Goal: Information Seeking & Learning: Find specific fact

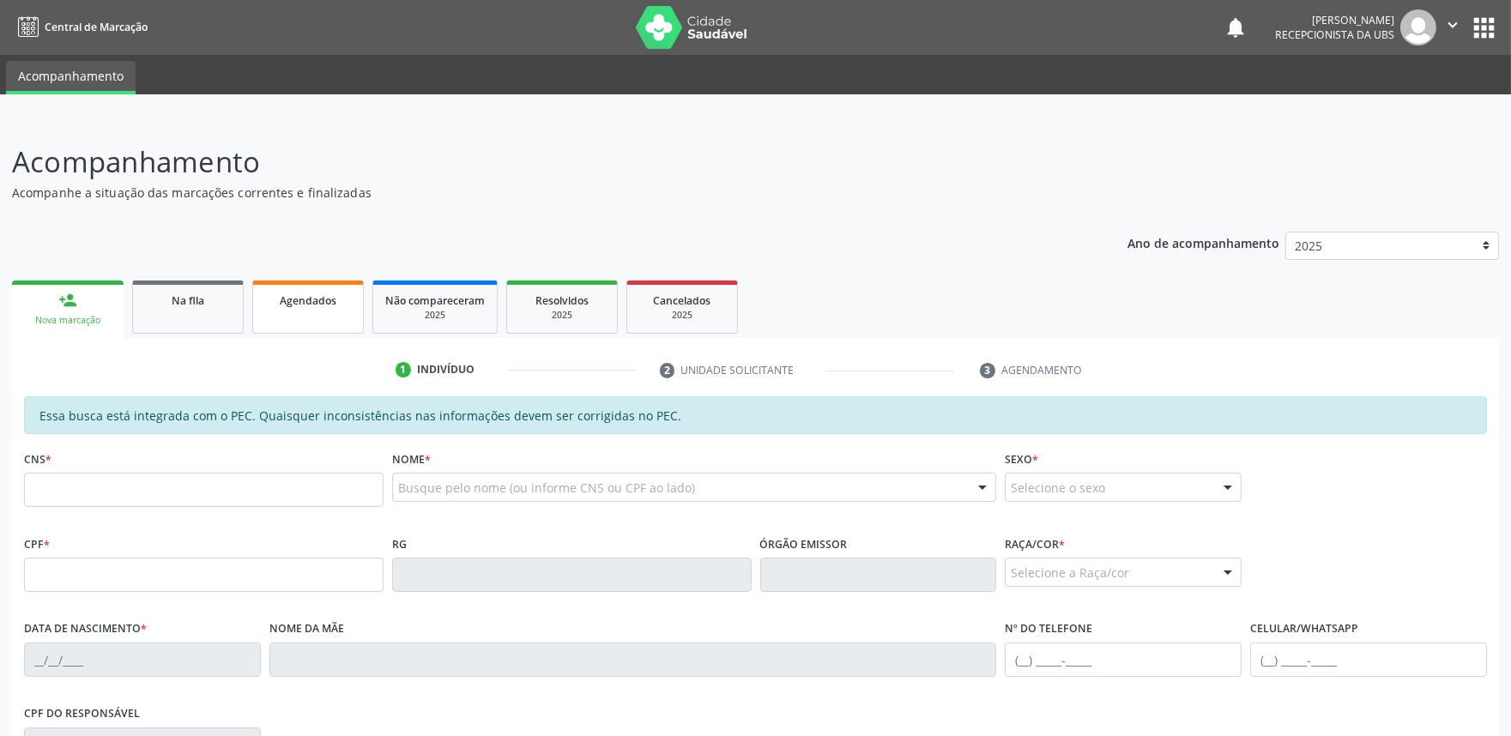
click at [323, 306] on div "Agendados" at bounding box center [308, 300] width 86 height 18
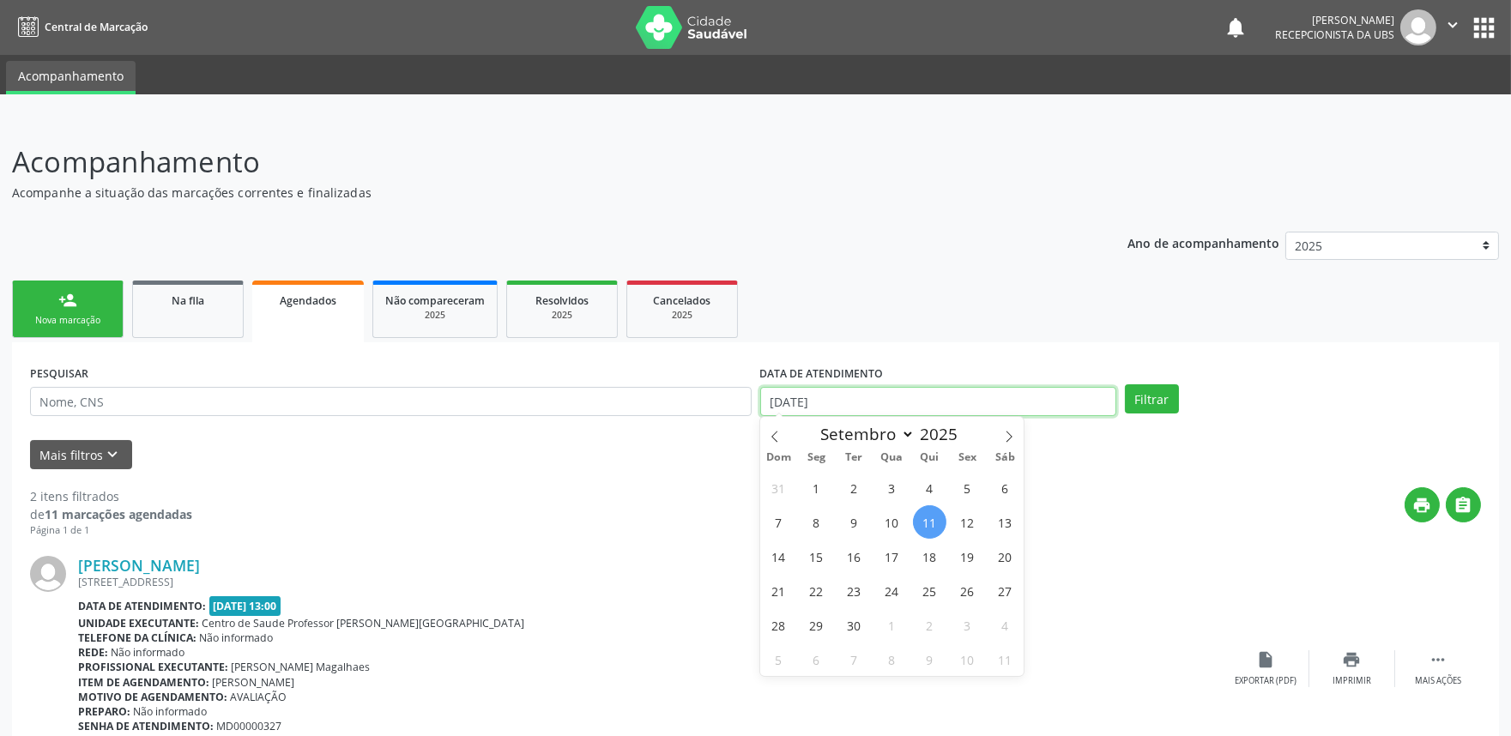
click at [962, 396] on input "[DATE]" at bounding box center [938, 401] width 356 height 29
click at [811, 487] on span "1" at bounding box center [816, 487] width 33 height 33
type input "[DATE]"
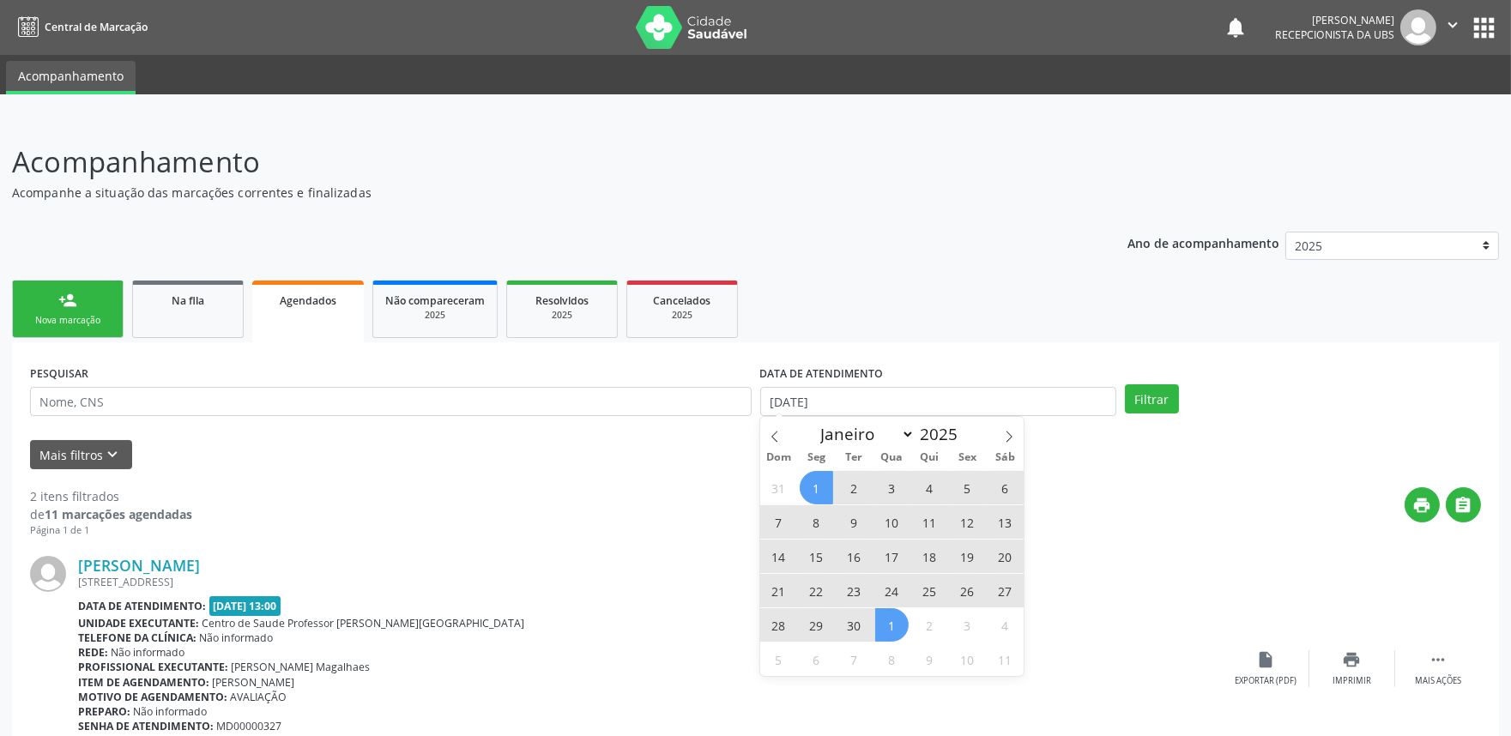
click at [889, 625] on span "1" at bounding box center [891, 624] width 33 height 33
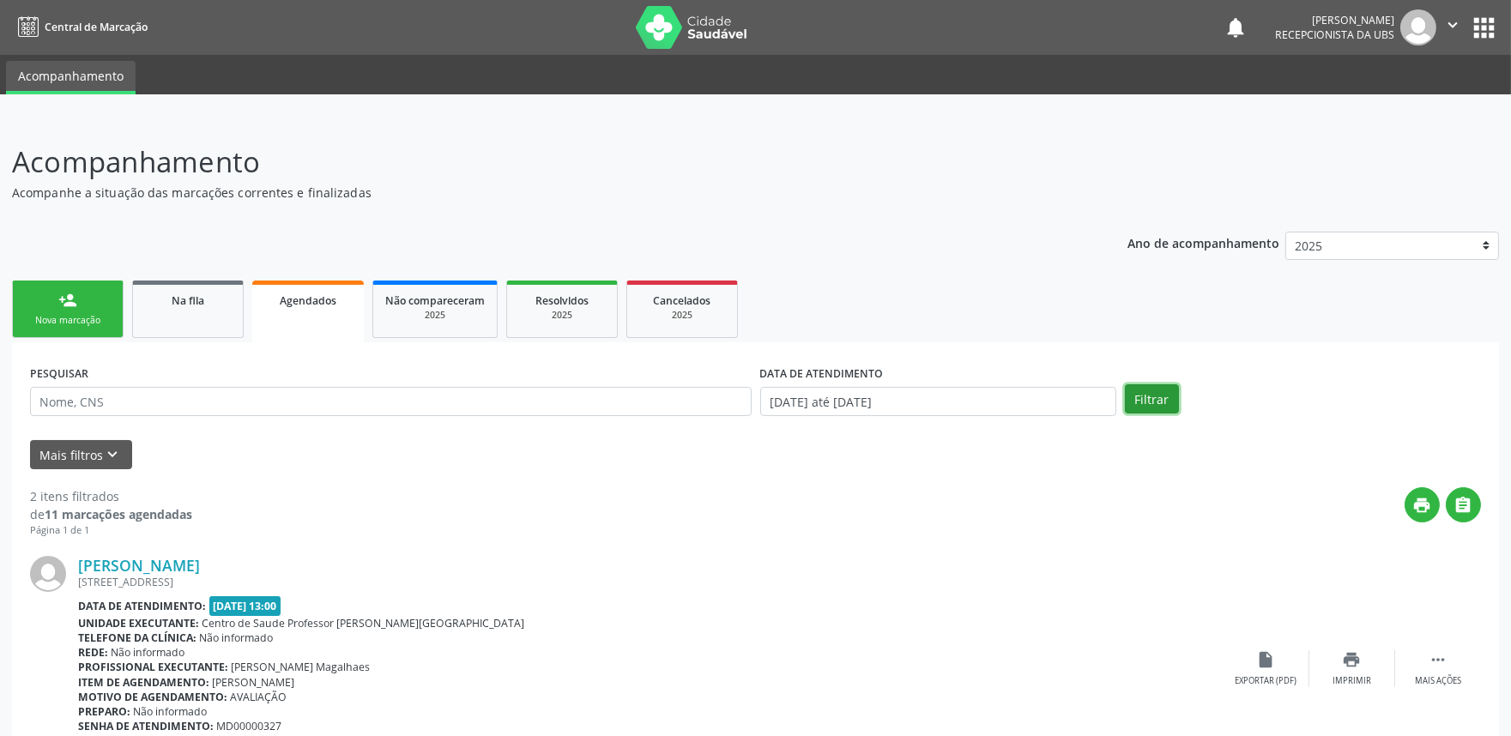
click at [1152, 384] on button "Filtrar" at bounding box center [1152, 398] width 54 height 29
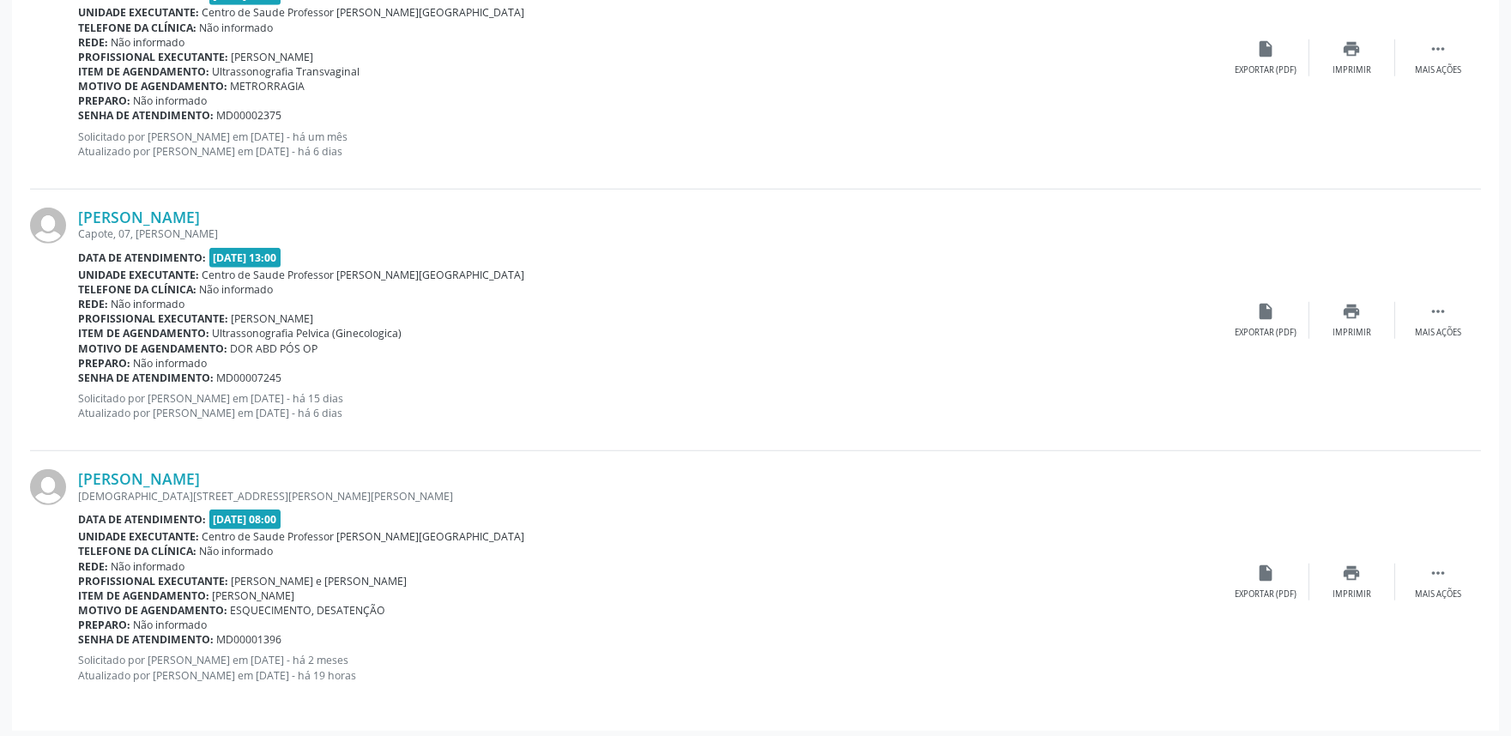
scroll to position [2697, 0]
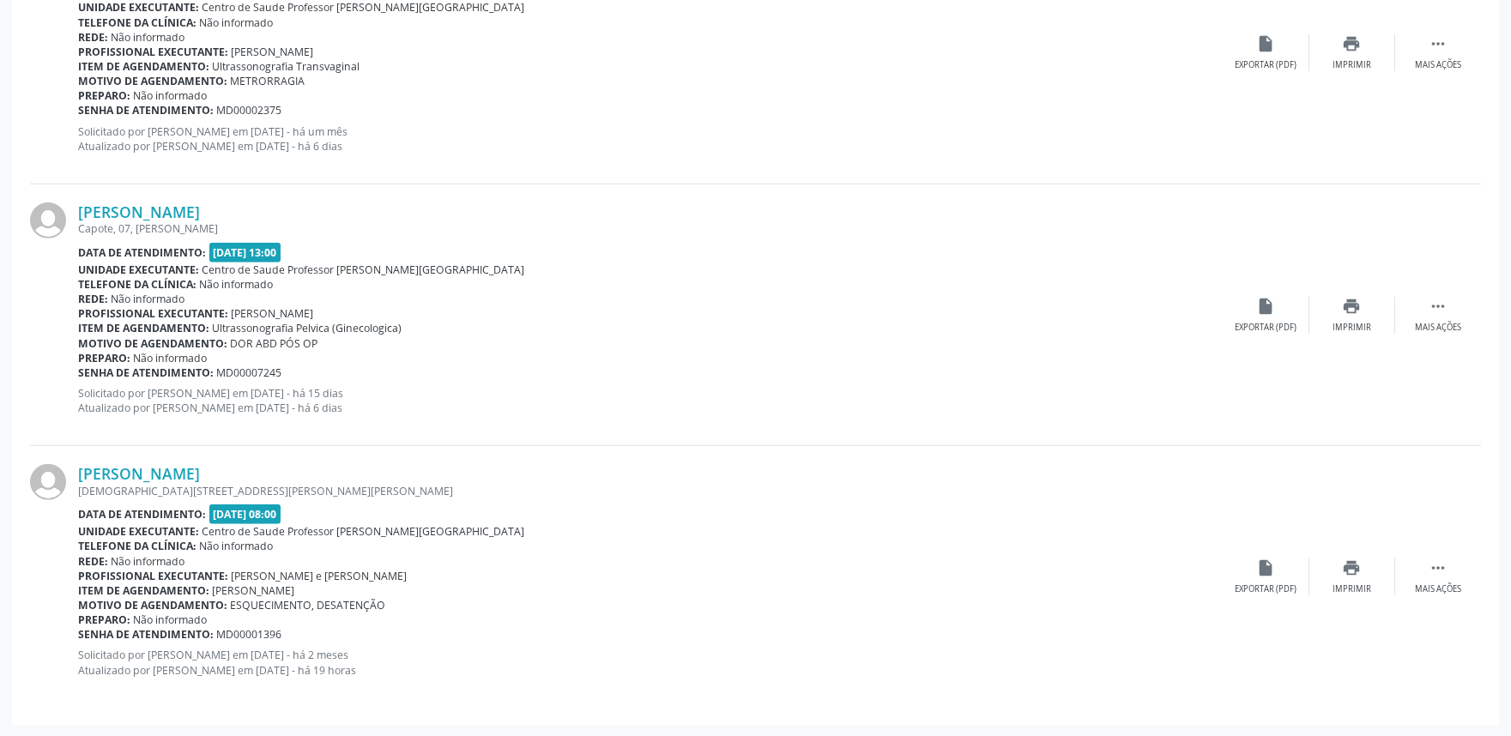
click at [234, 484] on div "[DEMOGRAPHIC_DATA][STREET_ADDRESS][PERSON_NAME][PERSON_NAME]" at bounding box center [651, 491] width 1146 height 15
click at [200, 475] on link "[PERSON_NAME]" at bounding box center [139, 473] width 122 height 19
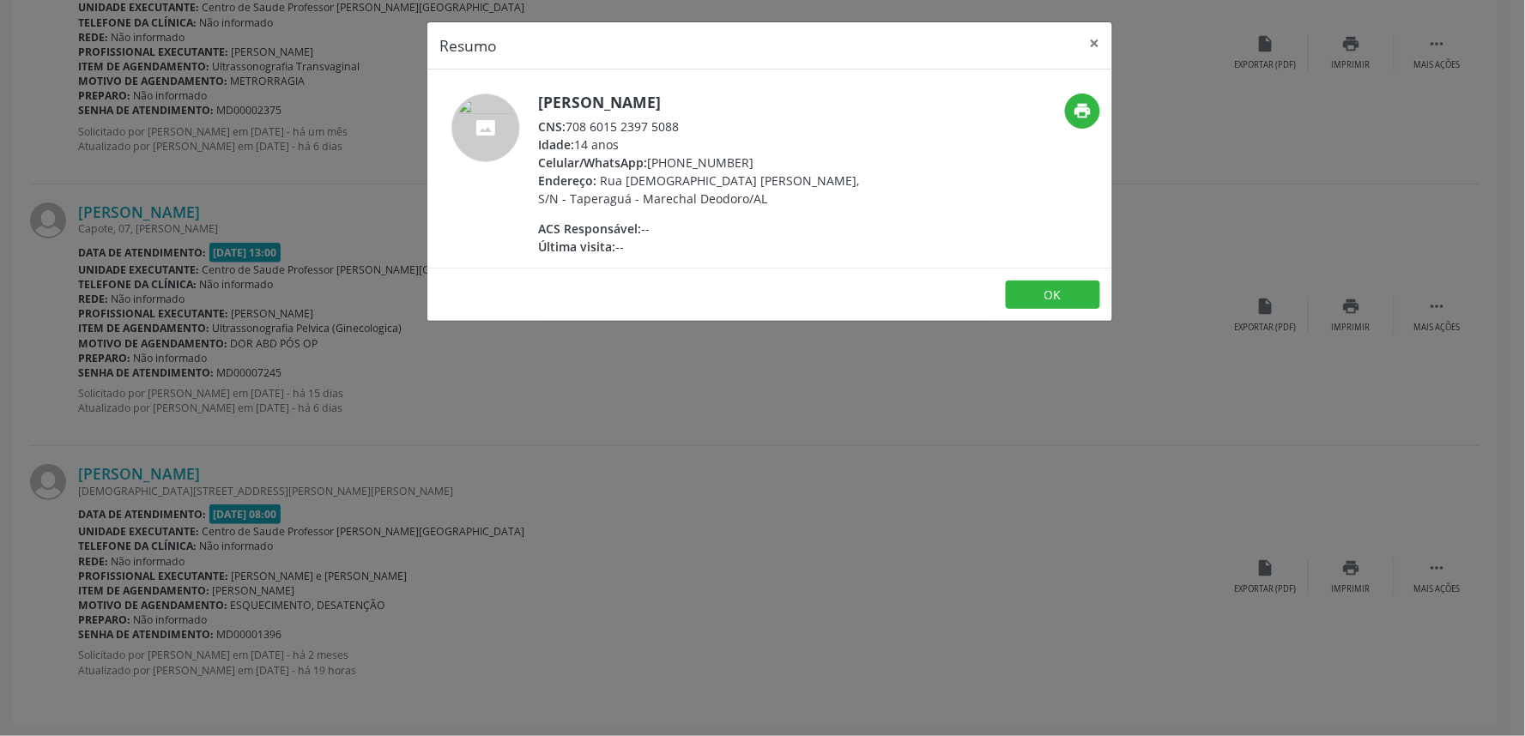
drag, startPoint x: 566, startPoint y: 124, endPoint x: 712, endPoint y: 122, distance: 145.9
click at [712, 122] on div "CNS: 708 6015 2397 5088" at bounding box center [705, 127] width 334 height 18
copy div "708 6015 2397 5088"
click at [1359, 184] on div "Resumo × [PERSON_NAME] CNS: 708 6015 2397 5088 Idade: 14 anos Celular/WhatsApp:…" at bounding box center [762, 368] width 1525 height 736
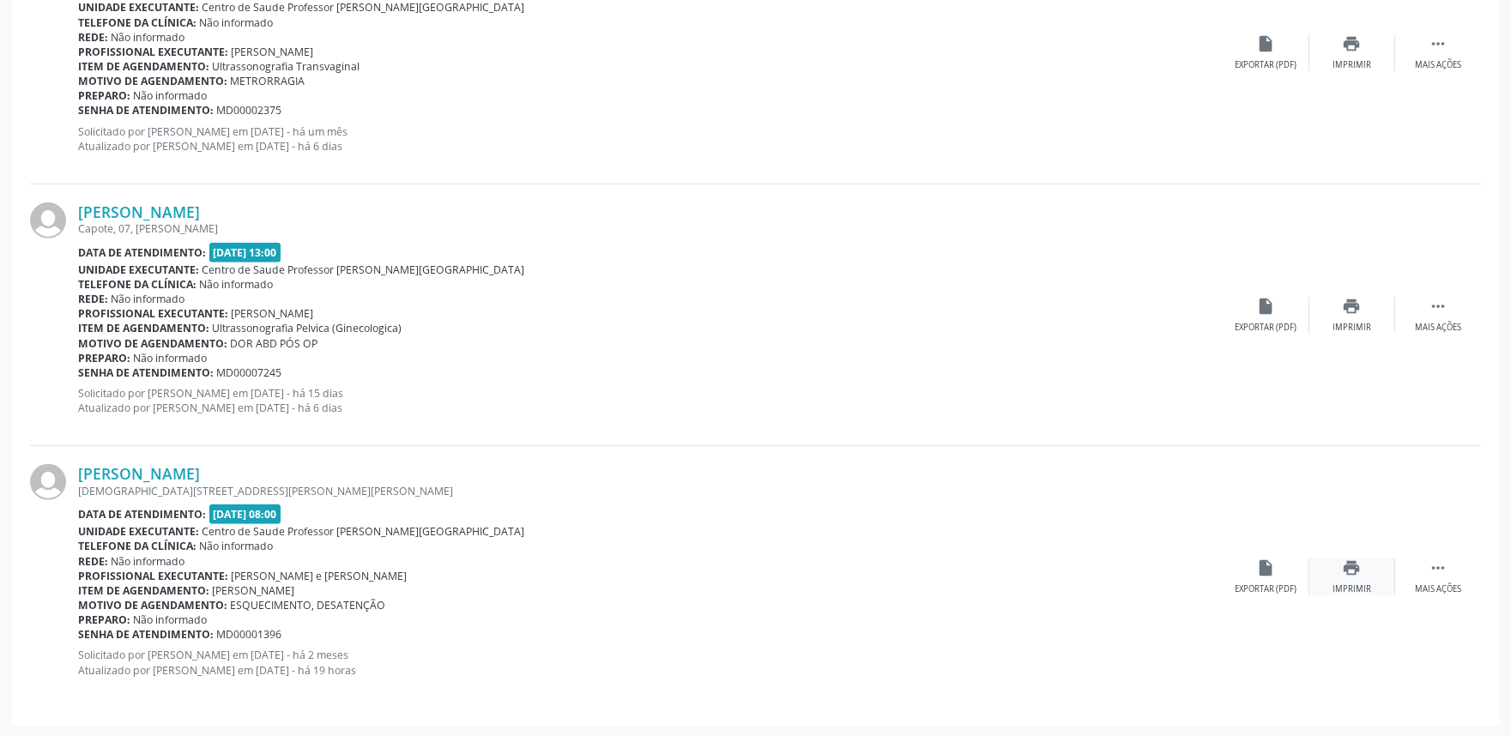
click at [1352, 579] on div "print Imprimir" at bounding box center [1352, 577] width 86 height 37
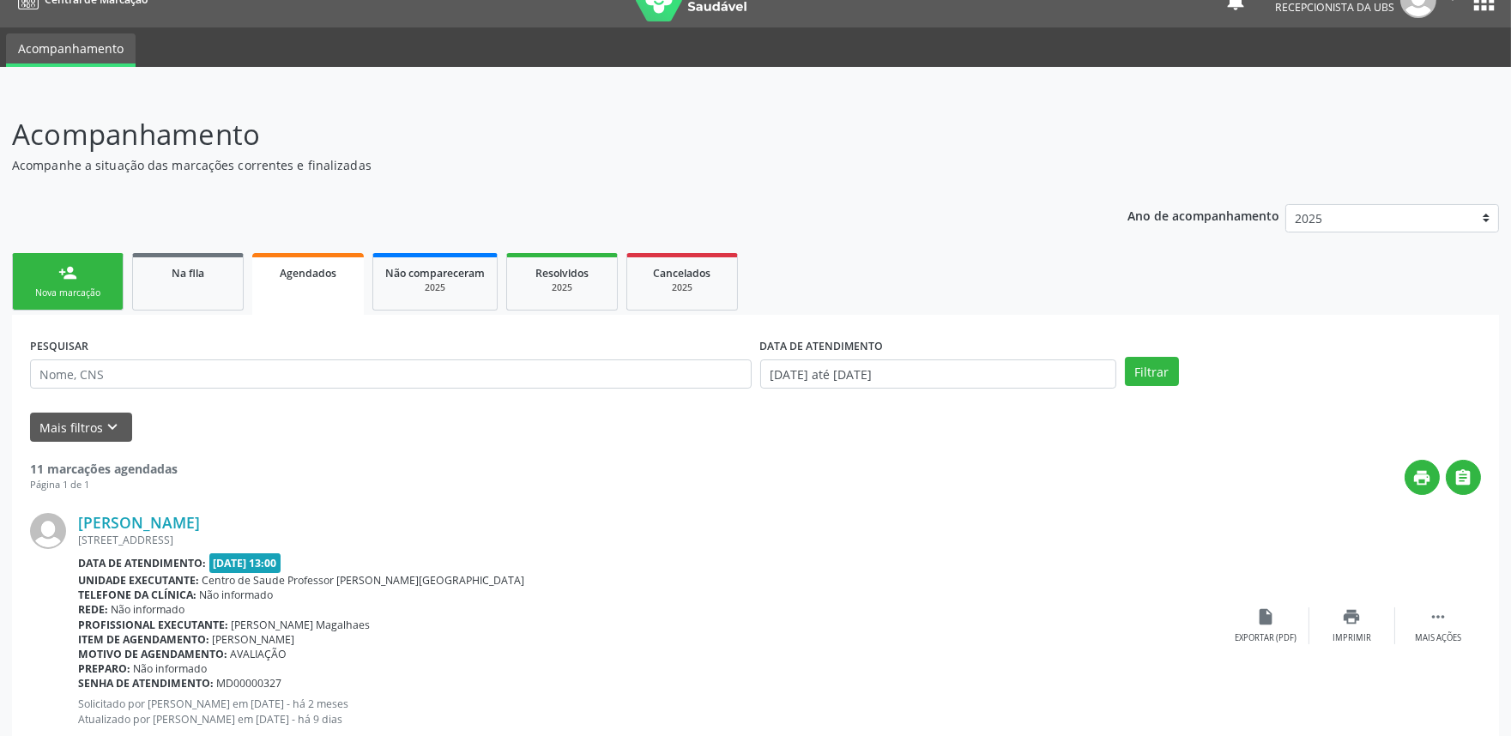
scroll to position [19, 0]
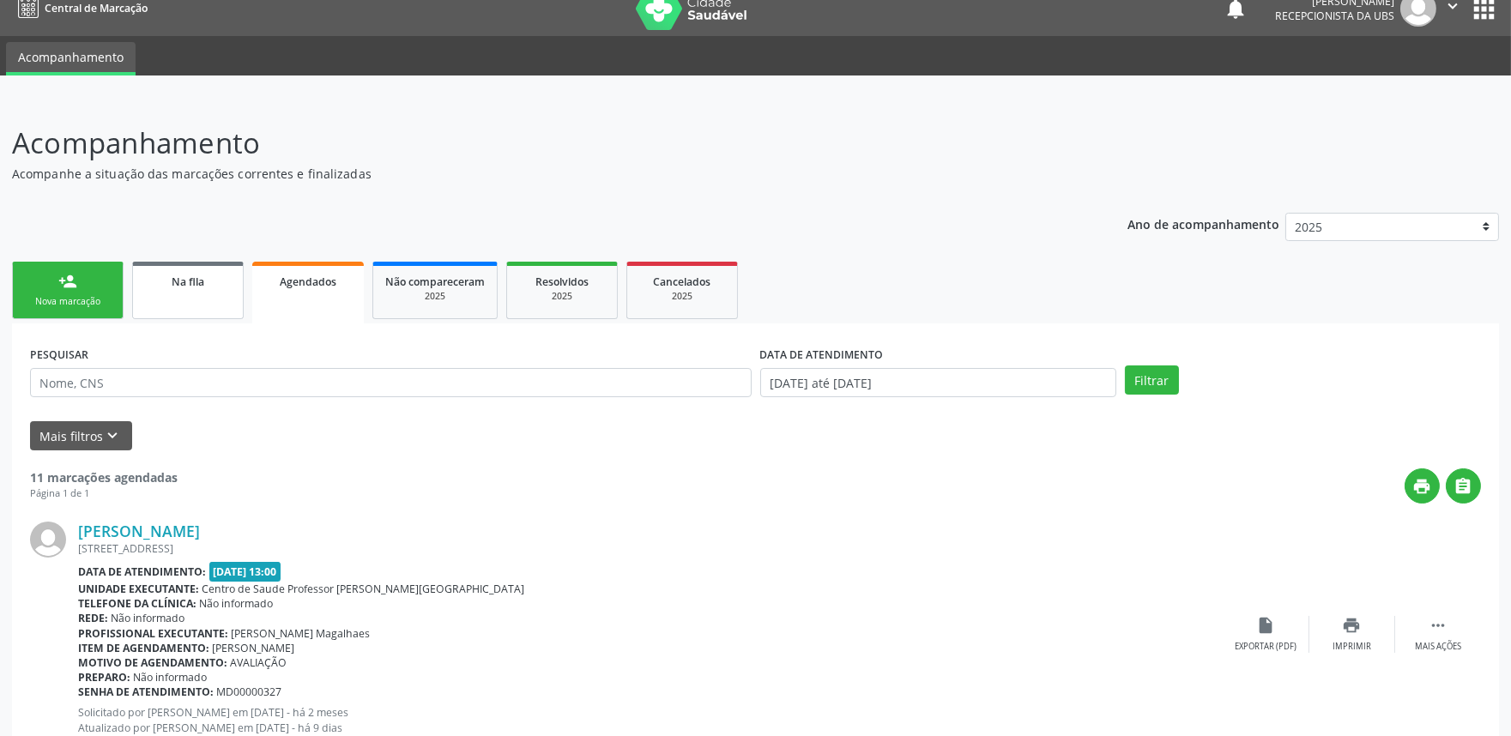
click at [215, 294] on link "Na fila" at bounding box center [188, 290] width 112 height 57
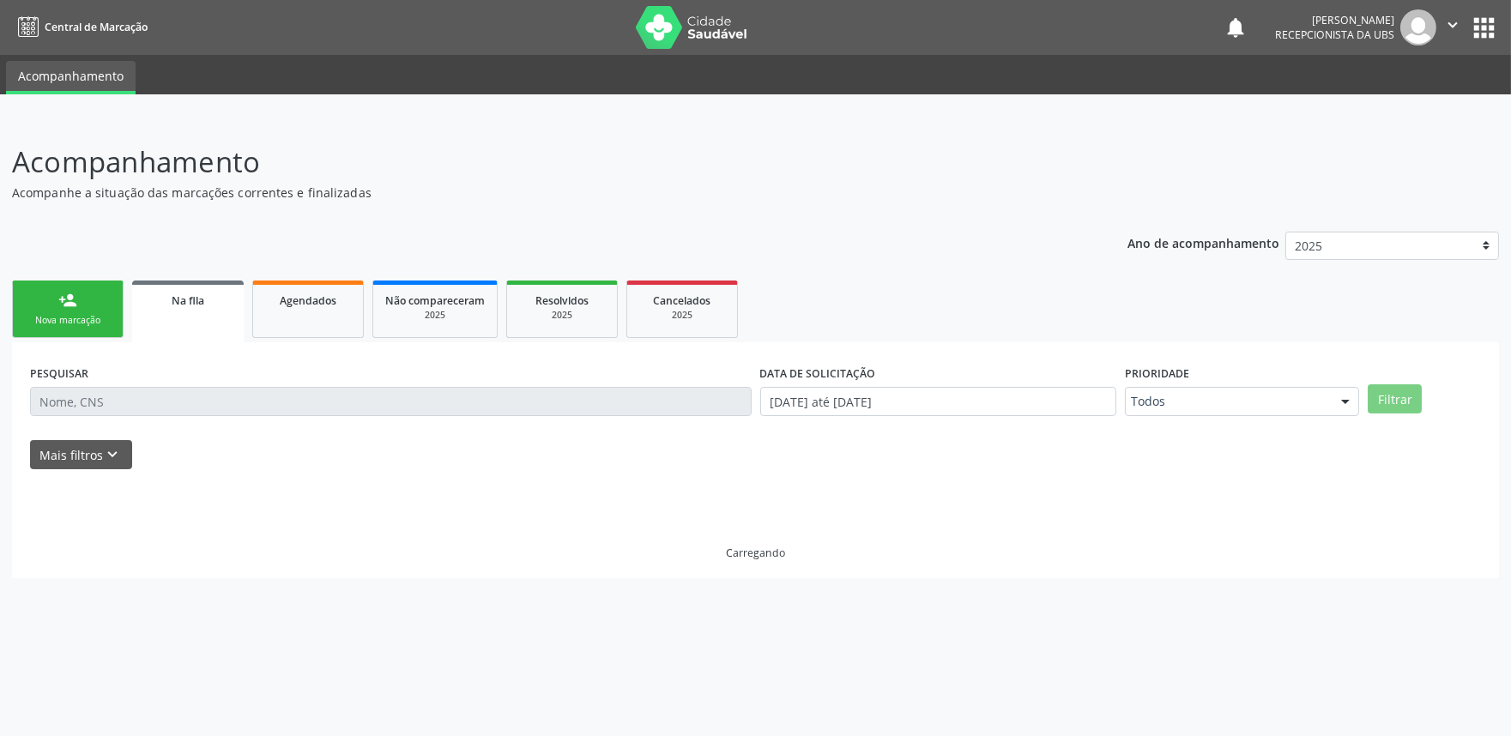
scroll to position [0, 0]
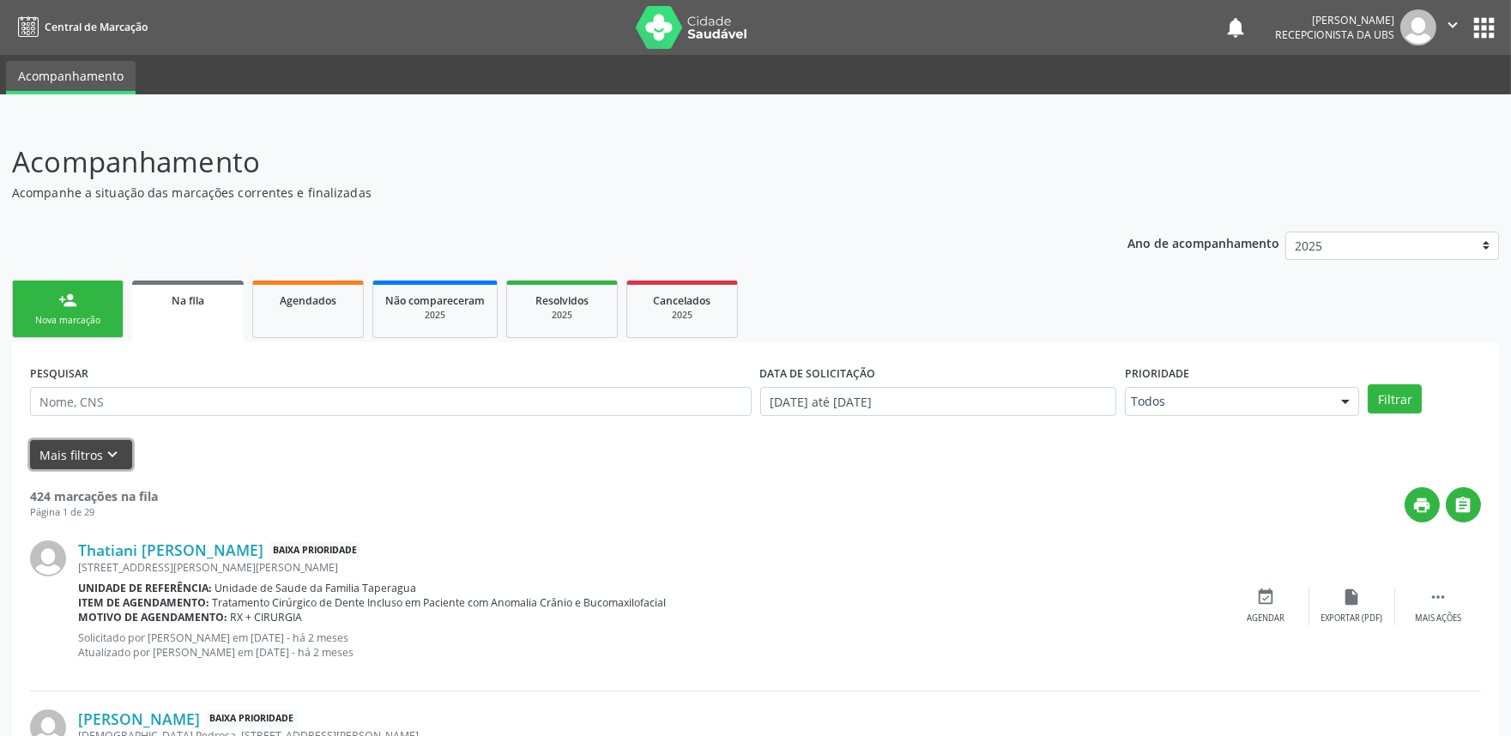
click at [118, 451] on icon "keyboard_arrow_down" at bounding box center [113, 454] width 19 height 19
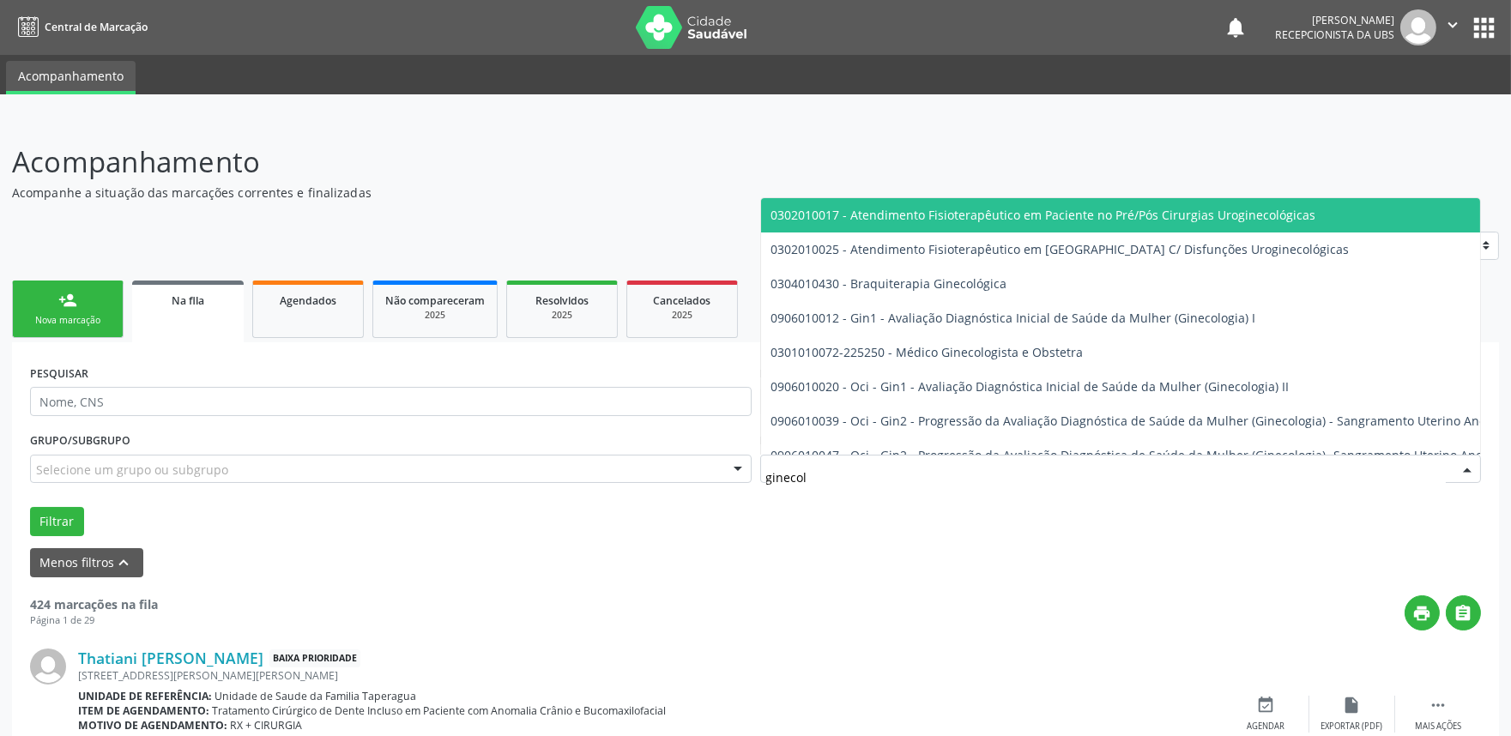
type input "ginecolo"
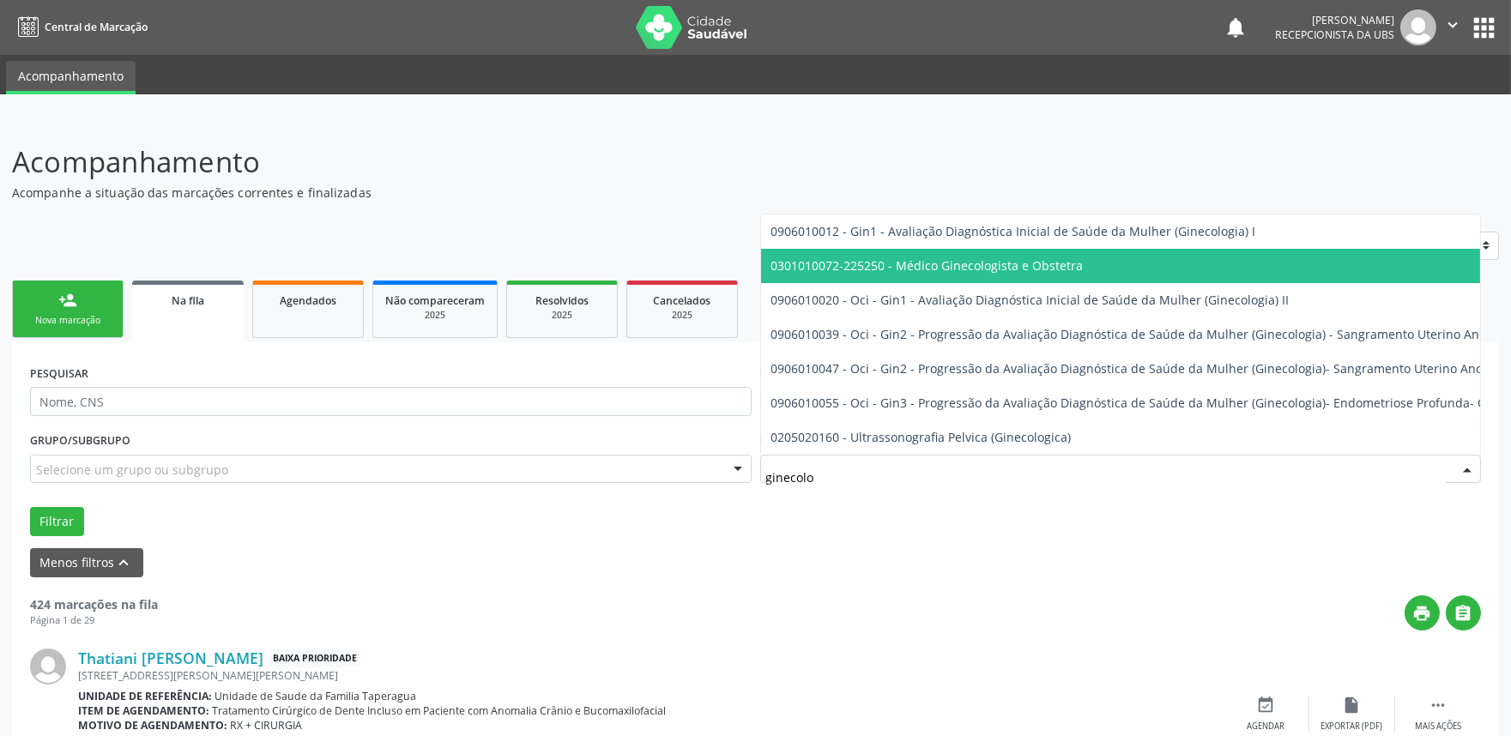
click at [1092, 250] on span "0301010072-225250 - Médico Ginecologista e Obstetra" at bounding box center [1247, 266] width 972 height 34
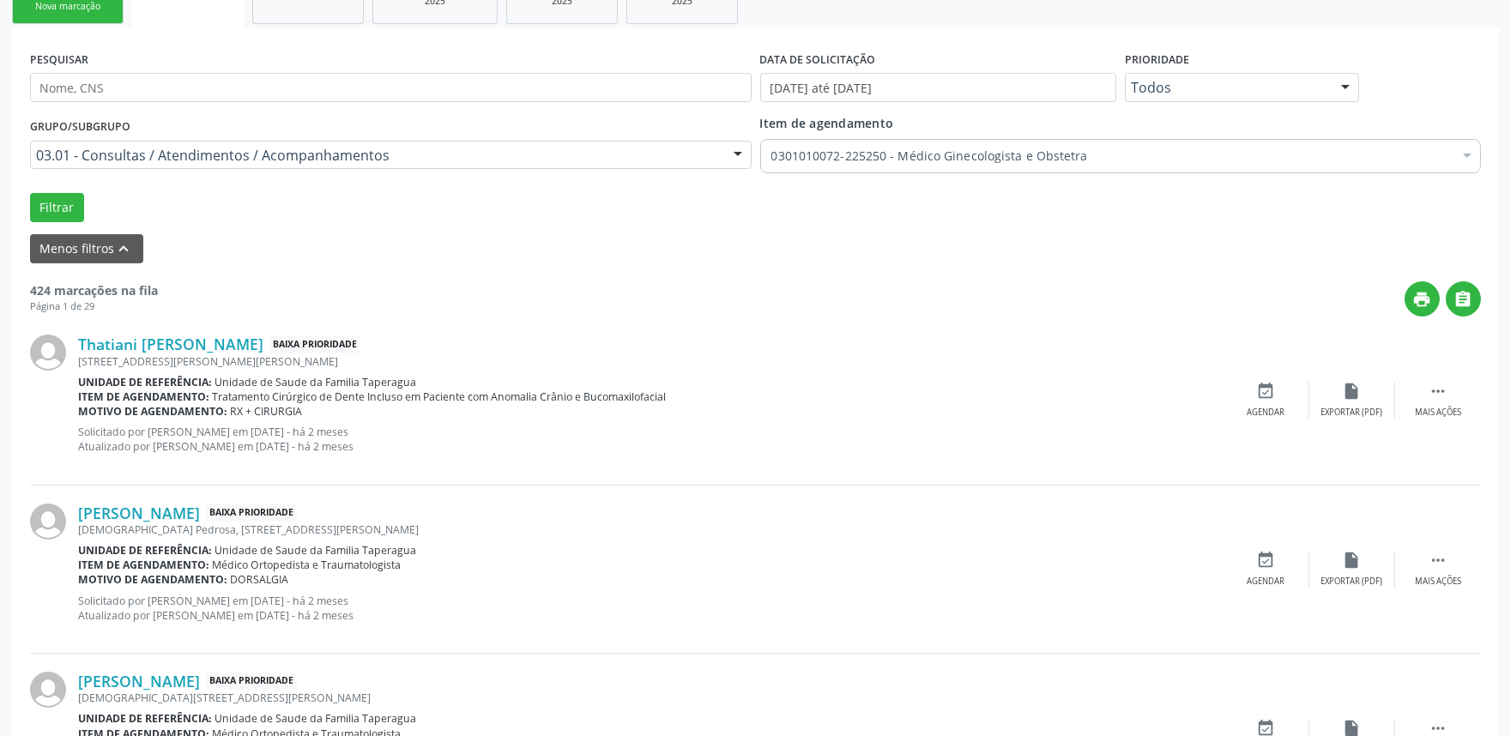
scroll to position [319, 0]
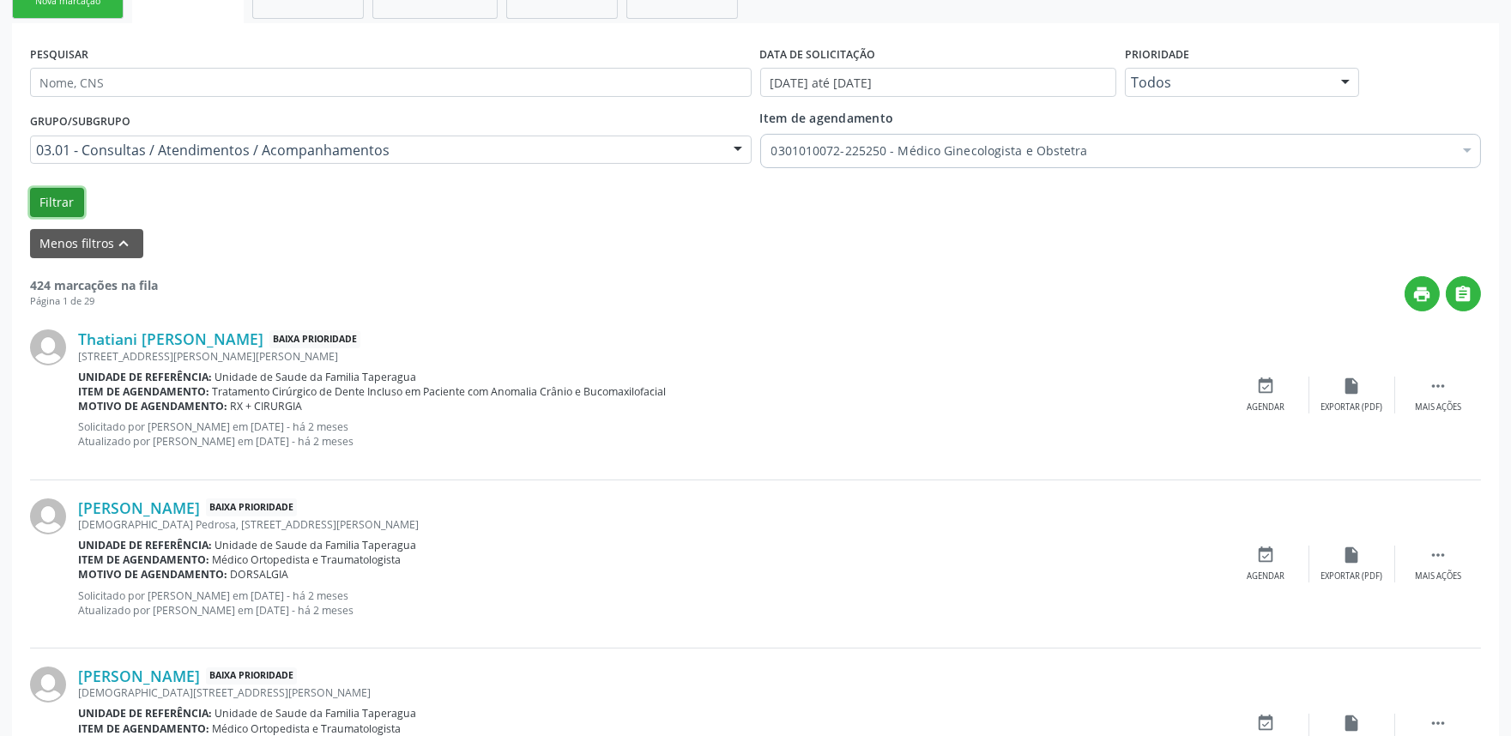
click at [67, 203] on button "Filtrar" at bounding box center [57, 202] width 54 height 29
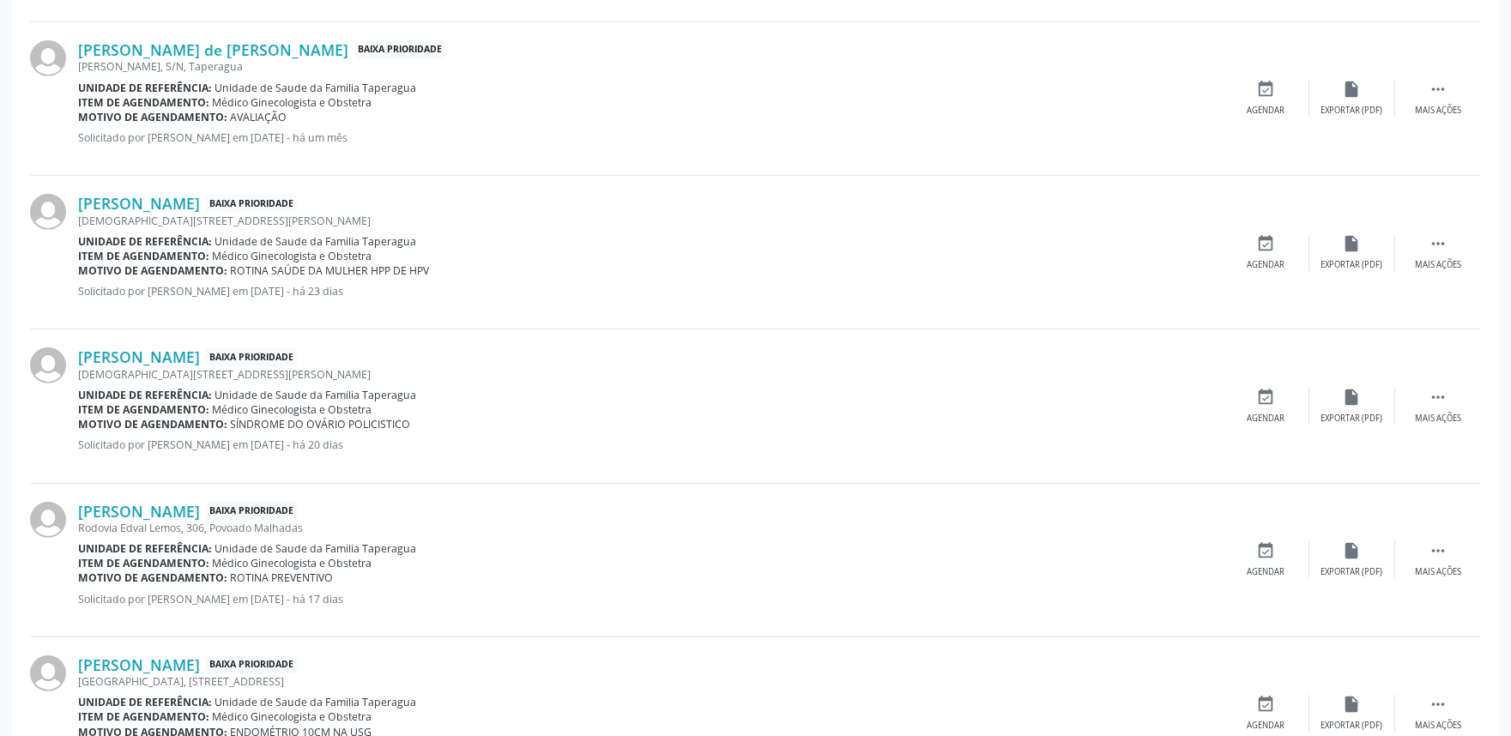
scroll to position [2309, 0]
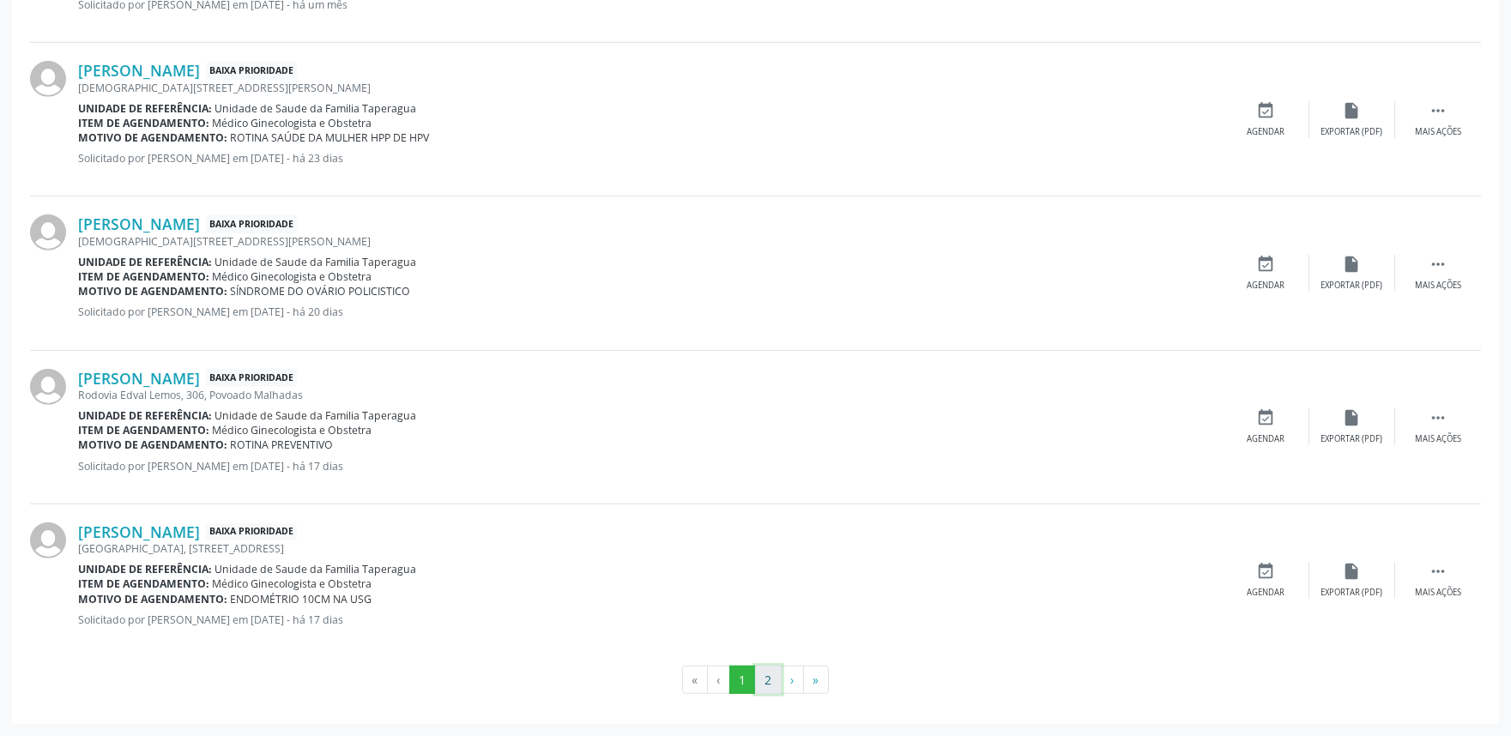
click at [768, 662] on button "2" at bounding box center [768, 680] width 27 height 29
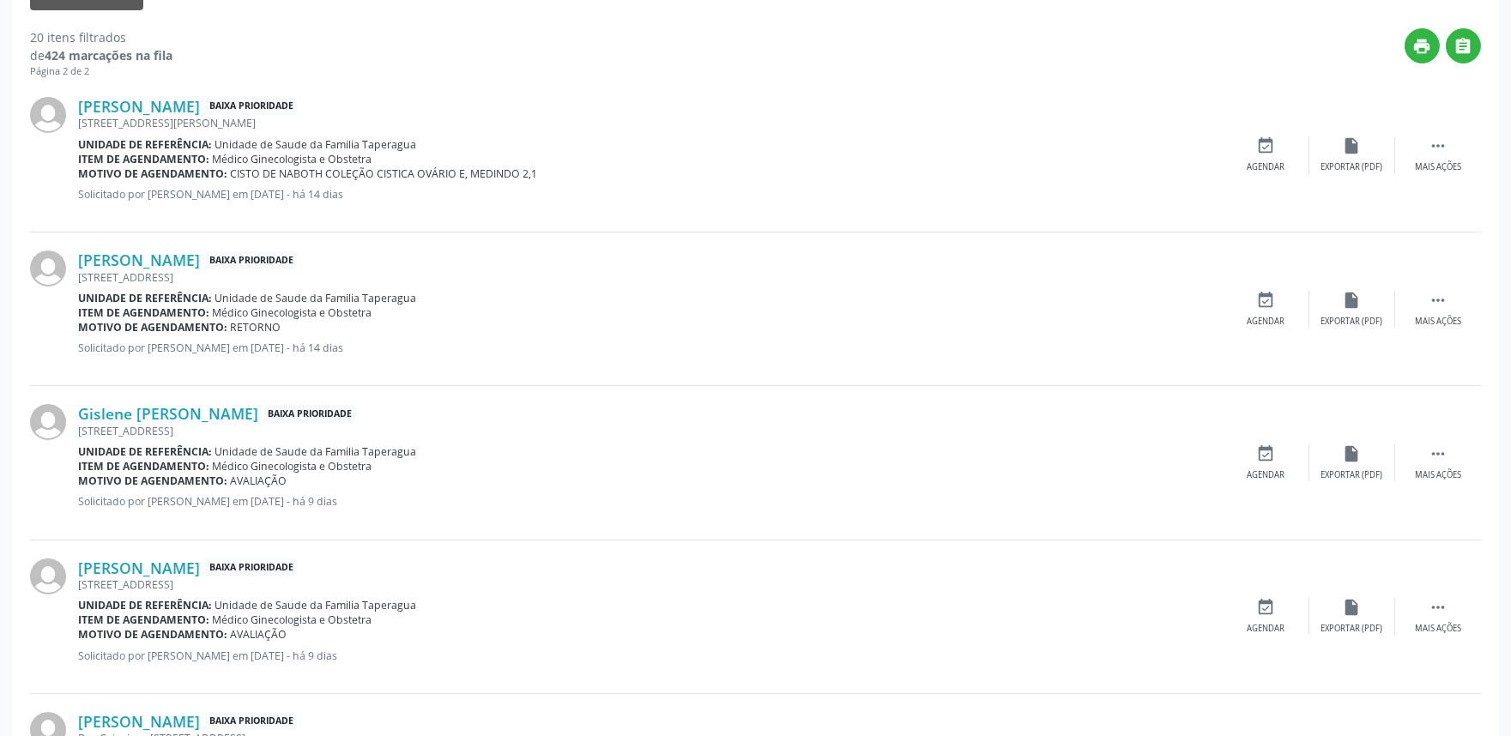
scroll to position [756, 0]
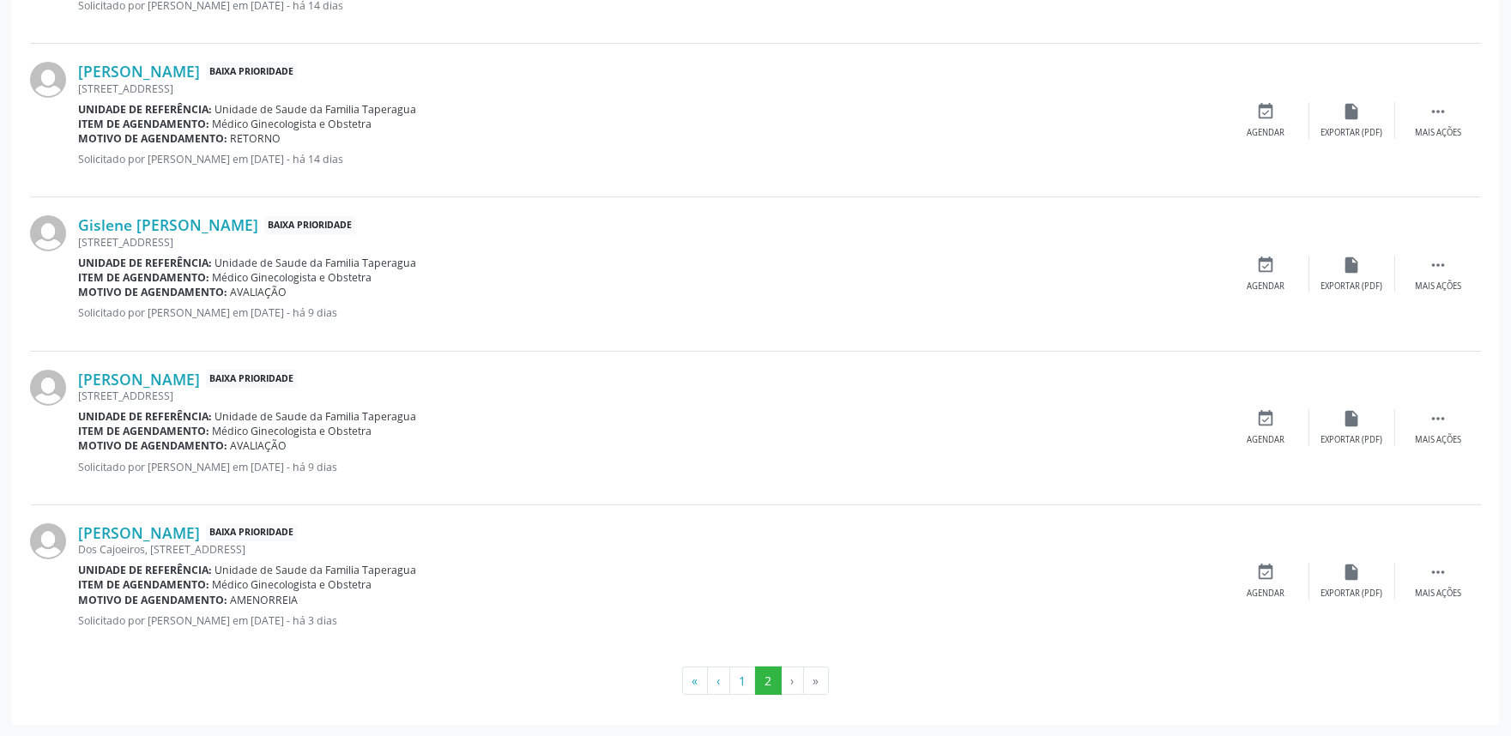
click at [785, 662] on li "›" at bounding box center [793, 681] width 22 height 29
click at [741, 662] on button "1" at bounding box center [742, 681] width 27 height 29
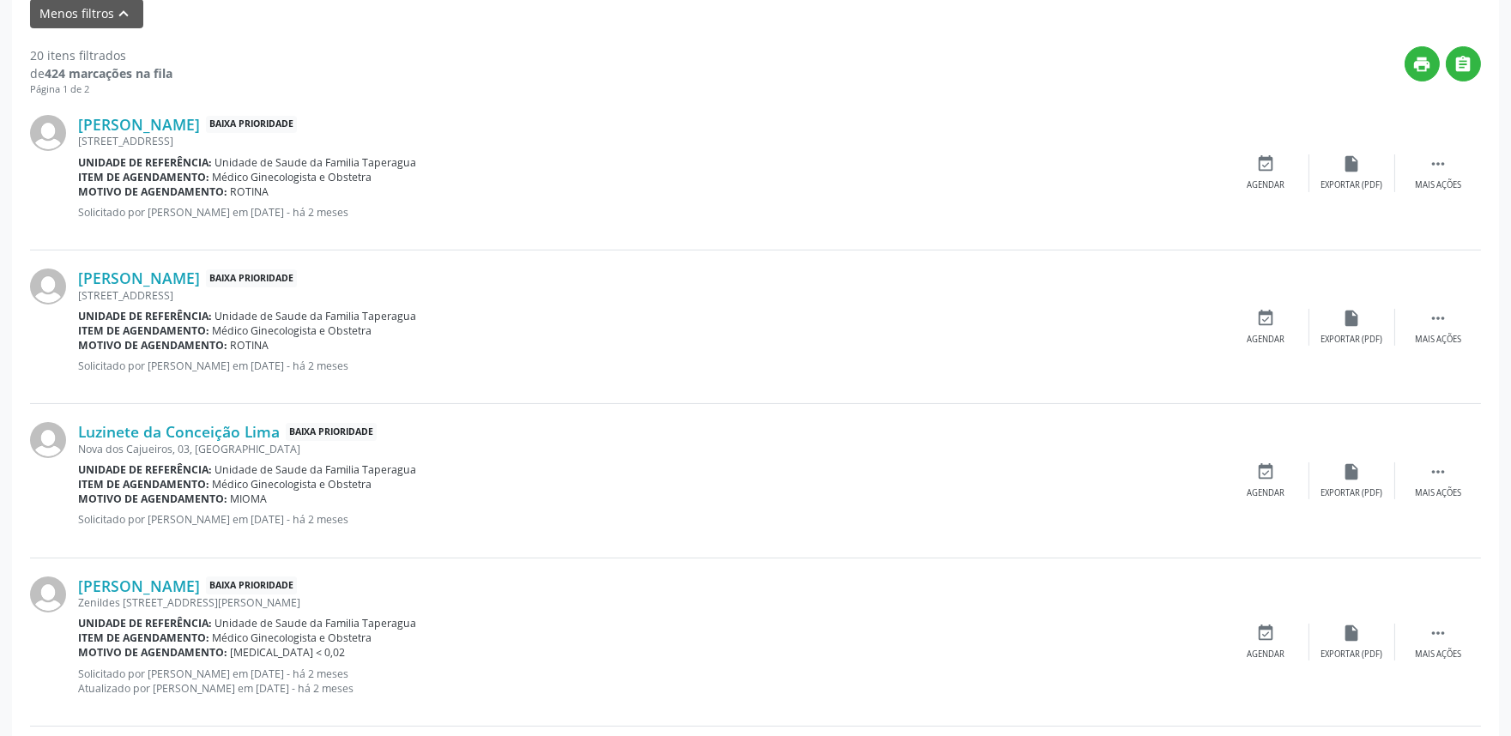
scroll to position [628, 0]
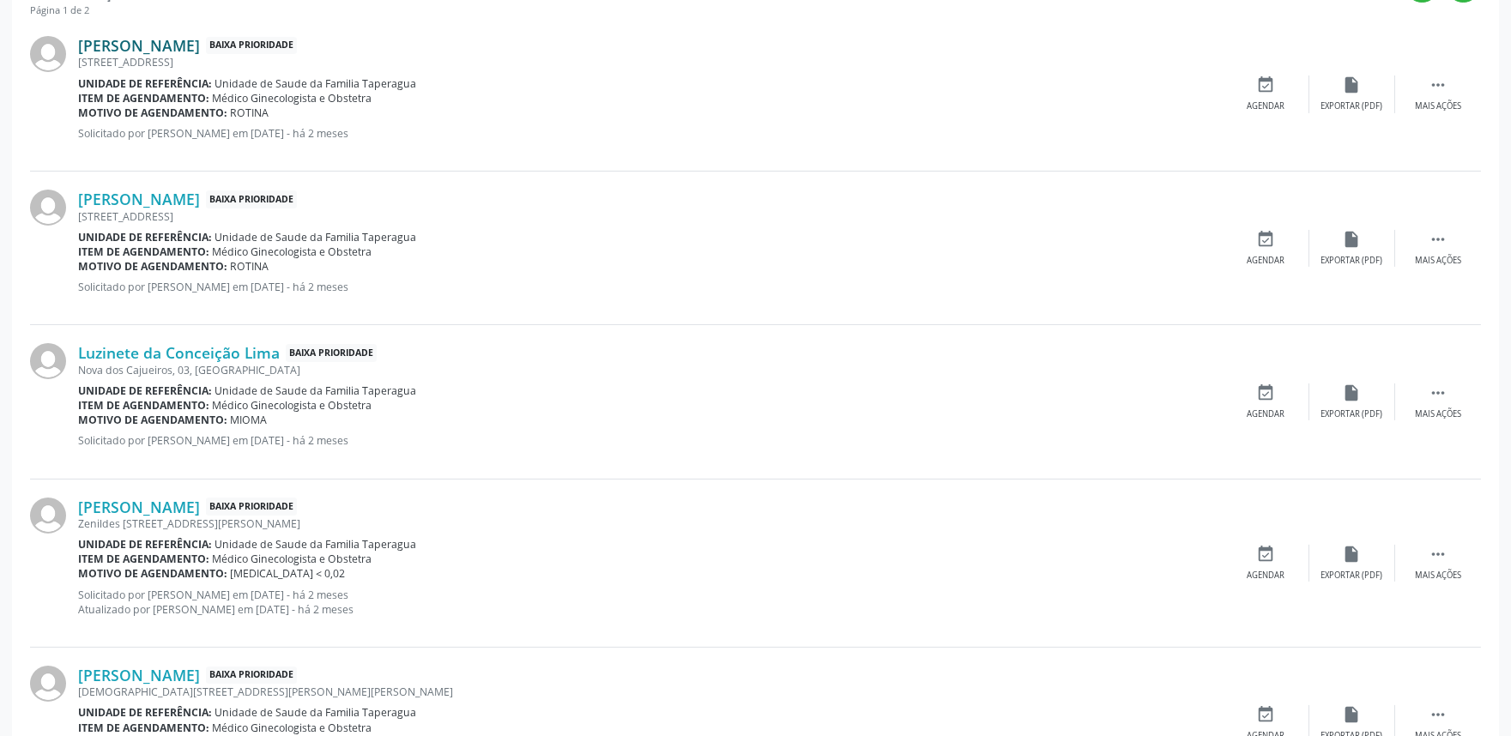
click at [172, 40] on link "[PERSON_NAME]" at bounding box center [139, 45] width 122 height 19
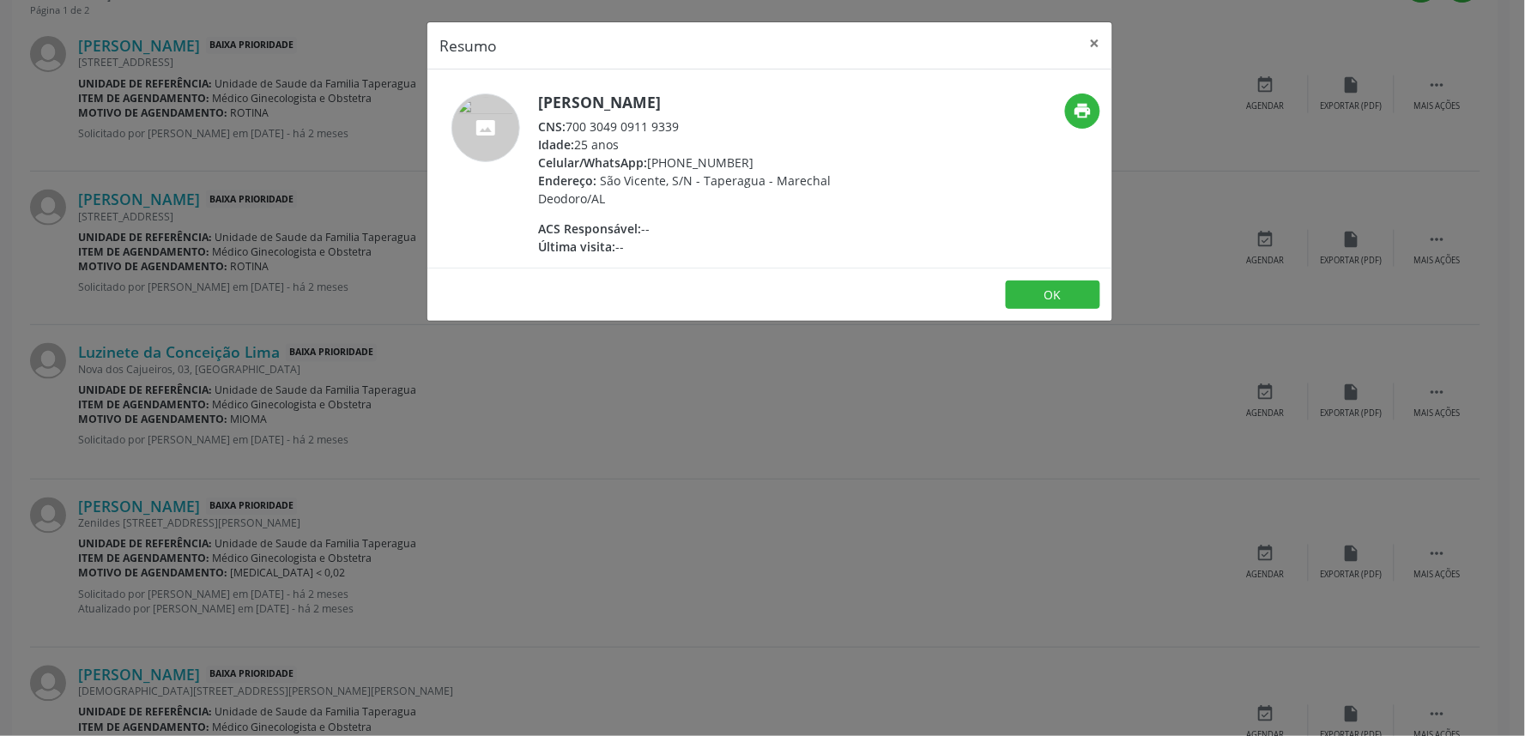
drag, startPoint x: 570, startPoint y: 124, endPoint x: 724, endPoint y: 130, distance: 154.6
click at [724, 130] on div "CNS: 700 3049 0911 9339" at bounding box center [705, 127] width 334 height 18
copy div "700 3049 0911 9339"
click at [263, 295] on div "Resumo × [PERSON_NAME] CNS: 700 3049 0911 9339 Idade: 25 anos Celular/WhatsApp:…" at bounding box center [762, 368] width 1525 height 736
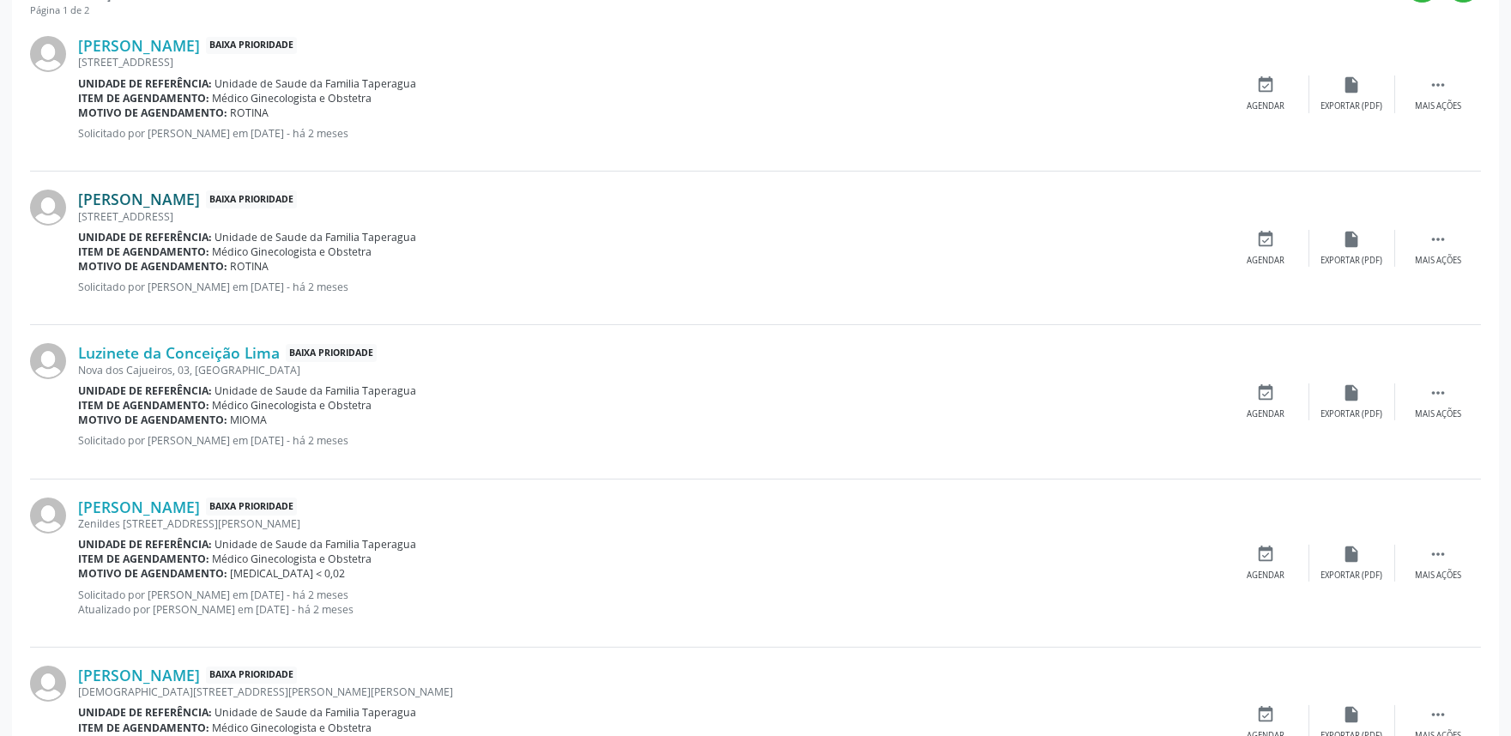
click at [200, 198] on link "[PERSON_NAME]" at bounding box center [139, 199] width 122 height 19
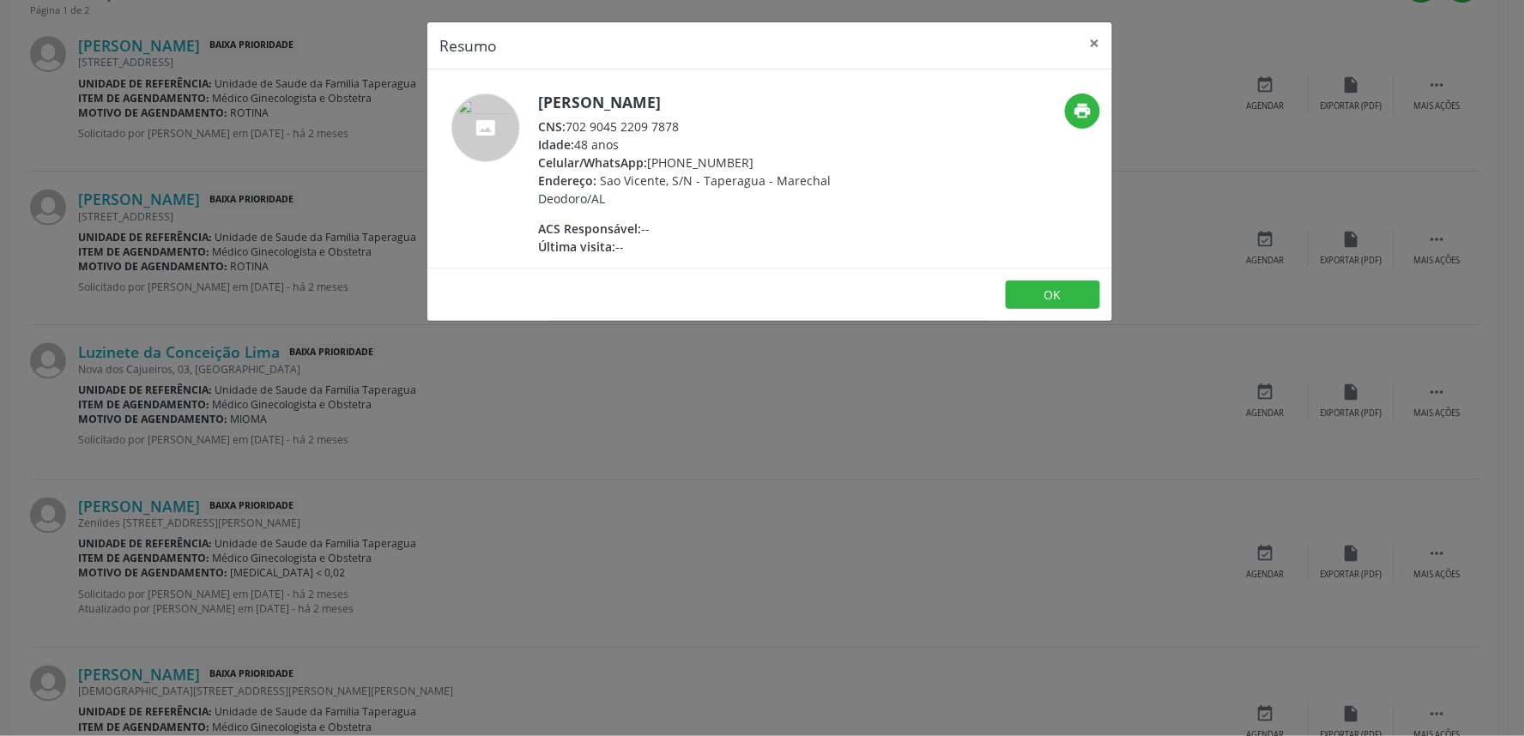
drag, startPoint x: 570, startPoint y: 124, endPoint x: 698, endPoint y: 123, distance: 128.7
click at [698, 123] on div "CNS: 702 9045 2209 7878" at bounding box center [705, 127] width 334 height 18
copy div "702 9045 2209 7878"
click at [365, 433] on div "Resumo × [PERSON_NAME] CNS: 702 9045 2209 7878 Idade: 48 anos Celular/WhatsApp:…" at bounding box center [762, 368] width 1525 height 736
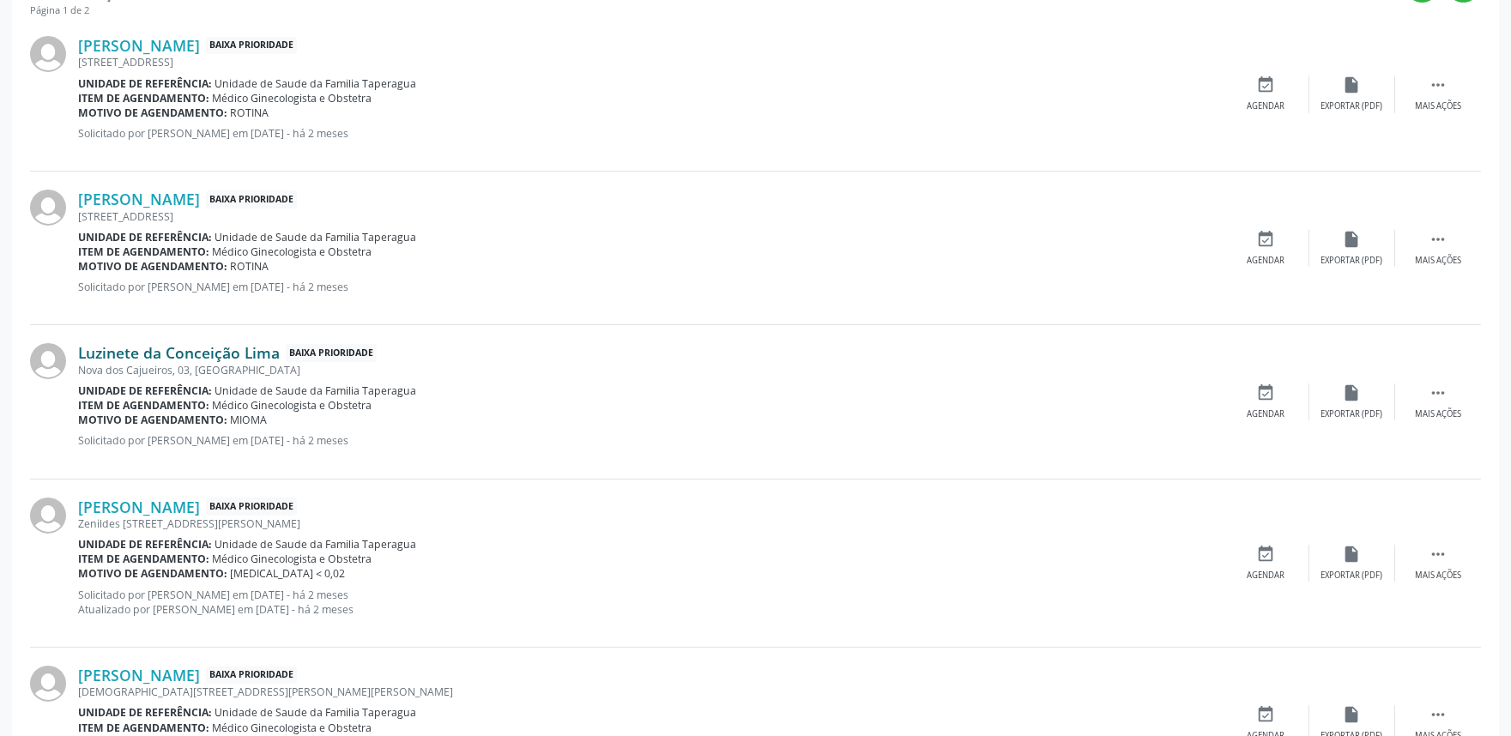
click at [241, 353] on link "Luzinete da Conceição Lima" at bounding box center [179, 352] width 202 height 19
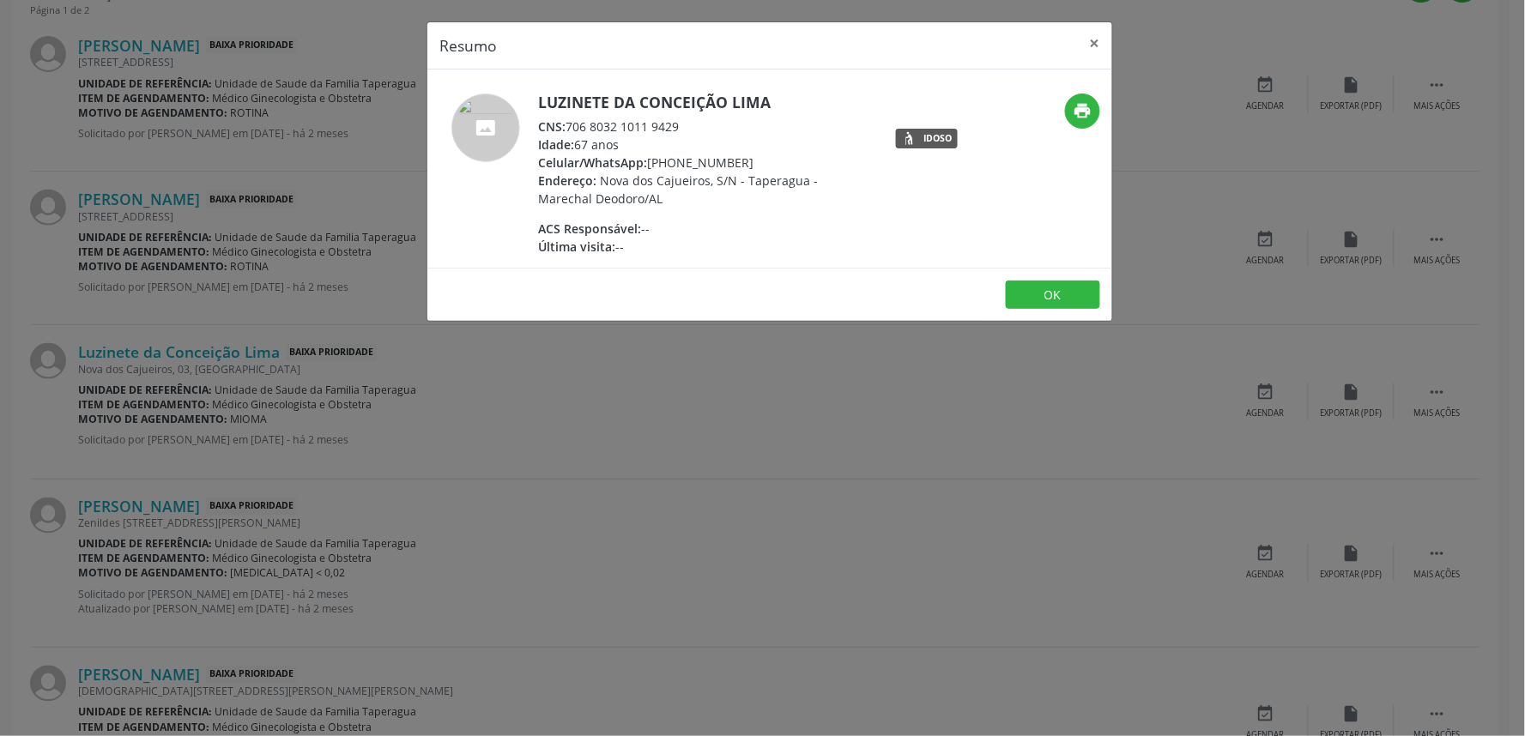
drag, startPoint x: 565, startPoint y: 129, endPoint x: 704, endPoint y: 131, distance: 139.9
click at [704, 131] on div "CNS: 706 8032 1011 9429" at bounding box center [705, 127] width 334 height 18
copy div "706 8032 1011 9429"
drag, startPoint x: 1522, startPoint y: 365, endPoint x: 1454, endPoint y: 363, distance: 67.8
click at [1359, 363] on div "Resumo × Luzinete da Conceição Lima CNS: 706 8032 1011 9429 Idade: 67 anos Celu…" at bounding box center [762, 368] width 1525 height 736
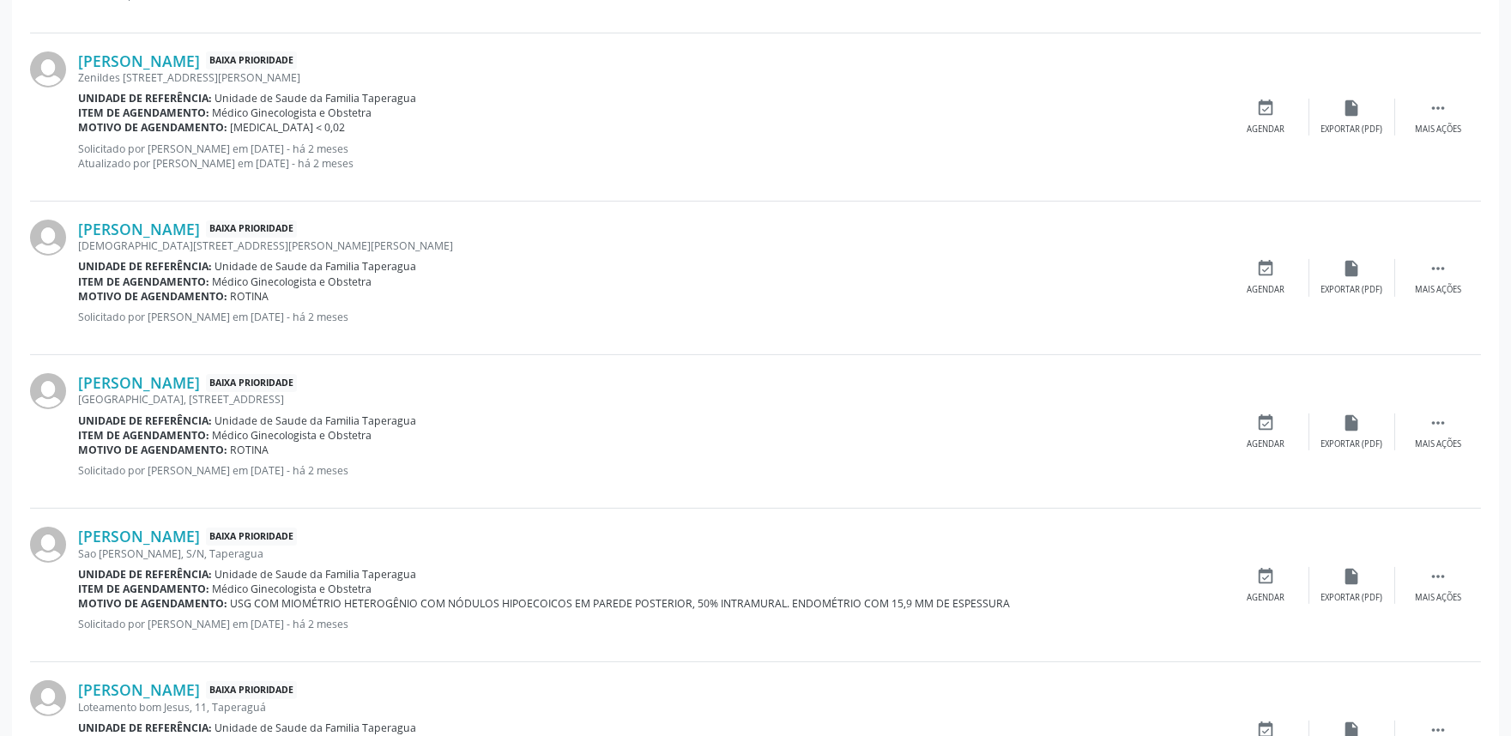
scroll to position [1091, 0]
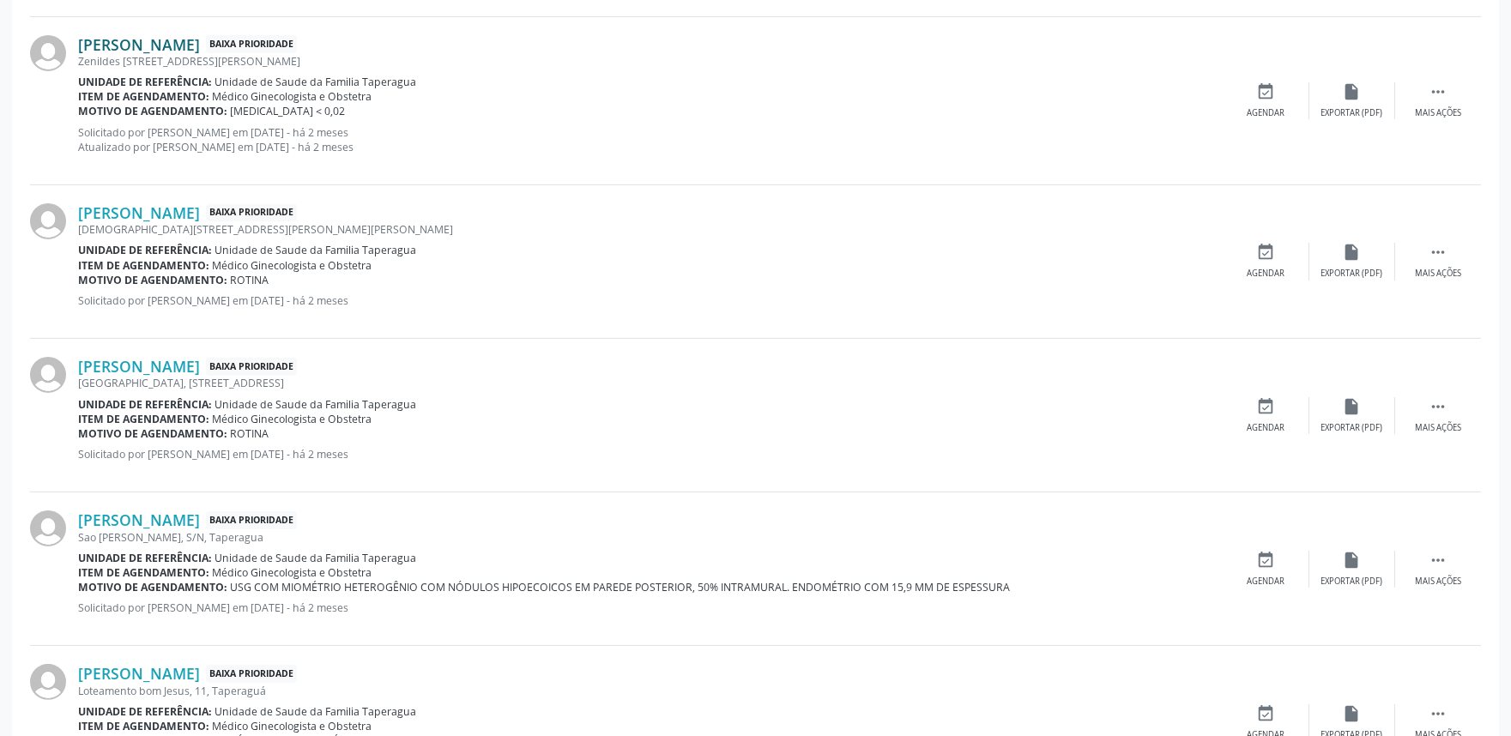
click at [200, 37] on link "[PERSON_NAME]" at bounding box center [139, 44] width 122 height 19
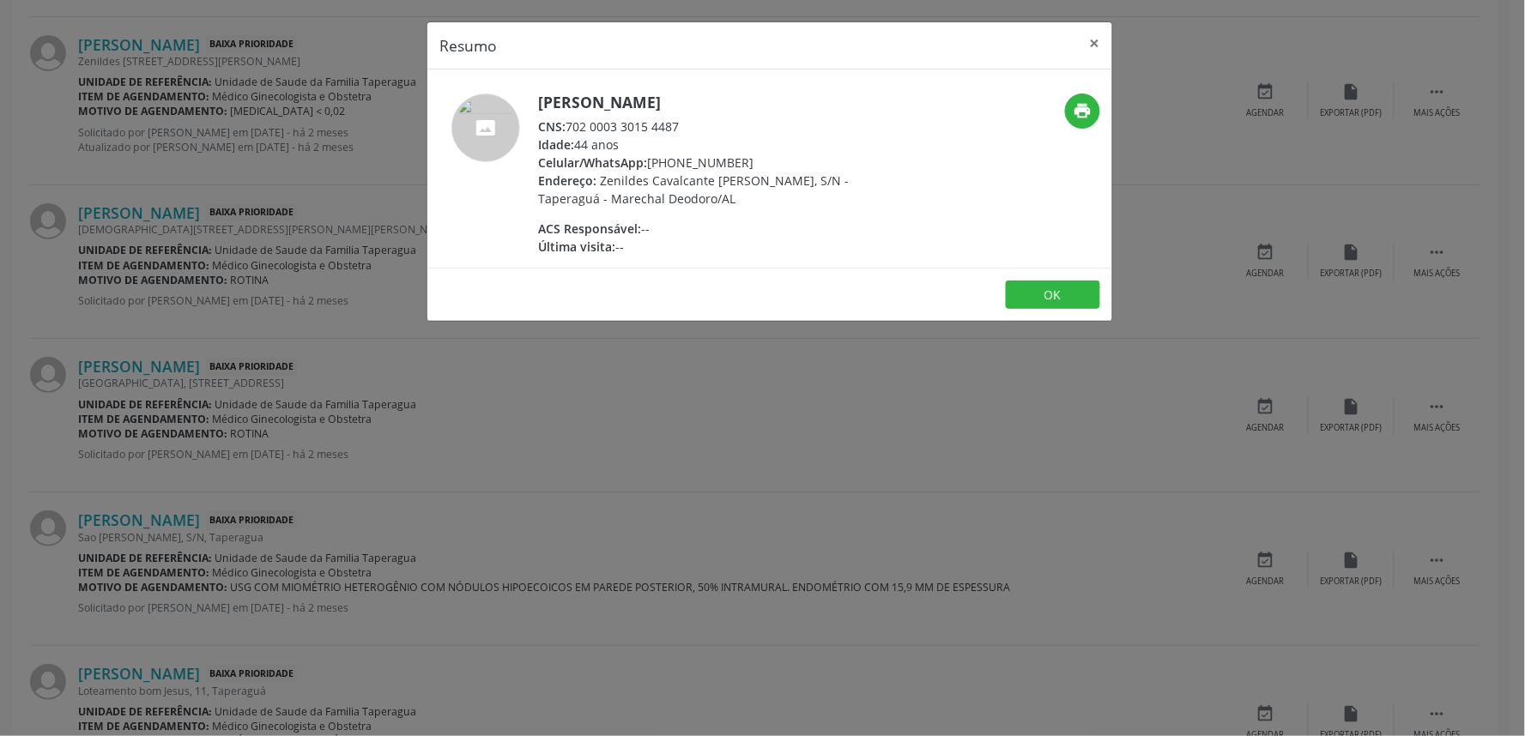
drag, startPoint x: 569, startPoint y: 129, endPoint x: 722, endPoint y: 136, distance: 153.7
click at [722, 136] on div "[PERSON_NAME] CNS: 702 0003 3015 4487 Idade: 44 anos Celular/WhatsApp: [PHONE_N…" at bounding box center [705, 175] width 334 height 162
copy div "702 0003 3015 4487 Idade: 44 anos"
click at [722, 136] on div "Idade: 44 anos" at bounding box center [705, 145] width 334 height 18
drag, startPoint x: 567, startPoint y: 120, endPoint x: 707, endPoint y: 118, distance: 139.9
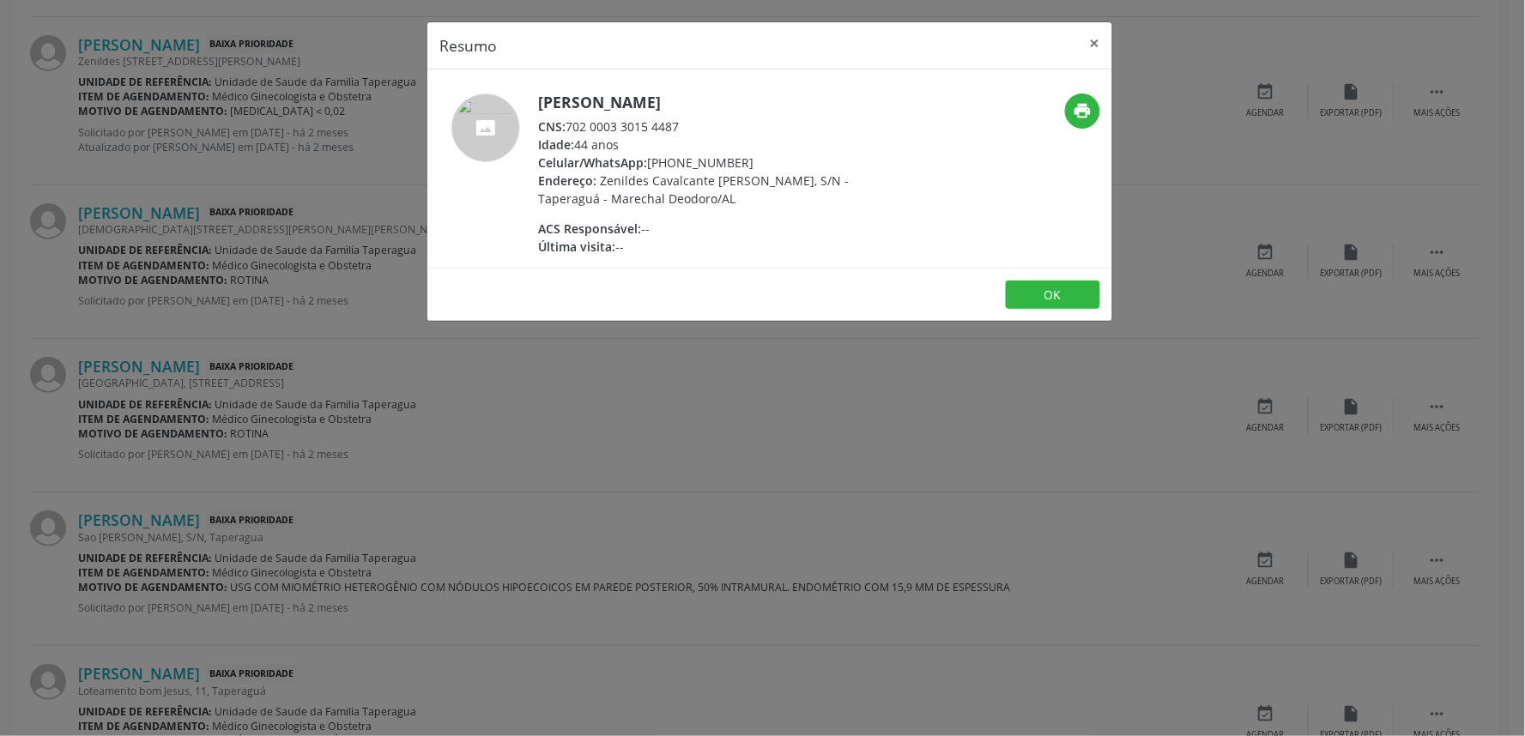
click at [707, 118] on div "CNS: 702 0003 3015 4487" at bounding box center [705, 127] width 334 height 18
copy div "702 0003 3015 4487"
click at [284, 414] on div "Resumo × [PERSON_NAME] CNS: 702 0003 3015 4487 Idade: 44 anos Celular/WhatsApp:…" at bounding box center [762, 368] width 1525 height 736
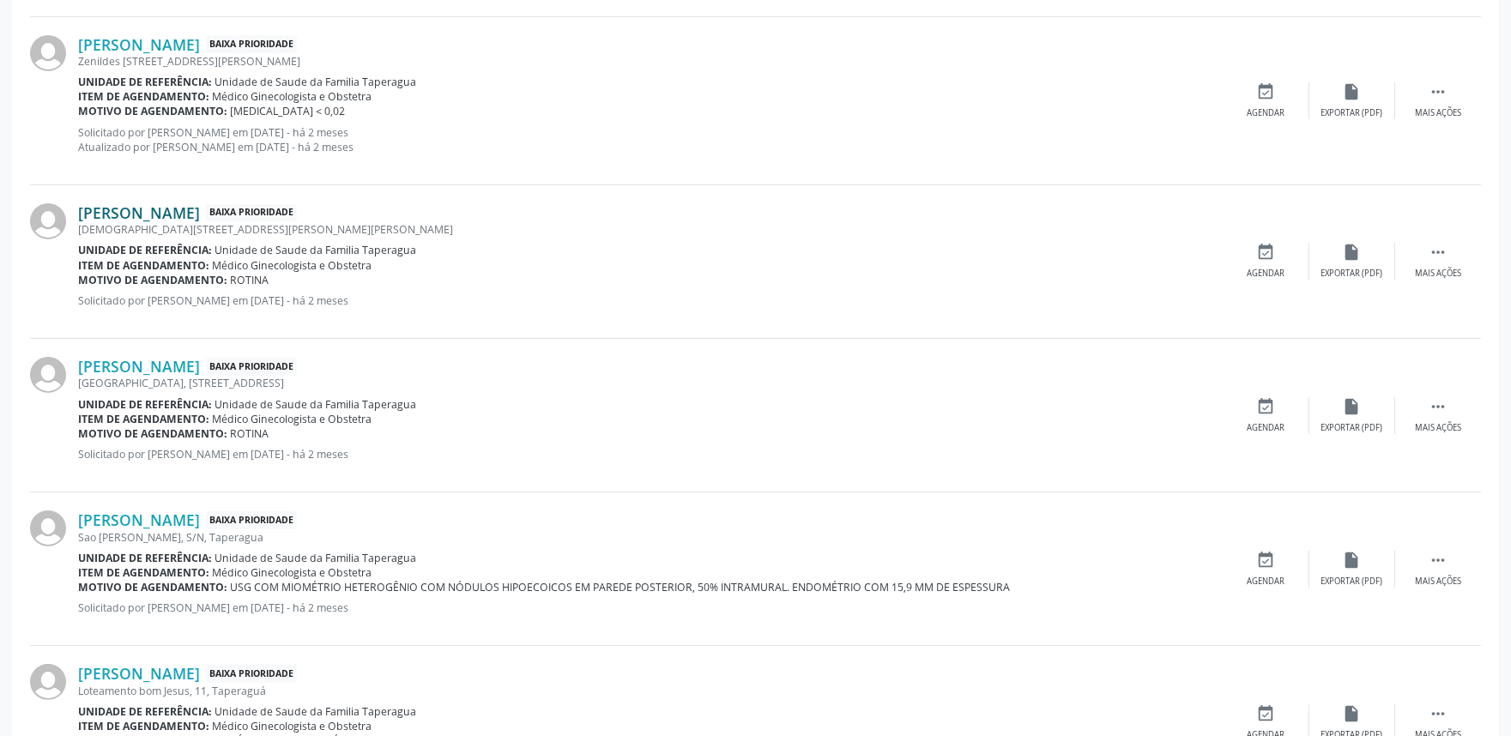
click at [200, 210] on link "[PERSON_NAME]" at bounding box center [139, 212] width 122 height 19
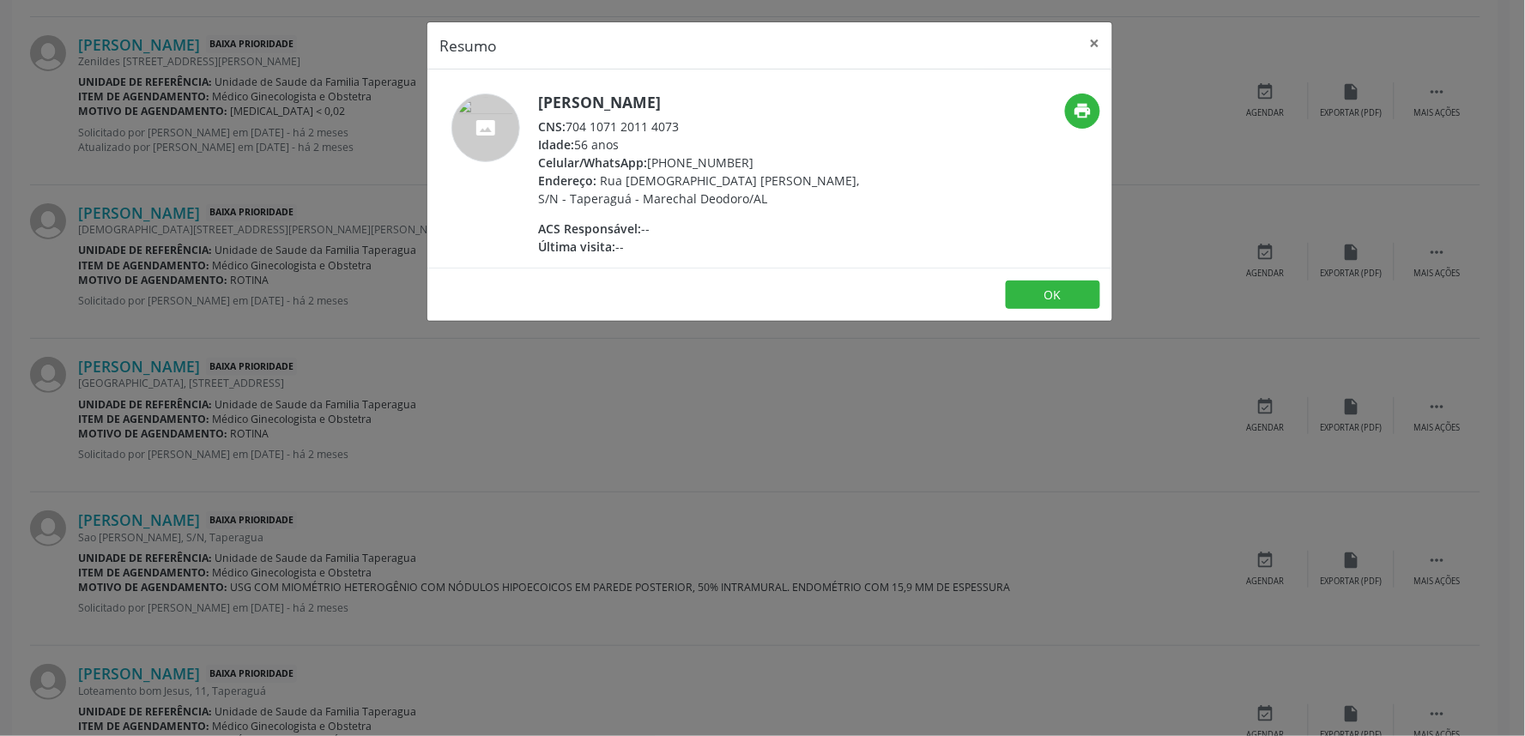
drag, startPoint x: 570, startPoint y: 123, endPoint x: 717, endPoint y: 127, distance: 147.7
click at [717, 127] on div "CNS: 704 1071 2011 4073" at bounding box center [705, 127] width 334 height 18
copy div "704 1071 2011 4073"
click at [372, 512] on div "Resumo × [PERSON_NAME] CNS: 704 1071 2011 4073 Idade: 56 anos Celular/WhatsApp:…" at bounding box center [762, 368] width 1525 height 736
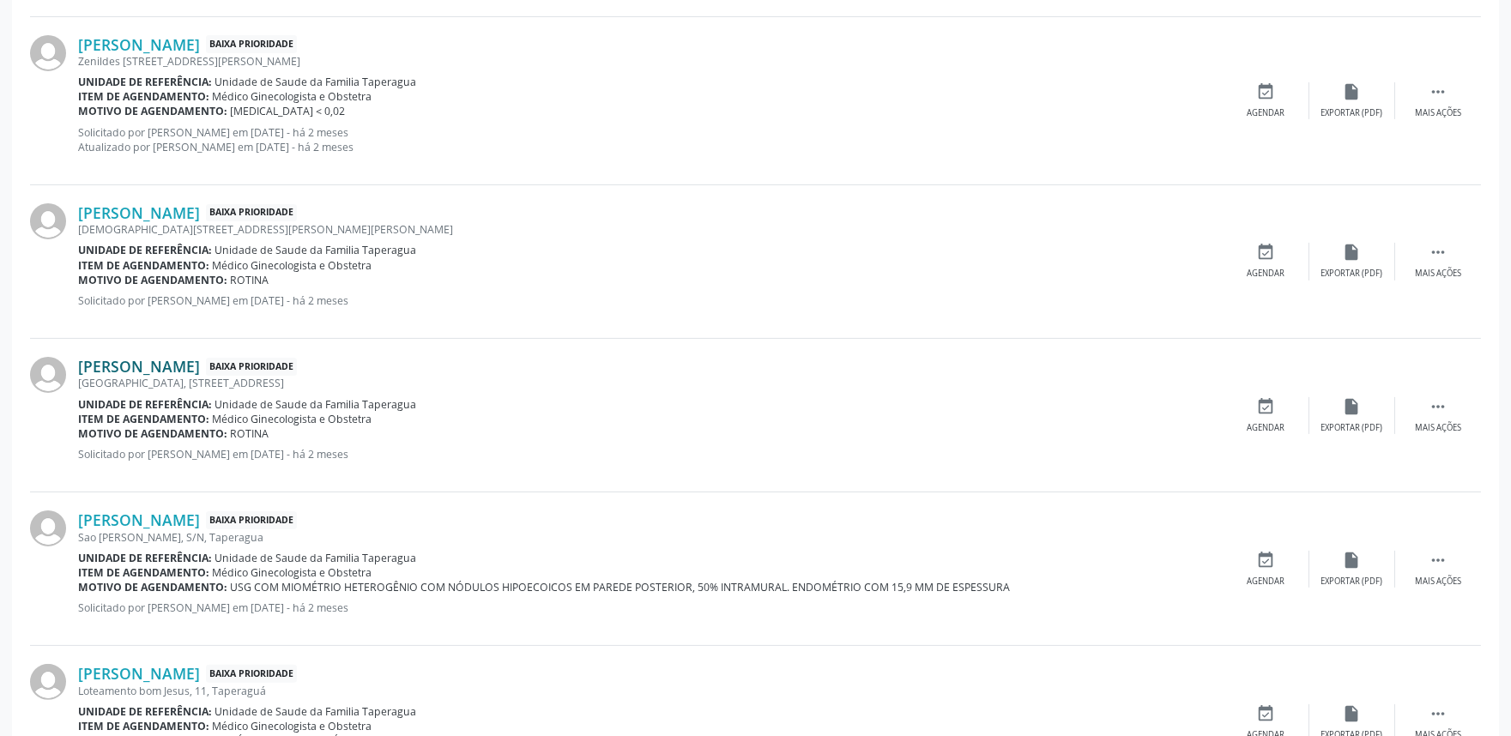
click at [200, 364] on link "[PERSON_NAME]" at bounding box center [139, 366] width 122 height 19
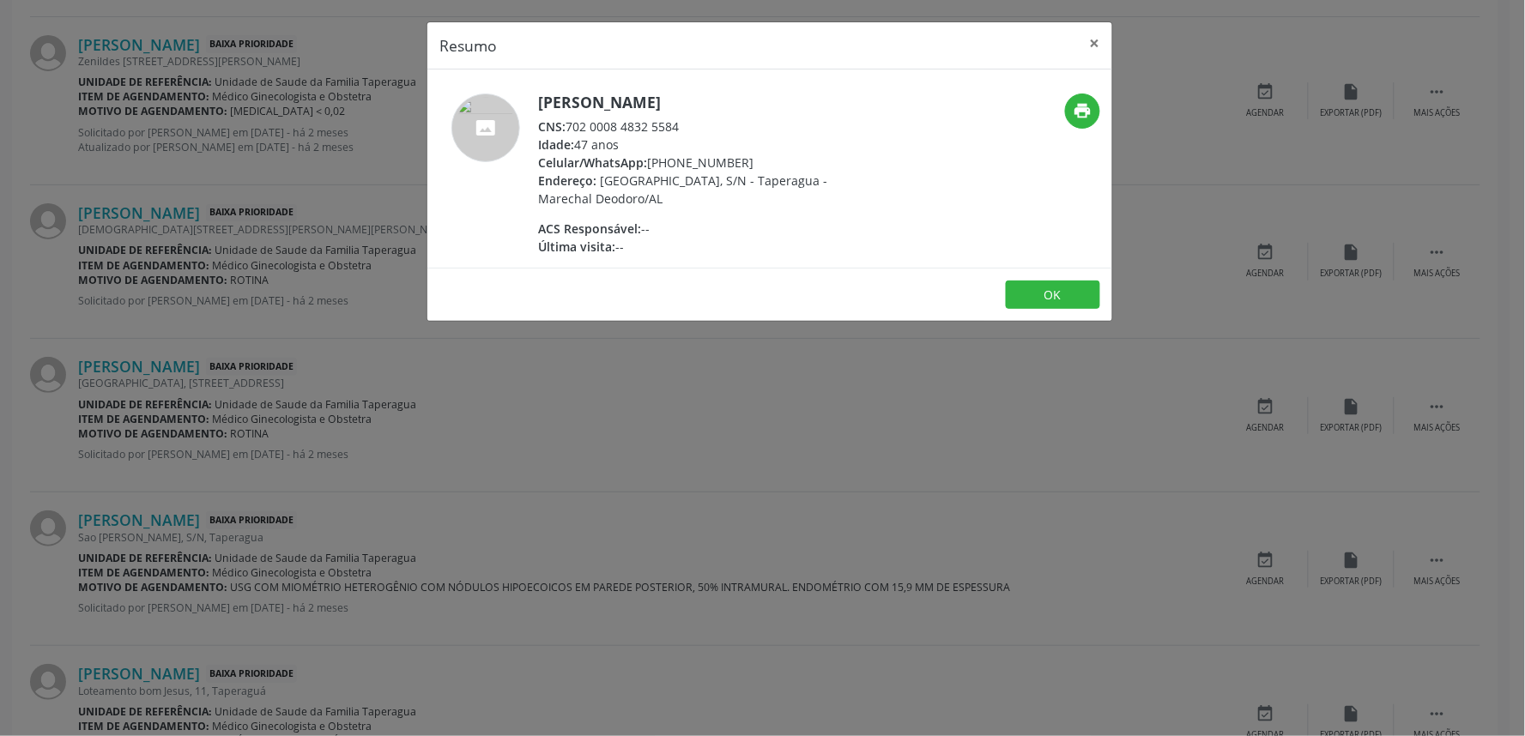
drag, startPoint x: 569, startPoint y: 122, endPoint x: 713, endPoint y: 133, distance: 144.6
click at [713, 133] on div "CNS: 702 0008 4832 5584" at bounding box center [705, 127] width 334 height 18
copy div "702 0008 4832 5584"
click at [317, 384] on div "Resumo × [PERSON_NAME] CNS: 702 0008 4832 5584 Idade: 47 anos Celular/WhatsApp:…" at bounding box center [762, 368] width 1525 height 736
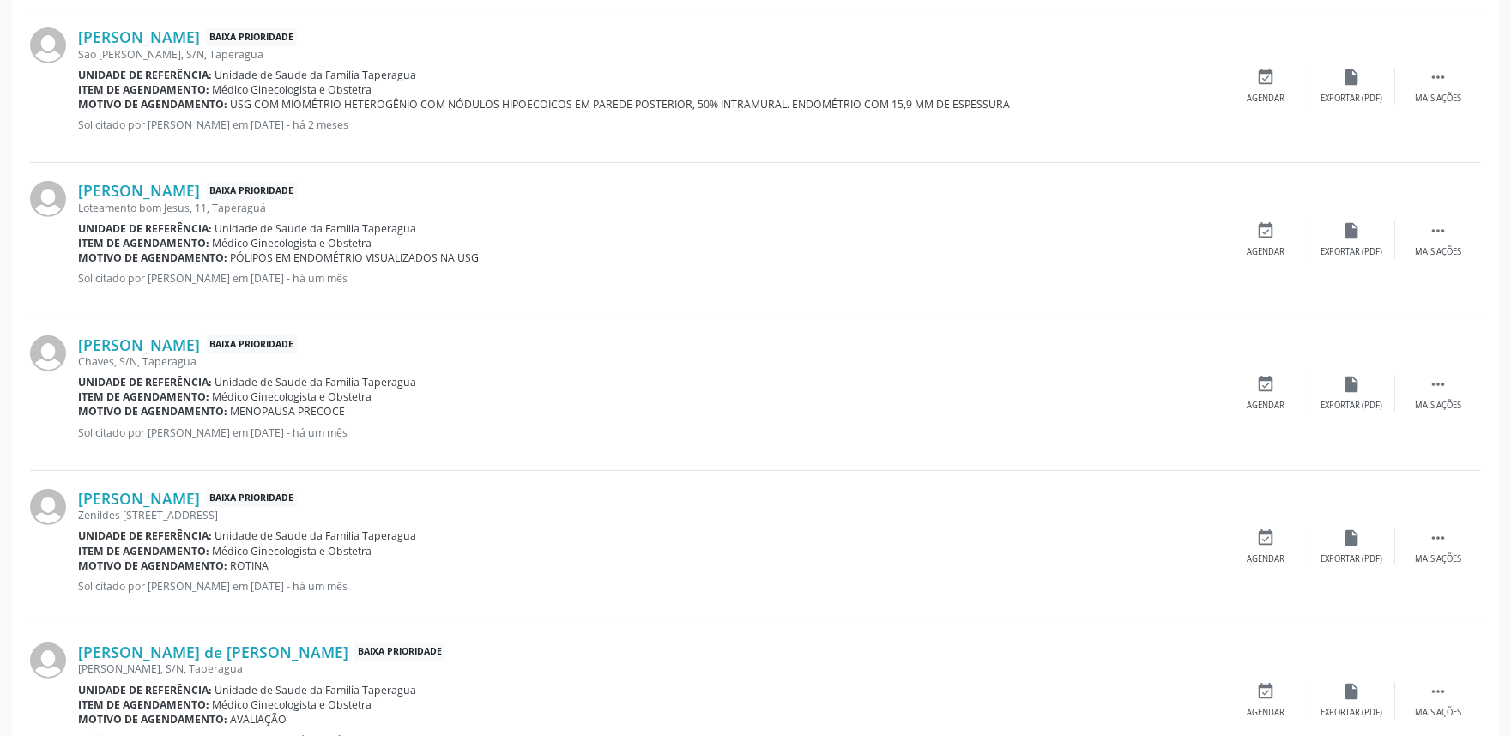
scroll to position [1577, 0]
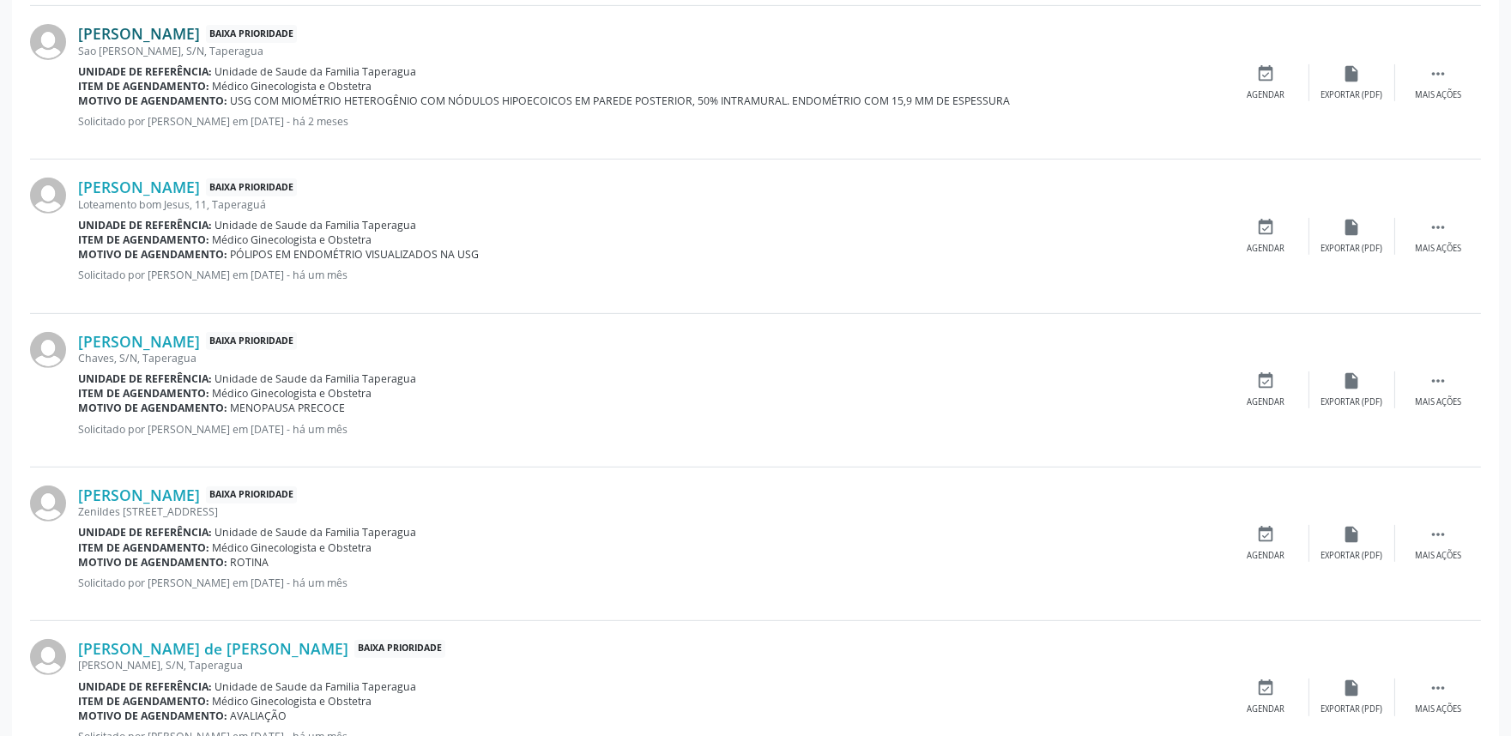
click at [178, 24] on link "[PERSON_NAME]" at bounding box center [139, 33] width 122 height 19
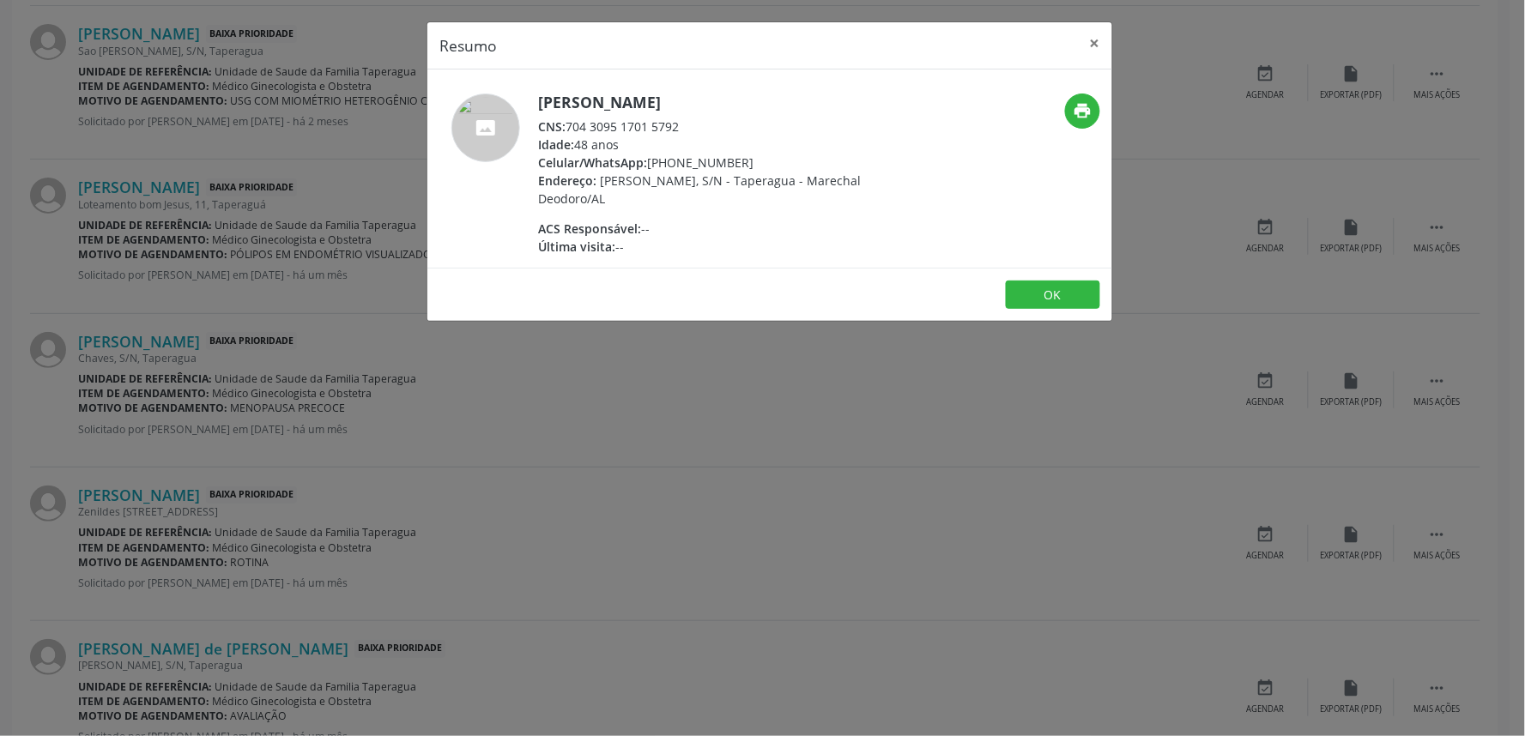
drag, startPoint x: 569, startPoint y: 123, endPoint x: 759, endPoint y: 135, distance: 190.0
click at [759, 135] on div "[PERSON_NAME] CNS: 704 3095 1701 5792 Idade: 48 anos Celular/WhatsApp: [PHONE_N…" at bounding box center [705, 175] width 334 height 162
click at [759, 136] on div "Idade: 48 anos" at bounding box center [705, 145] width 334 height 18
drag, startPoint x: 569, startPoint y: 124, endPoint x: 692, endPoint y: 122, distance: 123.6
click at [692, 122] on div "CNS: 704 3095 1701 5792" at bounding box center [705, 127] width 334 height 18
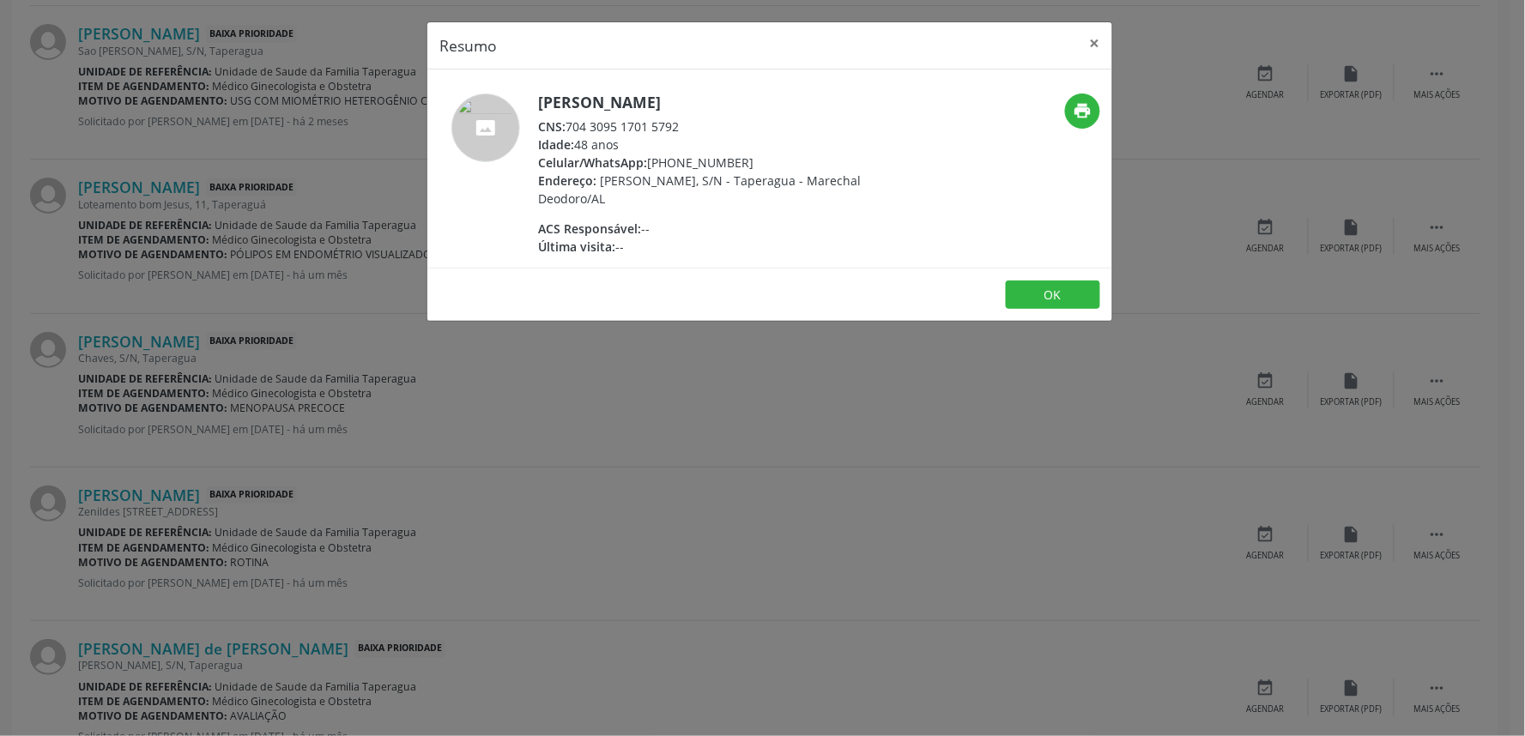
copy div "704 3095 1701 5792"
click at [316, 413] on div "Resumo × [PERSON_NAME] CNS: 704 3095 1701 5792 Idade: 48 anos Celular/WhatsApp:…" at bounding box center [762, 368] width 1525 height 736
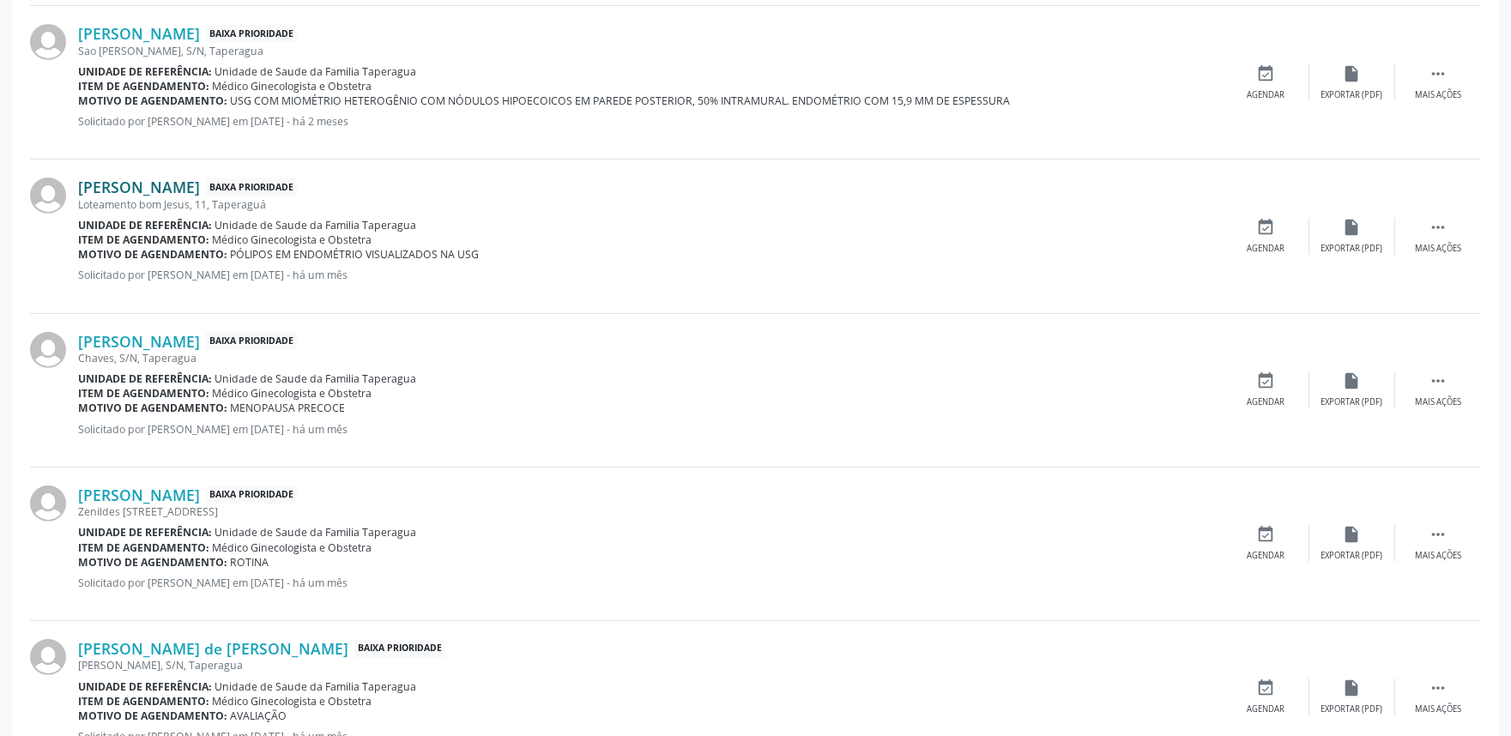
click at [186, 180] on link "[PERSON_NAME]" at bounding box center [139, 187] width 122 height 19
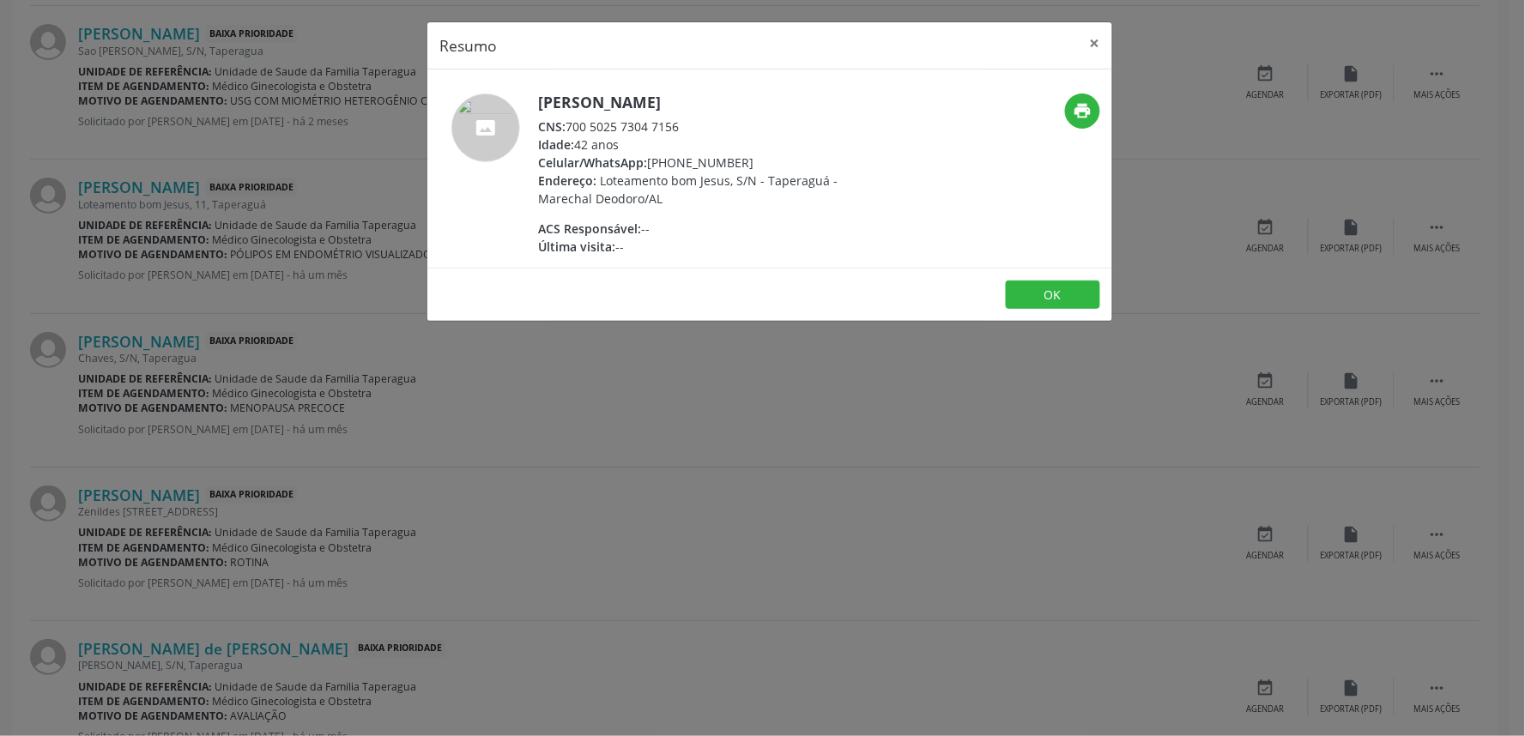
drag, startPoint x: 569, startPoint y: 124, endPoint x: 768, endPoint y: 133, distance: 199.3
click at [768, 133] on div "CNS: 700 5025 7304 7156" at bounding box center [705, 127] width 334 height 18
click at [417, 505] on div "Resumo × [PERSON_NAME] CNS: 700 5025 7304 7156 Idade: 42 anos Celular/WhatsApp:…" at bounding box center [762, 368] width 1525 height 736
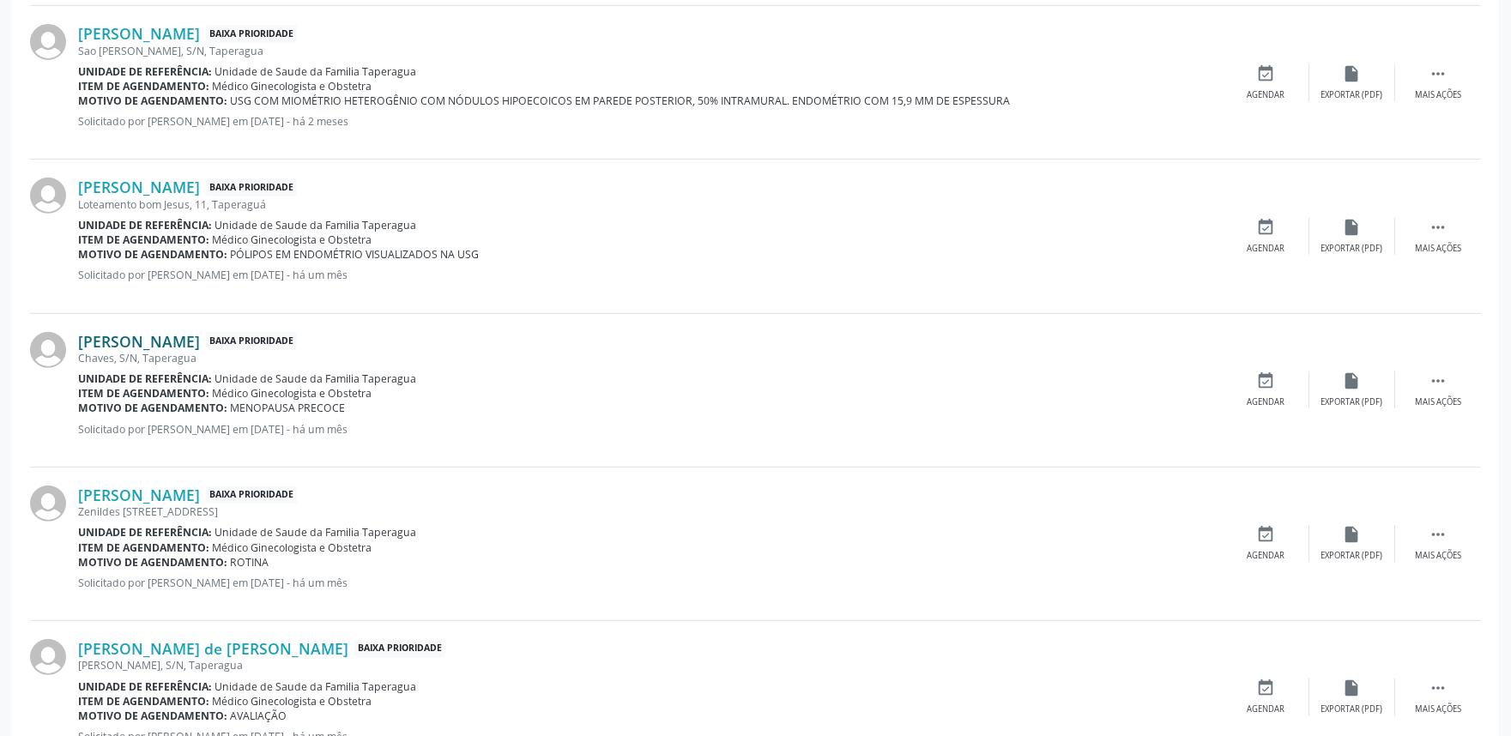
click at [200, 336] on link "[PERSON_NAME]" at bounding box center [139, 341] width 122 height 19
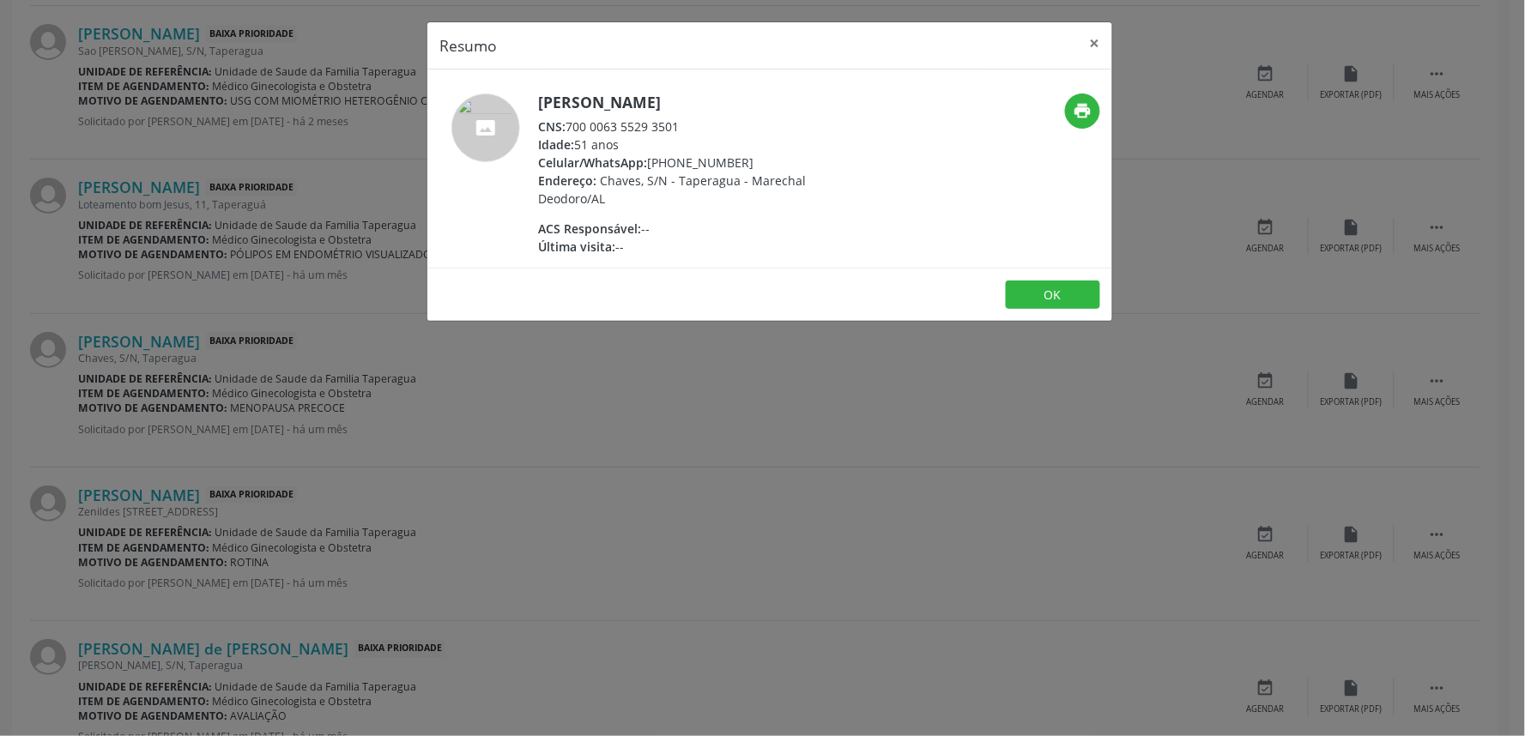
drag, startPoint x: 569, startPoint y: 123, endPoint x: 680, endPoint y: 126, distance: 110.7
click at [680, 126] on div "CNS: 700 0063 5529 3501" at bounding box center [705, 127] width 334 height 18
click at [330, 443] on div "Resumo × [PERSON_NAME] CNS: 700 0063 5529 3501 Idade: 51 anos Celular/WhatsApp:…" at bounding box center [762, 368] width 1525 height 736
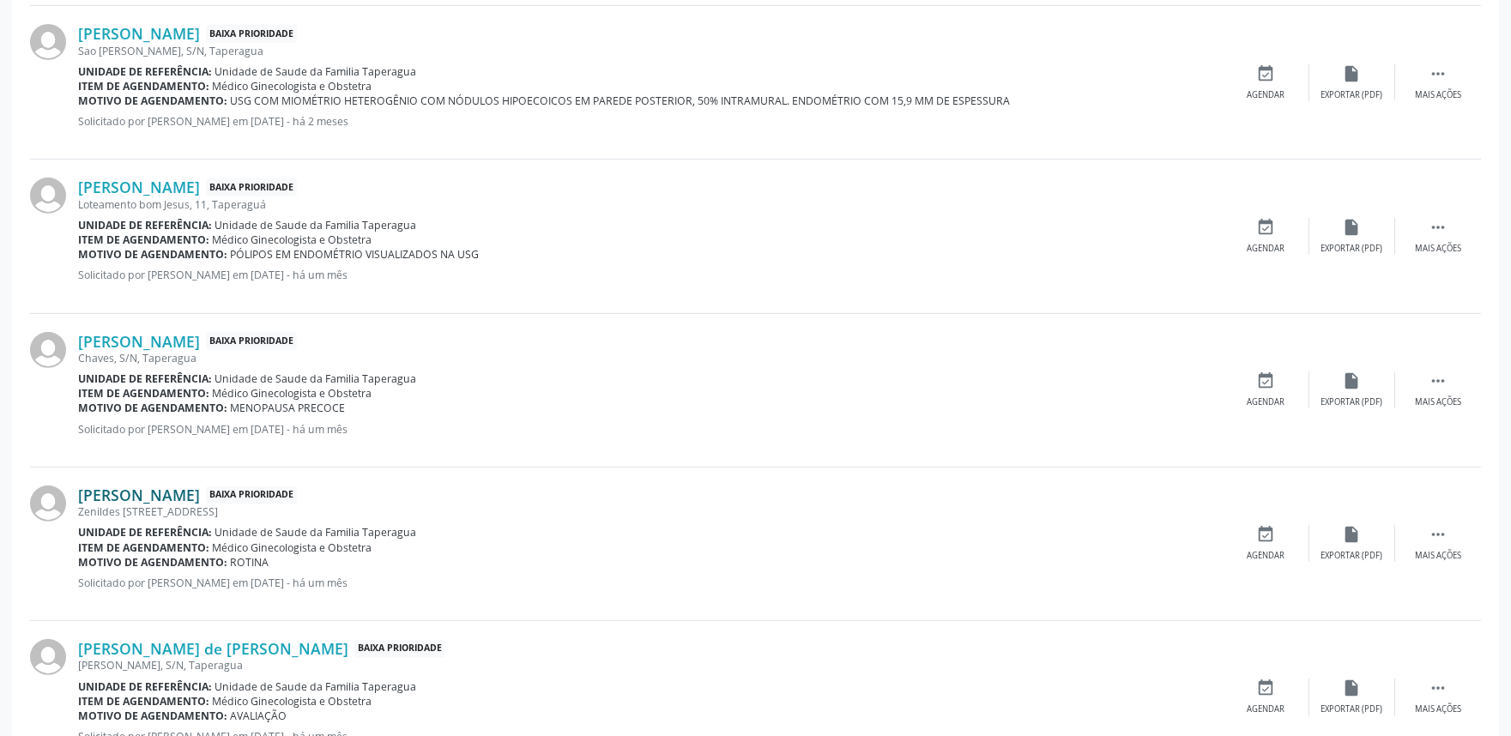
click at [200, 501] on link "[PERSON_NAME]" at bounding box center [139, 495] width 122 height 19
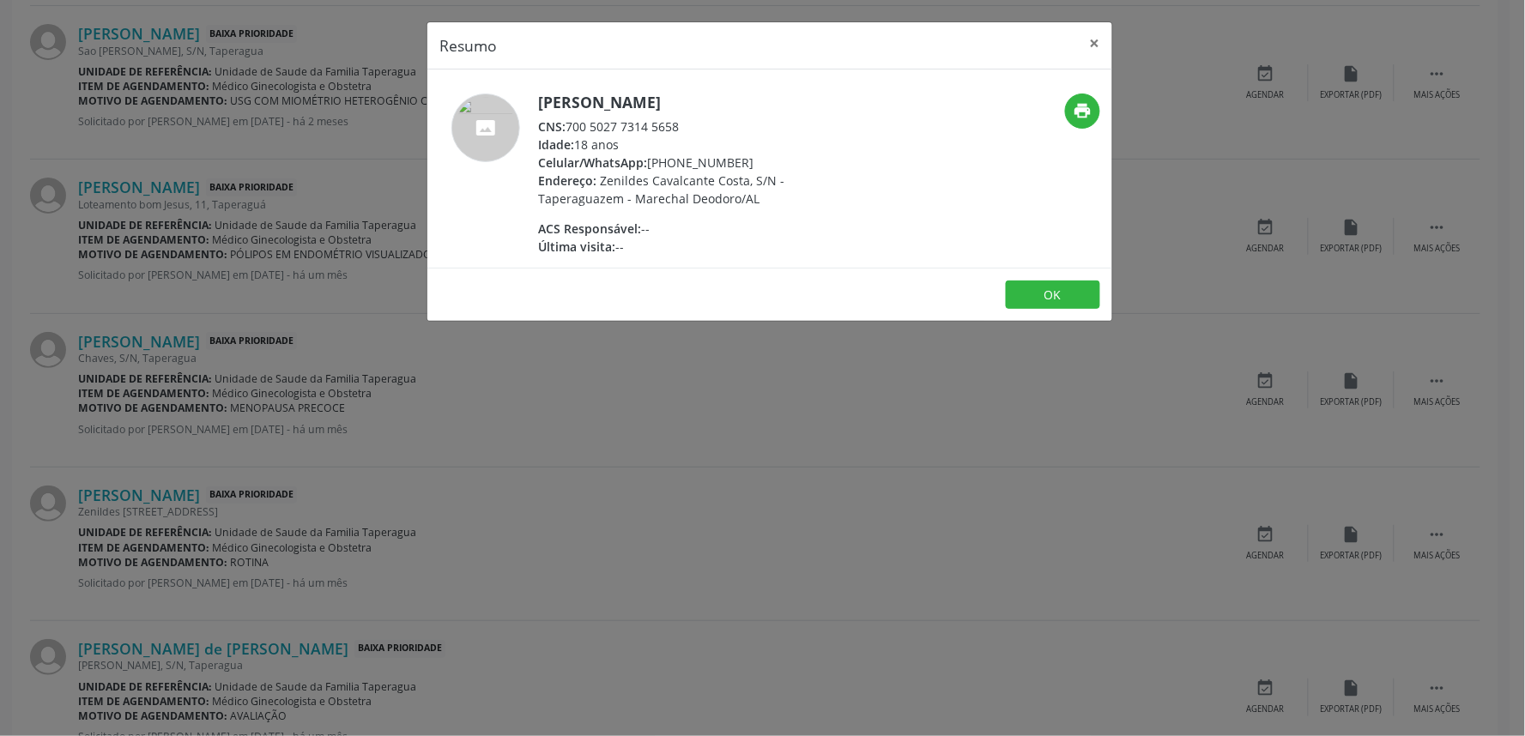
drag, startPoint x: 568, startPoint y: 125, endPoint x: 708, endPoint y: 120, distance: 140.0
click at [708, 120] on div "CNS: 700 5027 7314 5658" at bounding box center [705, 127] width 334 height 18
click at [413, 366] on div "Resumo × [PERSON_NAME] CNS: 700 5027 7314 5658 Idade: 18 anos Celular/WhatsApp:…" at bounding box center [762, 368] width 1525 height 736
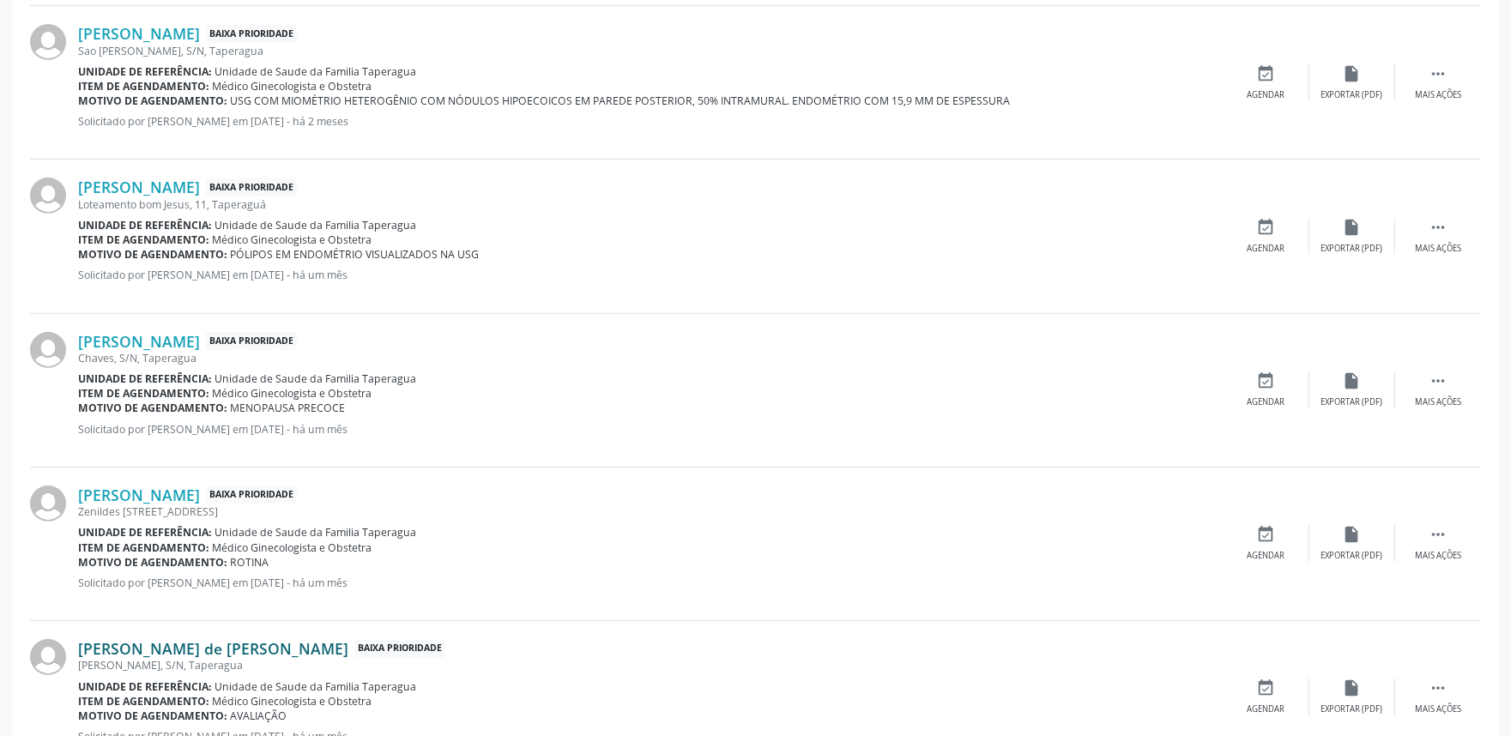
click at [275, 644] on link "[PERSON_NAME] de [PERSON_NAME]" at bounding box center [213, 648] width 270 height 19
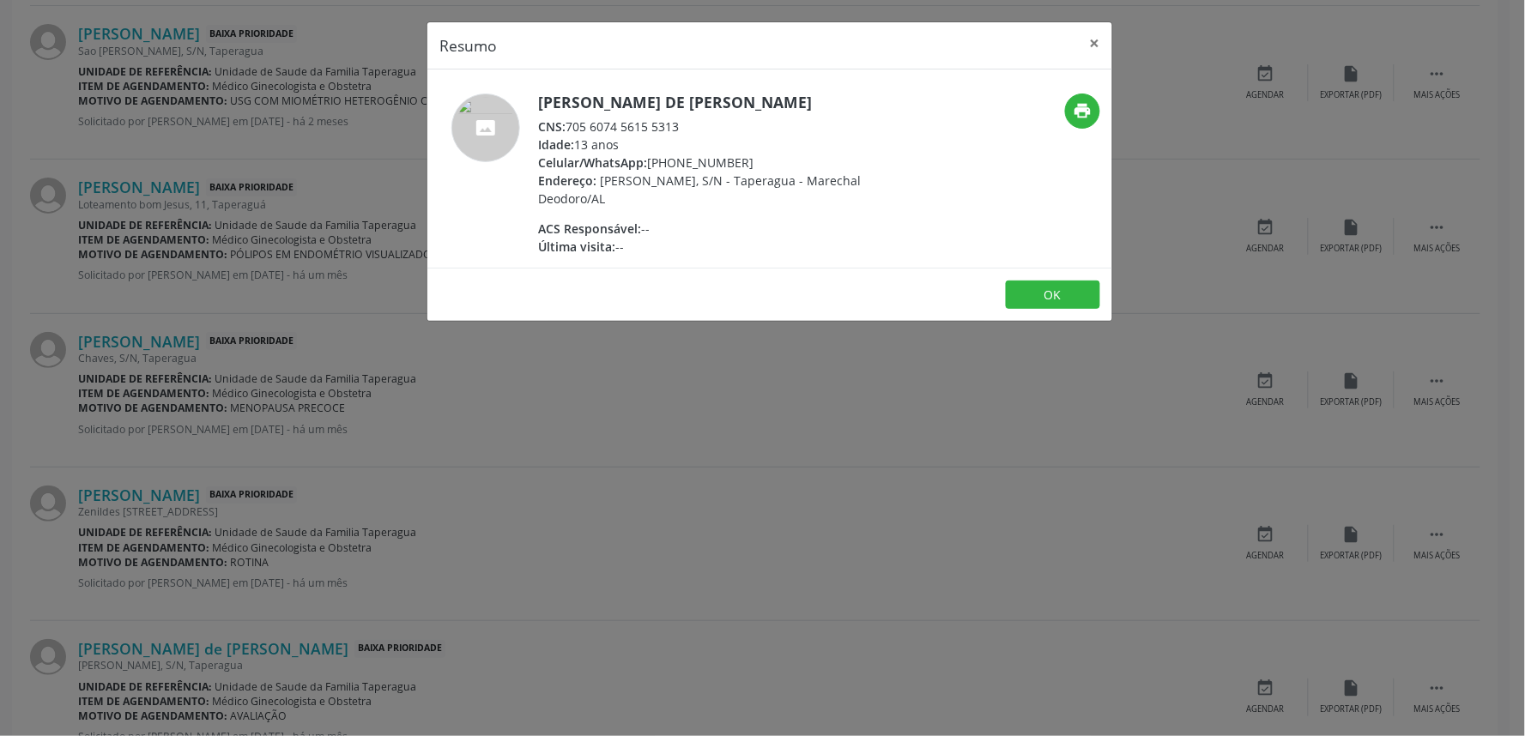
drag, startPoint x: 569, startPoint y: 144, endPoint x: 702, endPoint y: 148, distance: 133.0
click at [702, 136] on div "CNS: 705 6074 5615 5313" at bounding box center [705, 127] width 334 height 18
click at [821, 483] on div "Resumo × [PERSON_NAME] de [PERSON_NAME] CNS: 705 6074 5615 5313 Idade: 13 anos …" at bounding box center [762, 368] width 1525 height 736
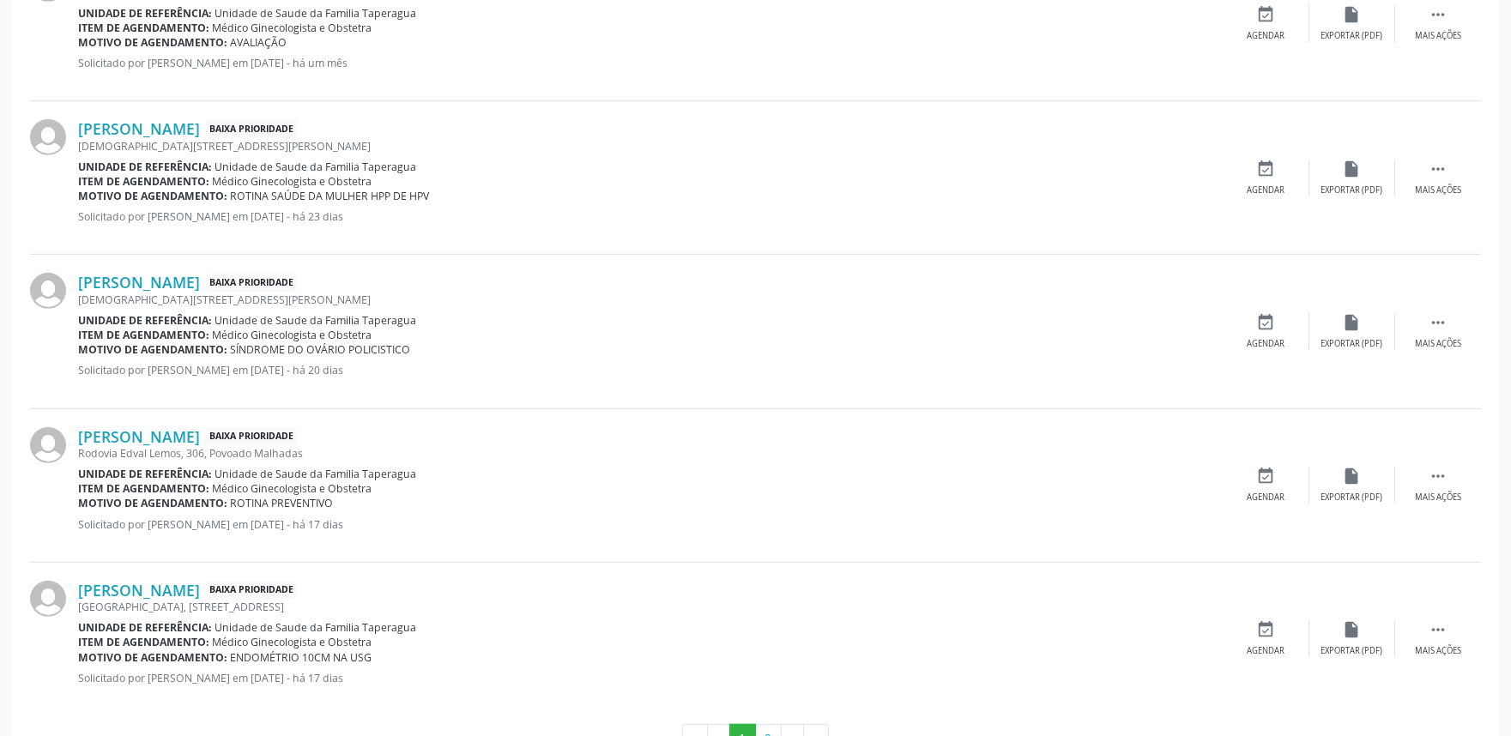
scroll to position [2309, 0]
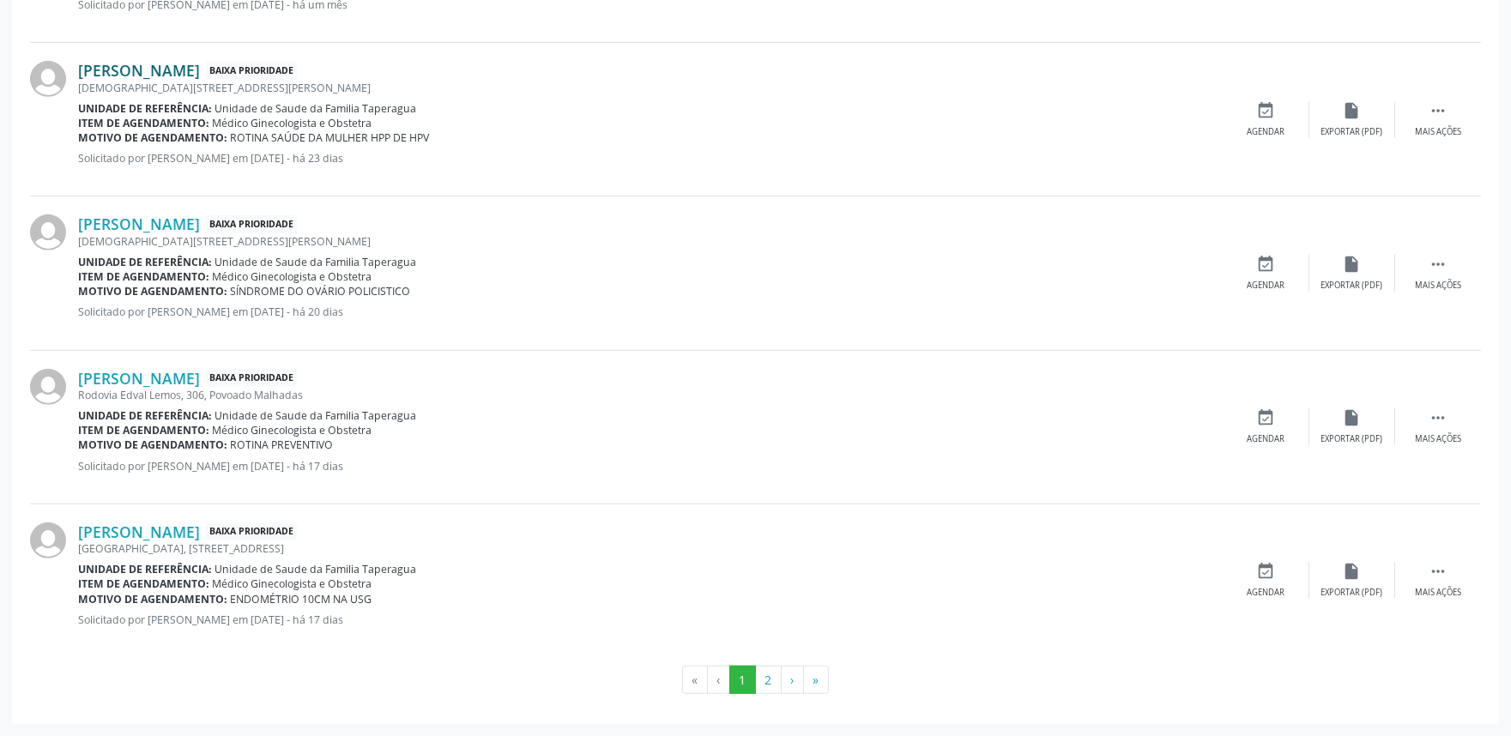
click at [200, 67] on link "[PERSON_NAME]" at bounding box center [139, 70] width 122 height 19
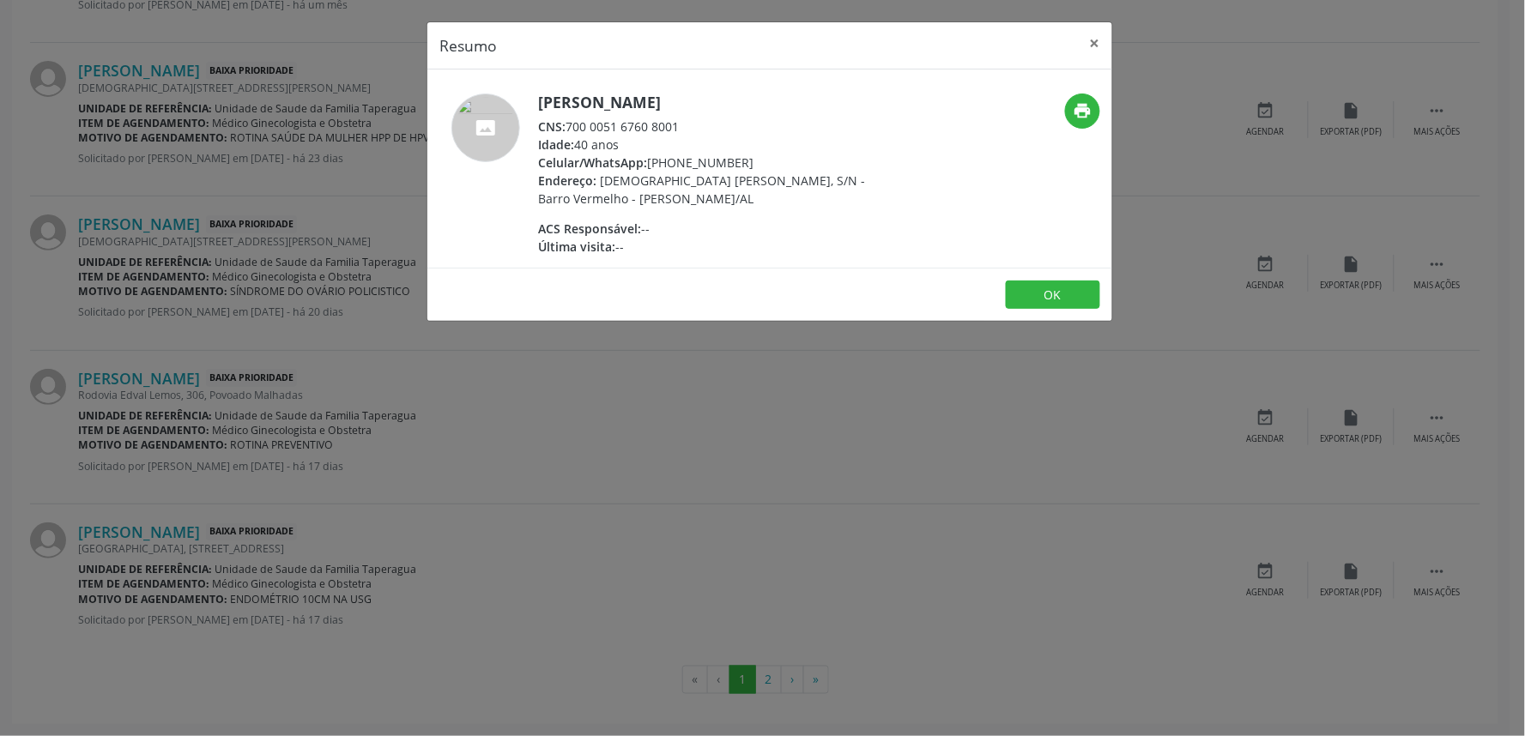
drag, startPoint x: 571, startPoint y: 124, endPoint x: 699, endPoint y: 124, distance: 127.9
click at [699, 124] on div "CNS: 700 0051 6760 8001" at bounding box center [705, 127] width 334 height 18
drag, startPoint x: 687, startPoint y: 124, endPoint x: 568, endPoint y: 124, distance: 119.3
click at [568, 124] on div "CNS: 700 0051 6760 8001" at bounding box center [705, 127] width 334 height 18
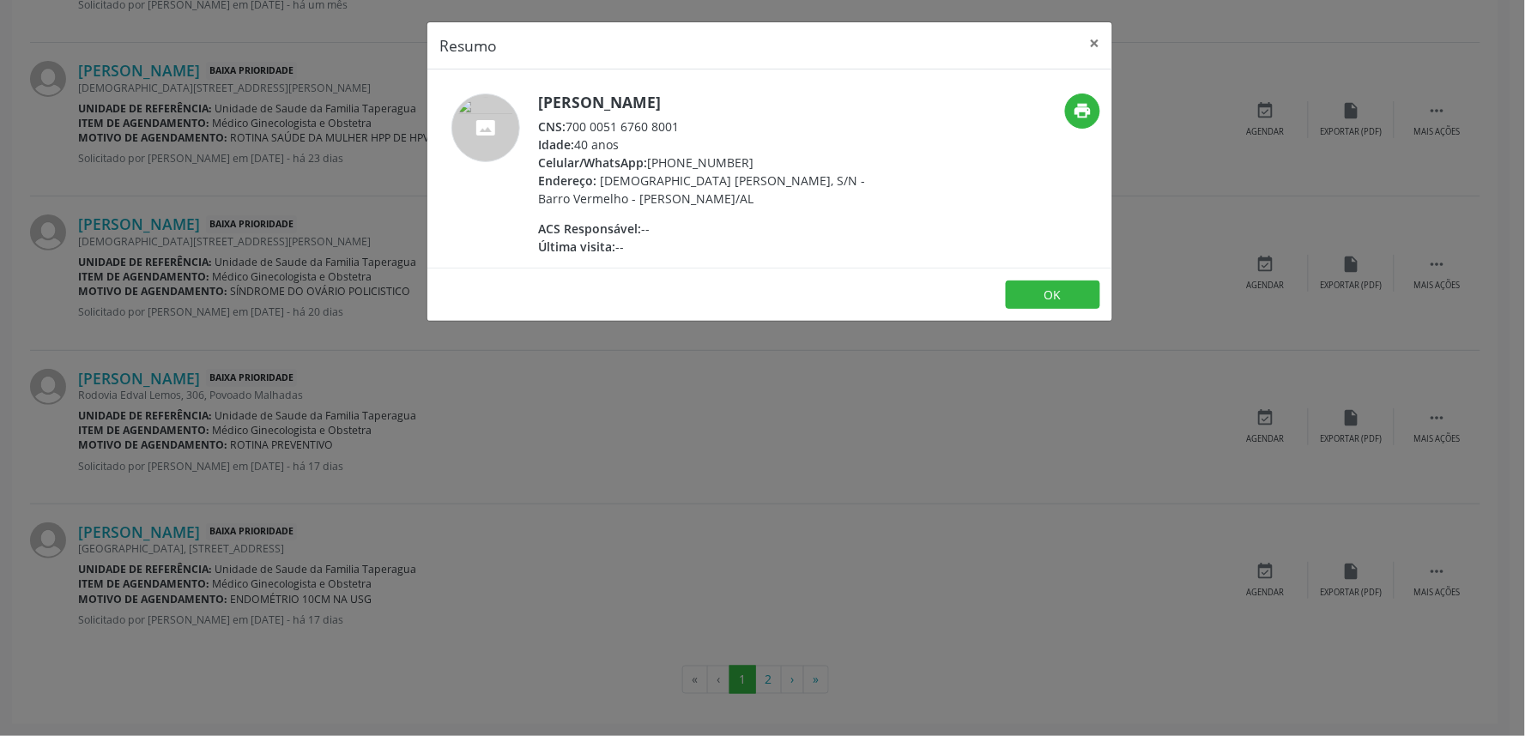
click at [402, 348] on div "Resumo × [PERSON_NAME] CNS: 700 0051 6760 8001 Idade: 40 anos Celular/WhatsApp:…" at bounding box center [762, 368] width 1525 height 736
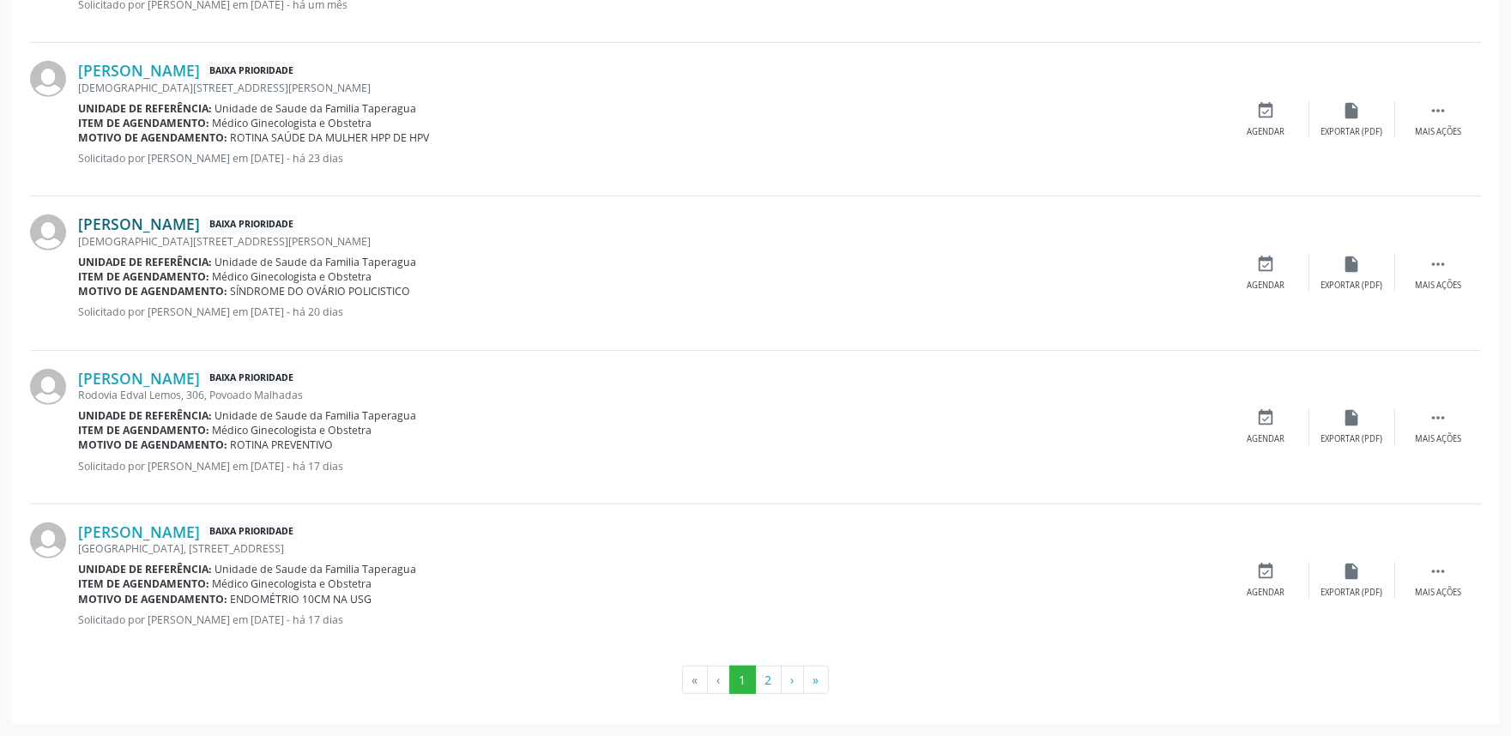
click at [178, 226] on link "[PERSON_NAME]" at bounding box center [139, 224] width 122 height 19
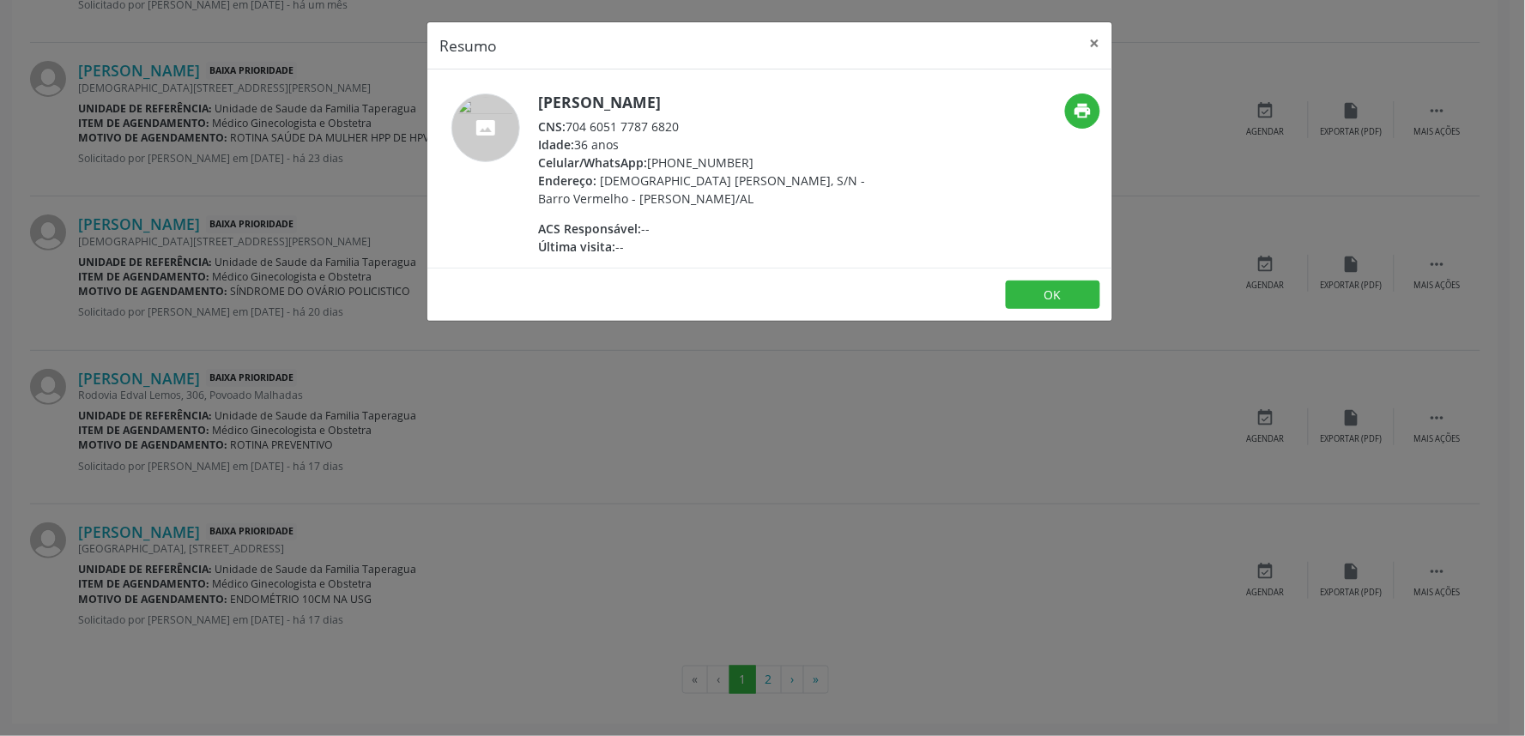
drag, startPoint x: 569, startPoint y: 123, endPoint x: 693, endPoint y: 127, distance: 124.5
click at [693, 127] on div "CNS: 704 6051 7787 6820" at bounding box center [705, 127] width 334 height 18
click at [344, 403] on div "Resumo × [PERSON_NAME] CNS: 704 6051 7787 6820 Idade: 36 anos Celular/WhatsApp:…" at bounding box center [762, 368] width 1525 height 736
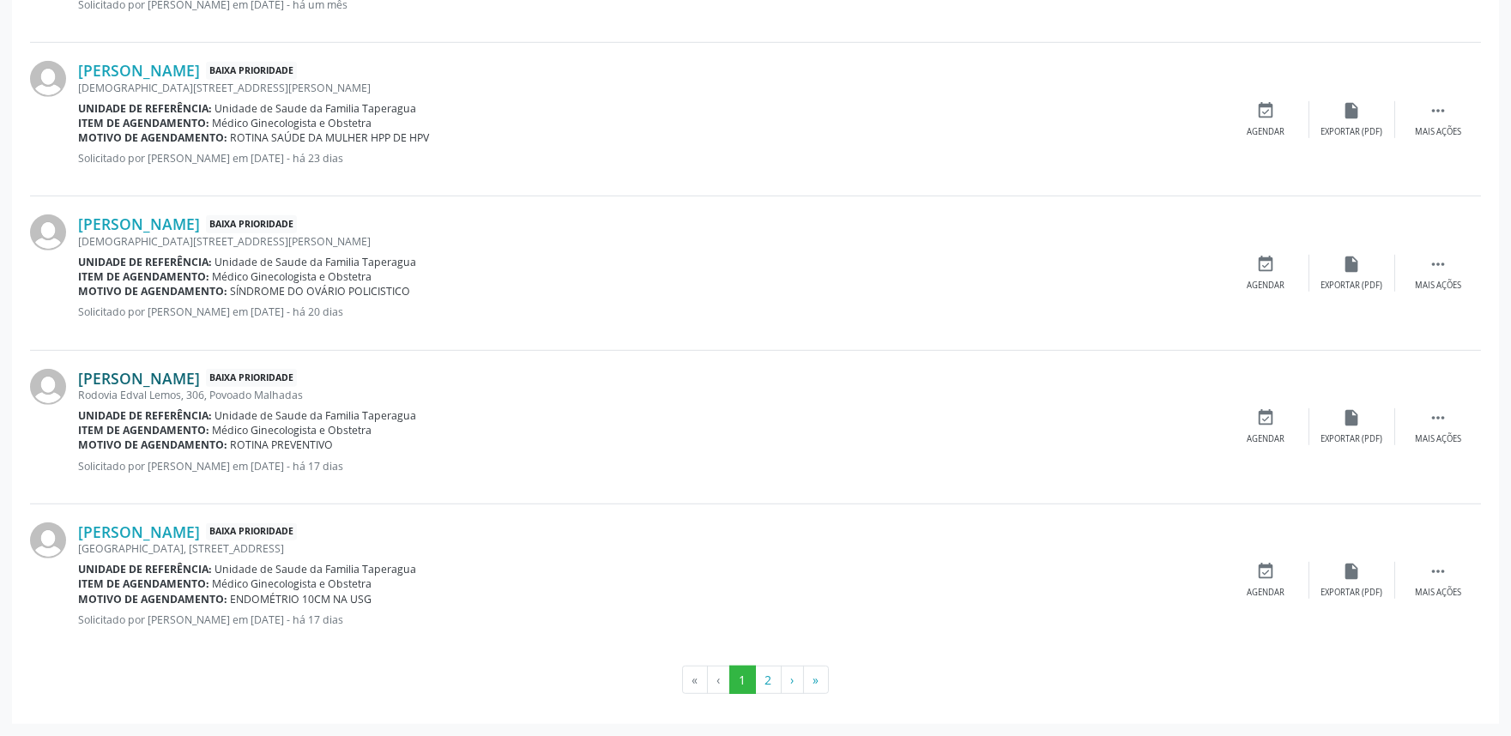
click at [200, 384] on link "[PERSON_NAME]" at bounding box center [139, 378] width 122 height 19
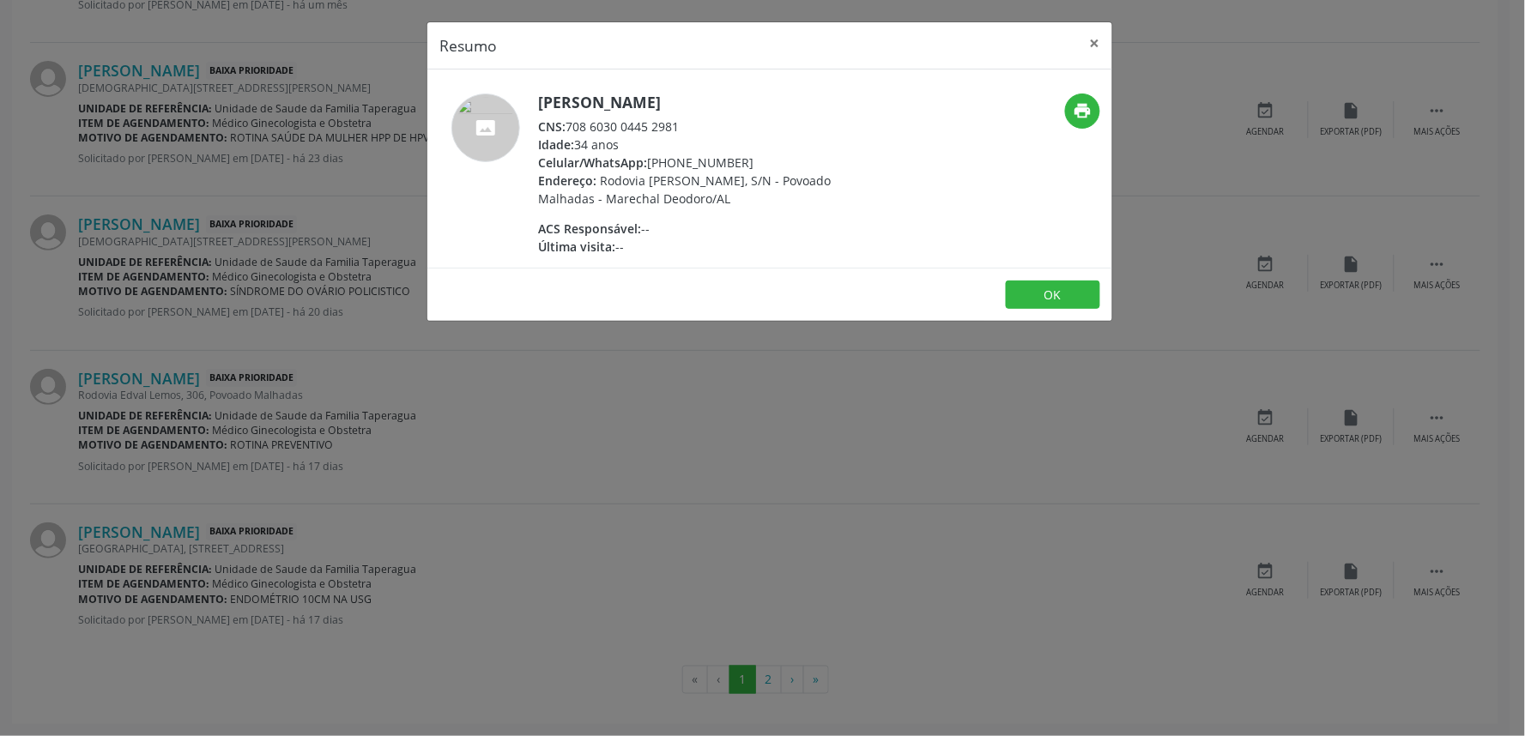
drag, startPoint x: 569, startPoint y: 123, endPoint x: 690, endPoint y: 121, distance: 121.0
click at [690, 121] on div "CNS: 708 6030 0445 2981" at bounding box center [705, 127] width 334 height 18
click at [611, 326] on div "Resumo × [PERSON_NAME] CNS: 708 6030 0445 2981 Idade: 34 anos Celular/WhatsApp:…" at bounding box center [762, 368] width 1525 height 736
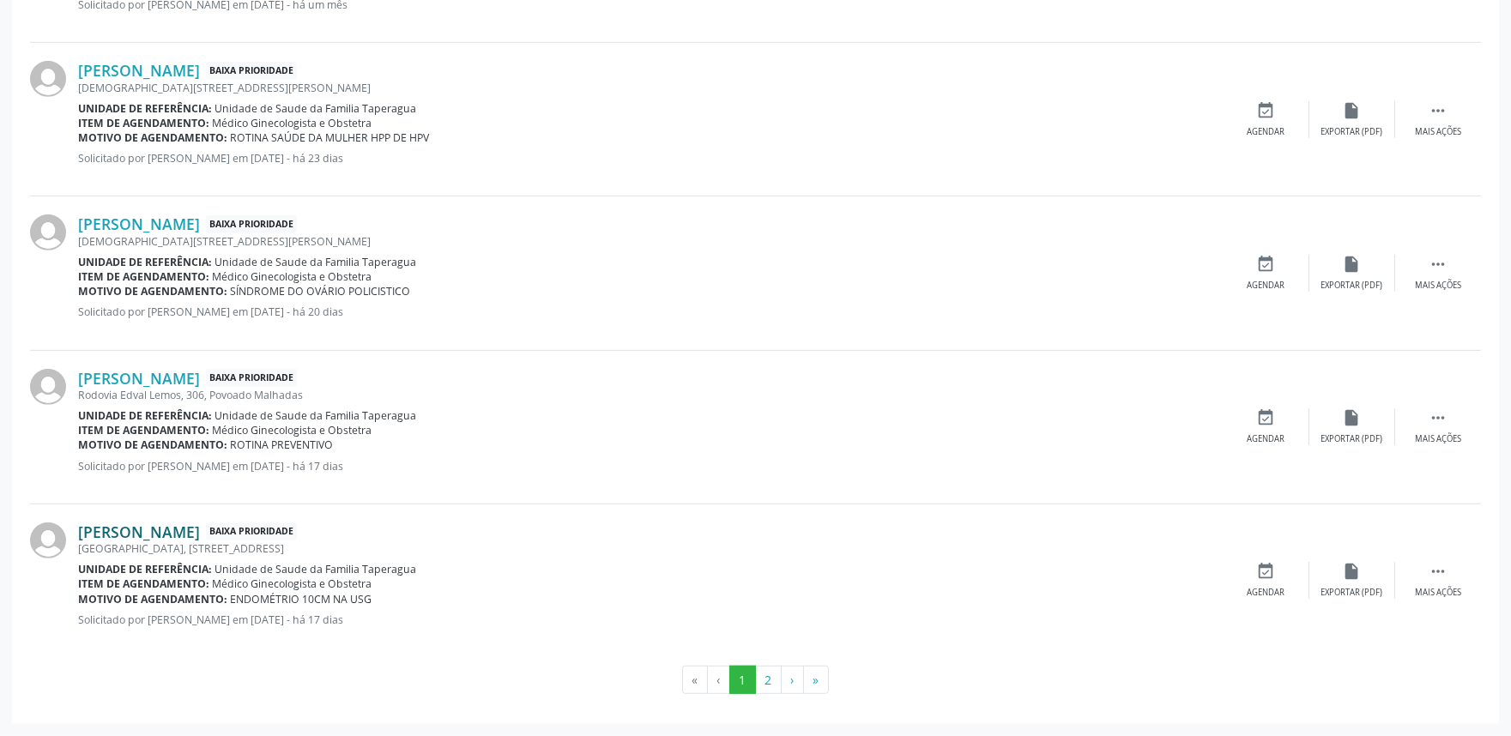
click at [200, 534] on link "[PERSON_NAME]" at bounding box center [139, 532] width 122 height 19
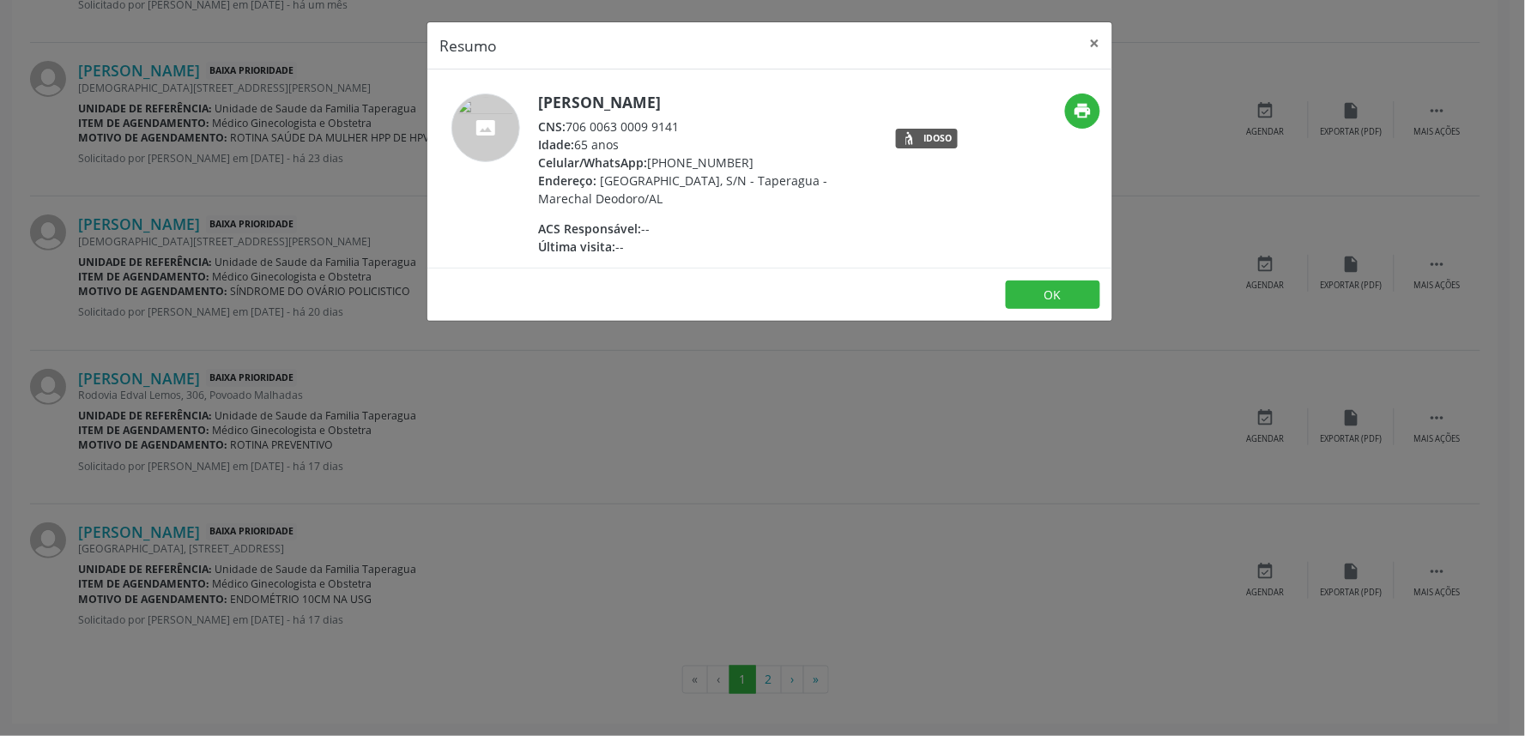
drag, startPoint x: 570, startPoint y: 122, endPoint x: 693, endPoint y: 122, distance: 123.6
click at [693, 122] on div "CNS: 706 0063 0009 9141" at bounding box center [705, 127] width 334 height 18
click at [899, 434] on div "Resumo × [PERSON_NAME] CNS: 706 0063 0009 9141 Idade: 65 anos Celular/WhatsApp:…" at bounding box center [762, 368] width 1525 height 736
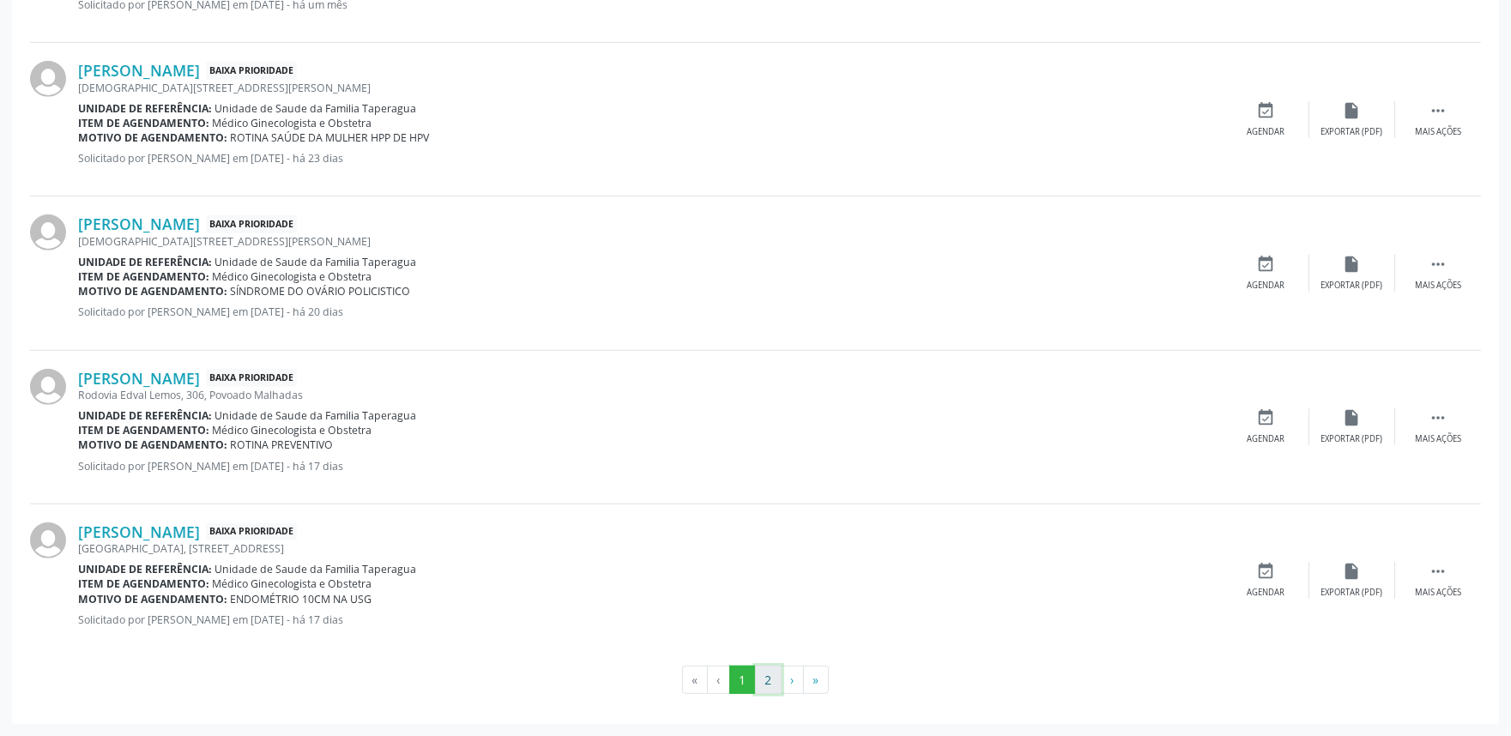
click at [758, 662] on button "2" at bounding box center [768, 680] width 27 height 29
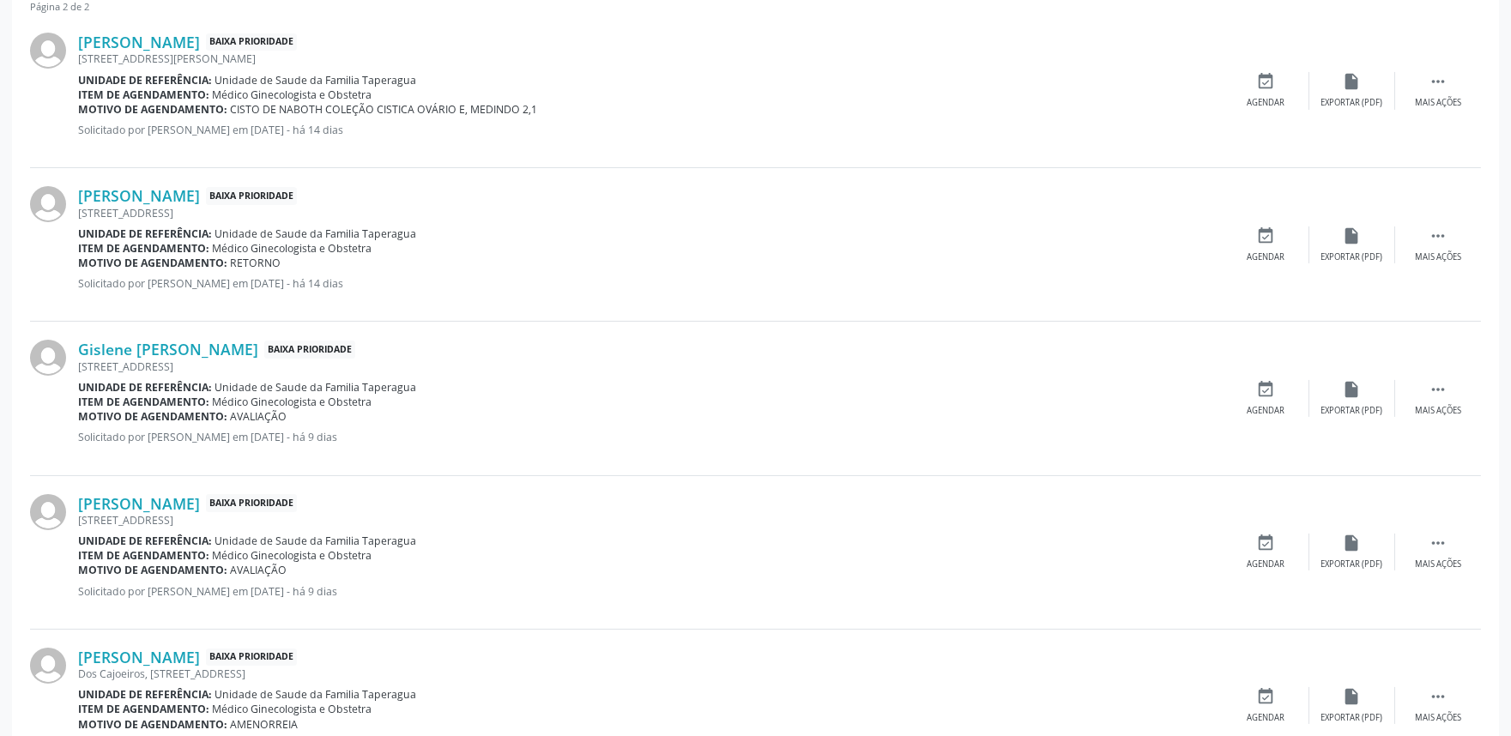
scroll to position [638, 0]
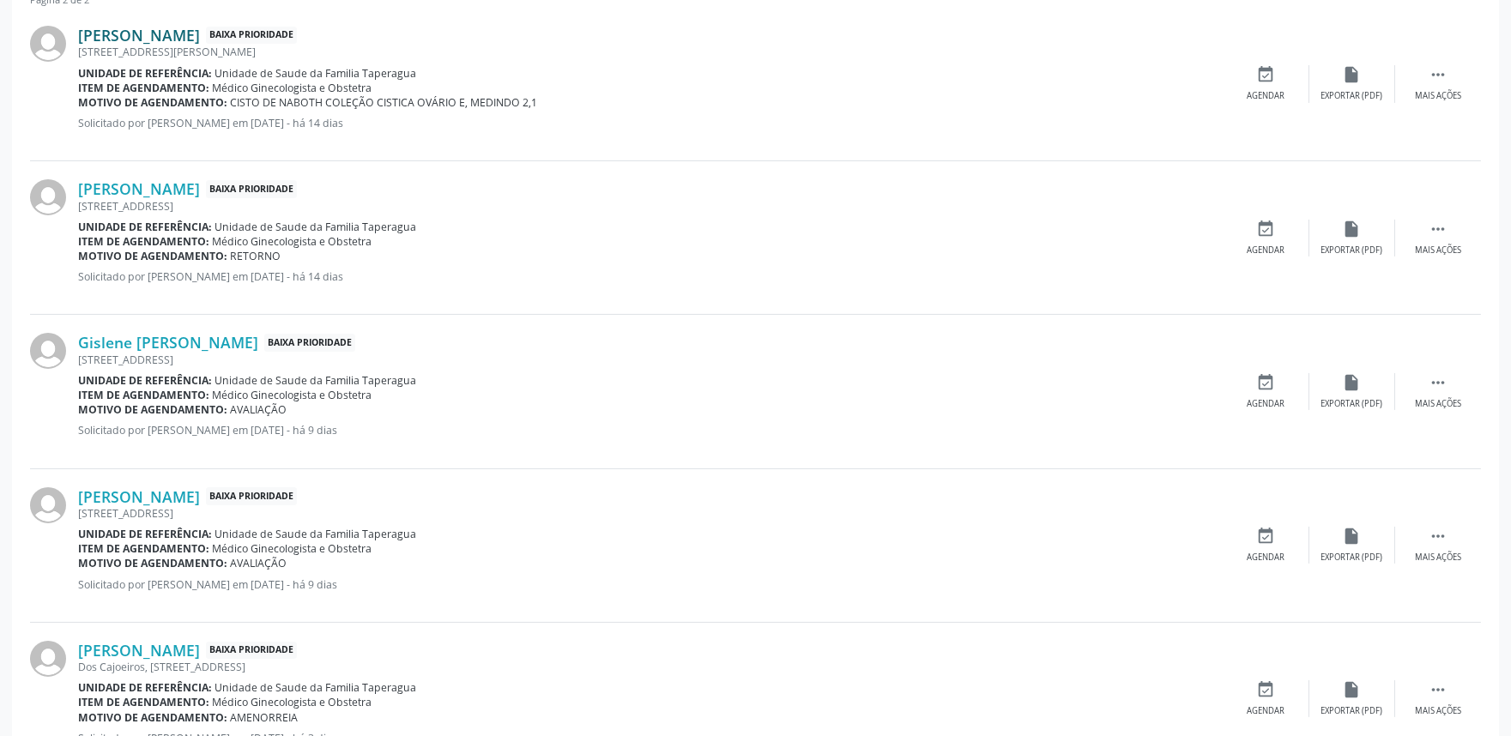
click at [200, 28] on link "[PERSON_NAME]" at bounding box center [139, 35] width 122 height 19
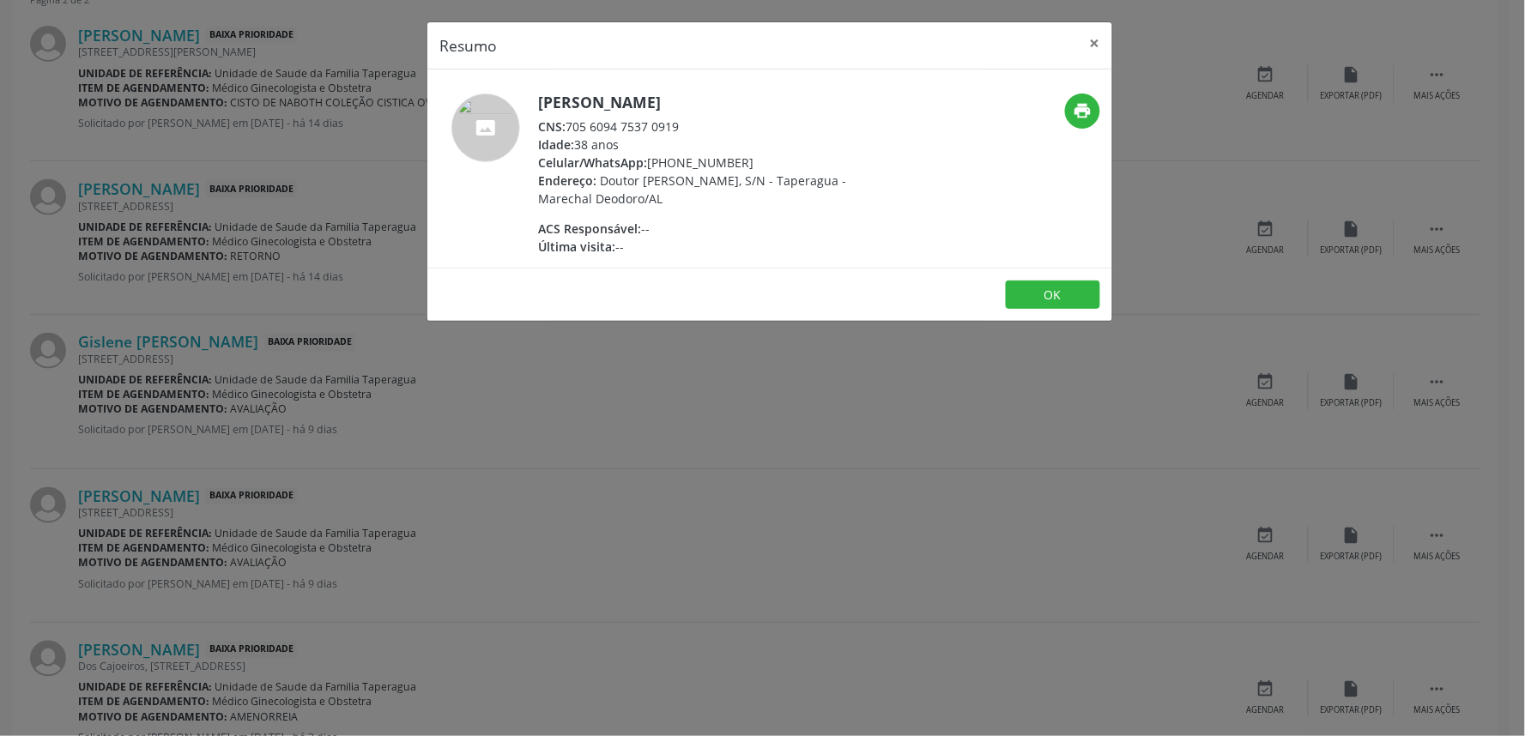
drag, startPoint x: 569, startPoint y: 121, endPoint x: 704, endPoint y: 116, distance: 135.7
click at [704, 116] on div "[PERSON_NAME] CNS: 705 6094 7537 0919 Idade: 38 anos Celular/WhatsApp: [PHONE_N…" at bounding box center [705, 175] width 334 height 162
click at [233, 259] on div "Resumo × [PERSON_NAME] CNS: 705 6094 7537 0919 Idade: 38 anos Celular/WhatsApp:…" at bounding box center [762, 368] width 1525 height 736
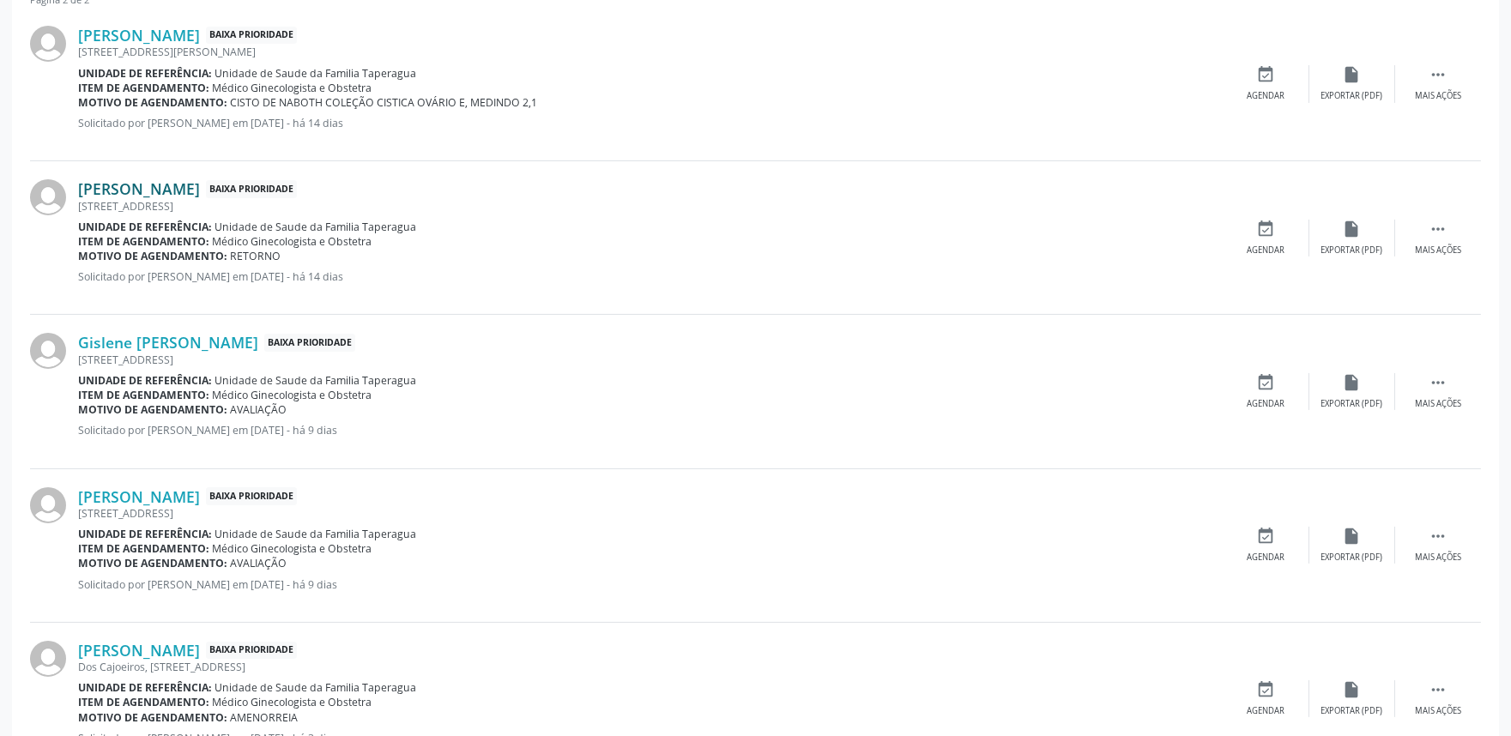
click at [200, 194] on link "[PERSON_NAME]" at bounding box center [139, 188] width 122 height 19
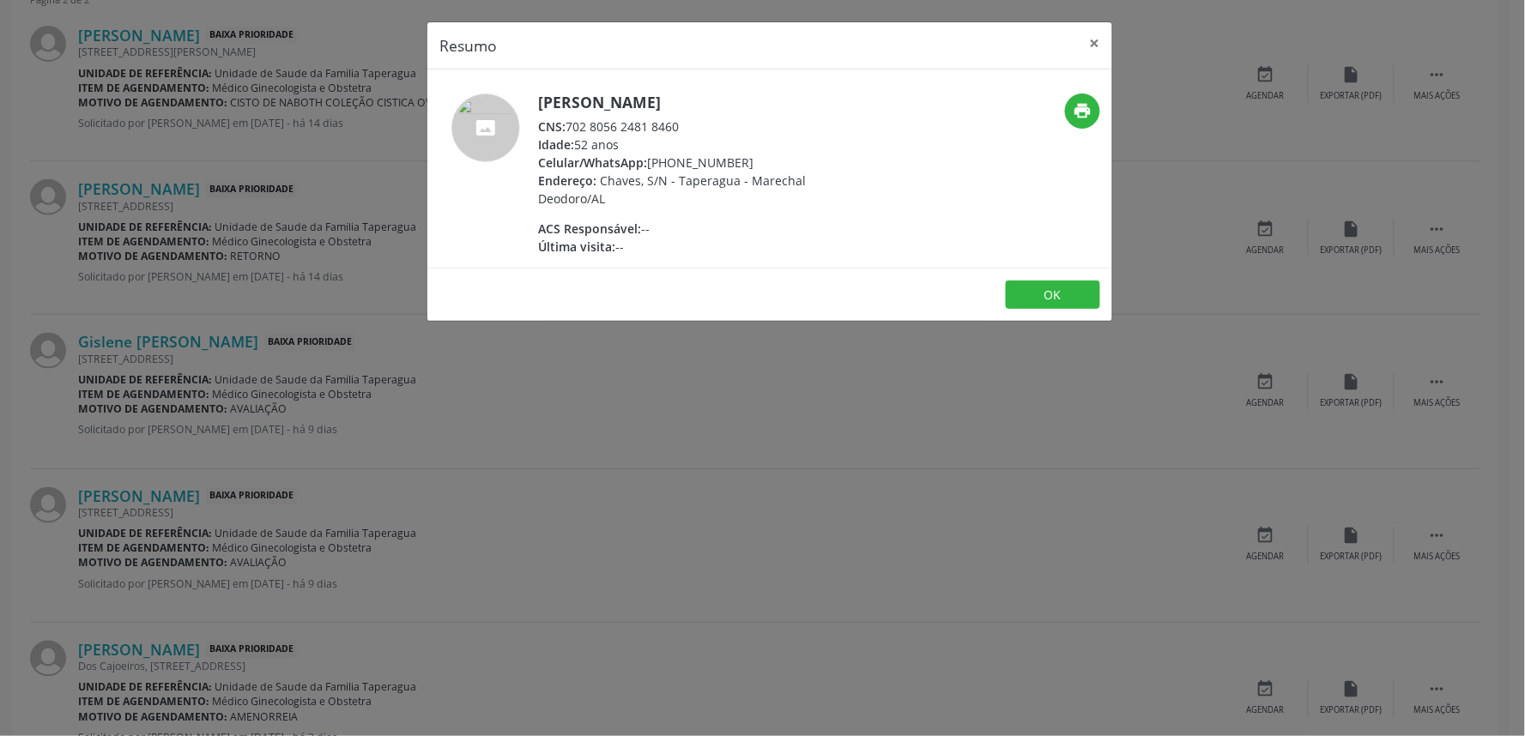
drag, startPoint x: 566, startPoint y: 125, endPoint x: 721, endPoint y: 127, distance: 154.5
click at [721, 127] on div "CNS: 702 8056 2481 8460" at bounding box center [705, 127] width 334 height 18
click at [346, 301] on div "Resumo × [PERSON_NAME] CNS: 702 8056 2481 8460 Idade: 52 anos Celular/WhatsApp:…" at bounding box center [762, 368] width 1525 height 736
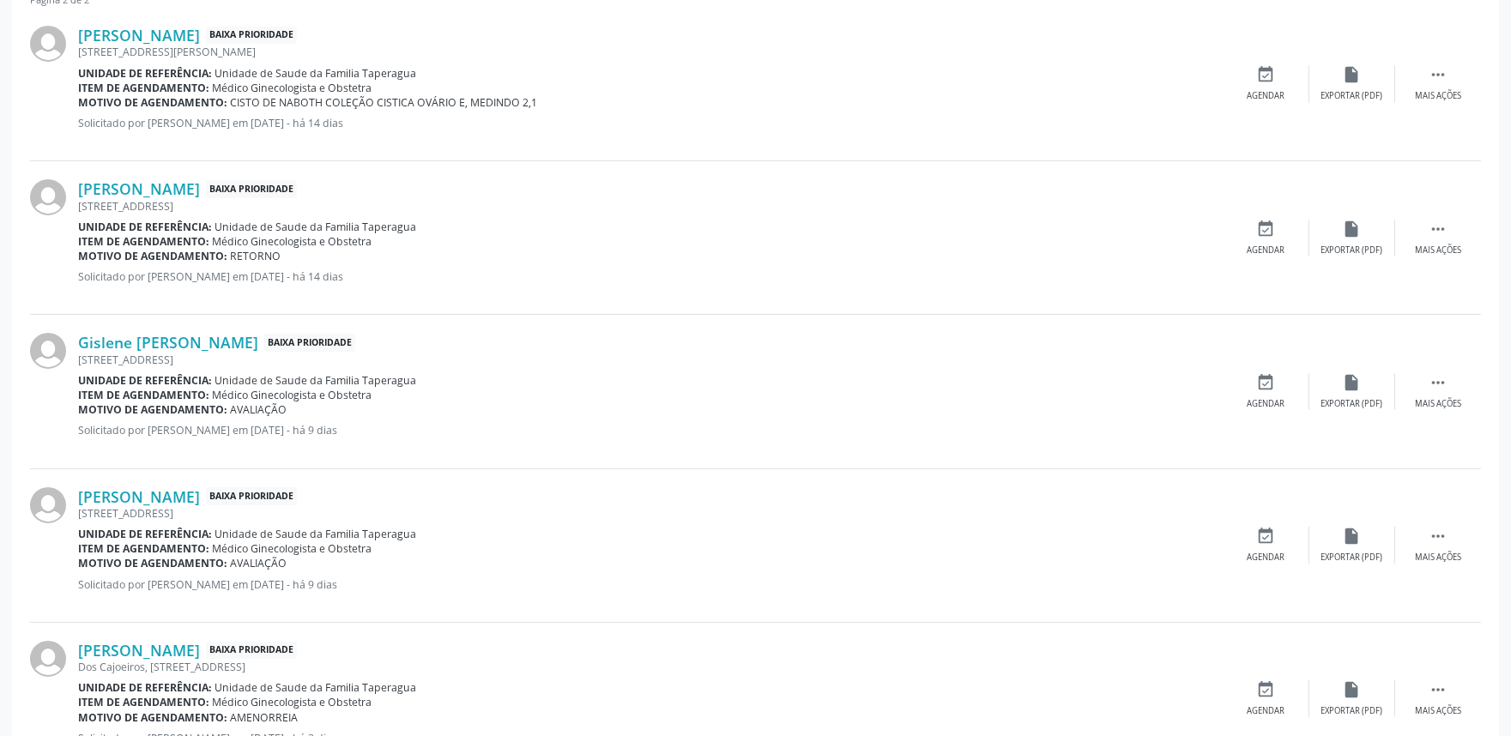
click at [224, 330] on div "Gislene [PERSON_NAME] Baixa Prioridade [STREET_ADDRESS] Unidade de referência: …" at bounding box center [755, 392] width 1451 height 154
click at [218, 338] on link "Gislene [PERSON_NAME]" at bounding box center [168, 342] width 180 height 19
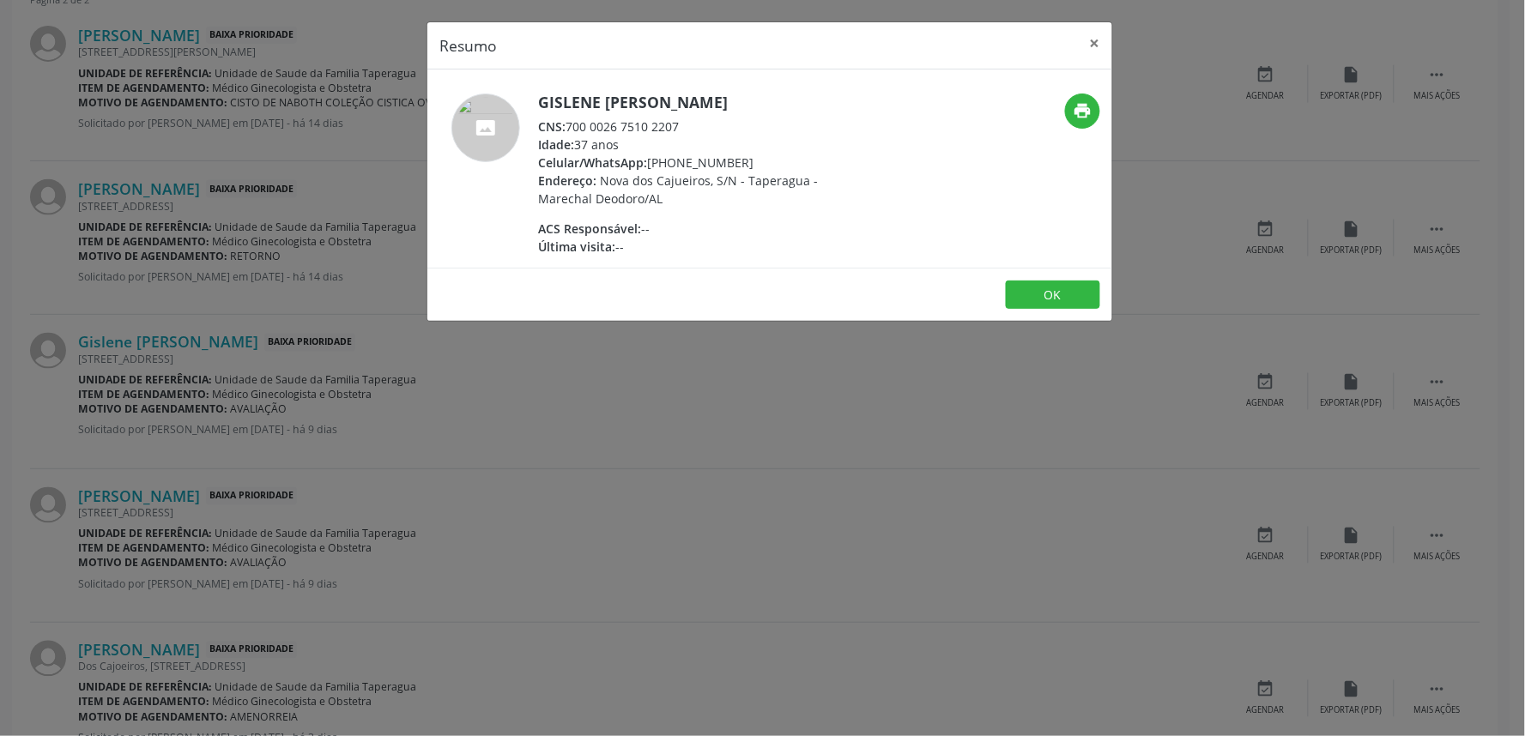
drag, startPoint x: 568, startPoint y: 122, endPoint x: 708, endPoint y: 125, distance: 139.9
click at [708, 125] on div "CNS: 700 0026 7510 2207" at bounding box center [705, 127] width 334 height 18
click at [529, 373] on div "Resumo × Gislene [PERSON_NAME] CNS: 700 0026 7510 2207 Idade: 37 anos Celular/W…" at bounding box center [762, 368] width 1525 height 736
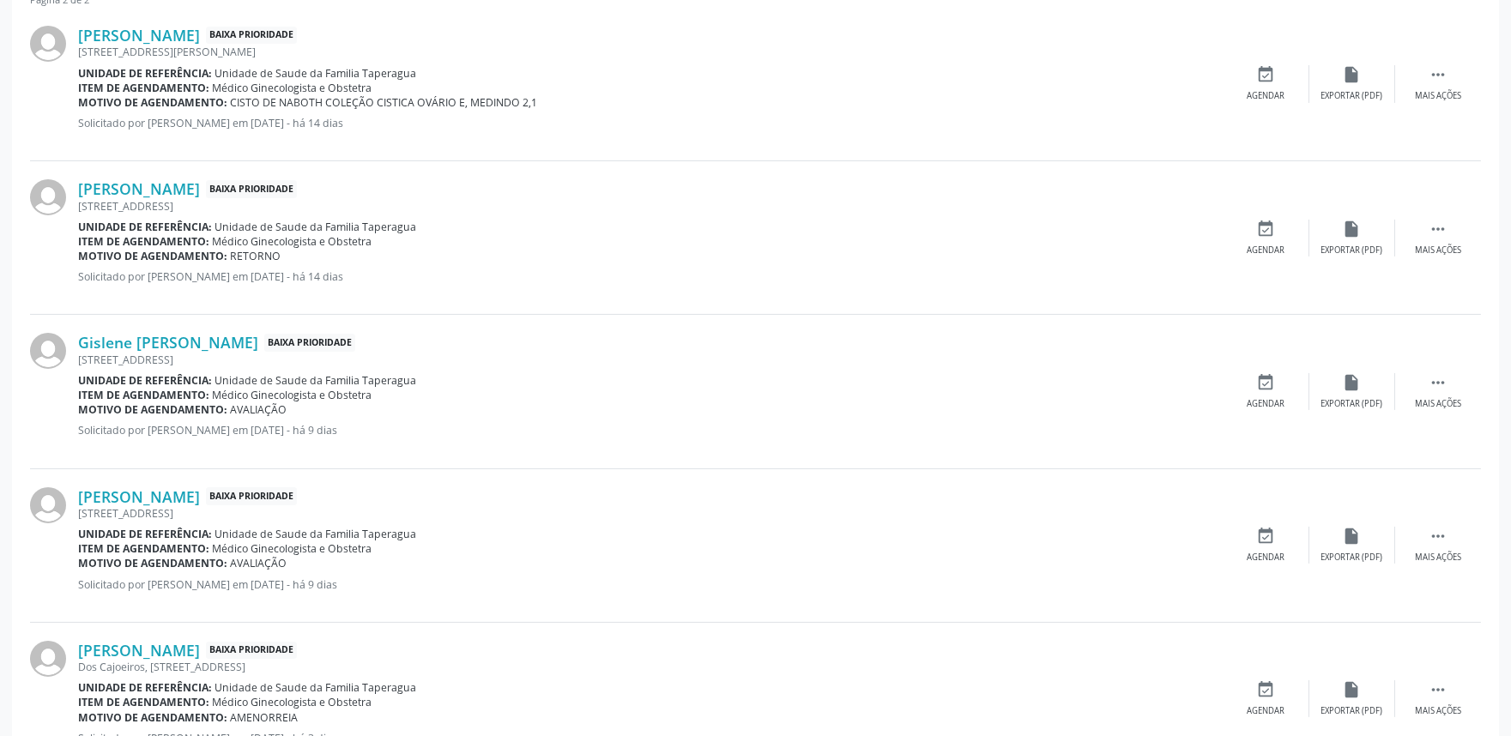
scroll to position [756, 0]
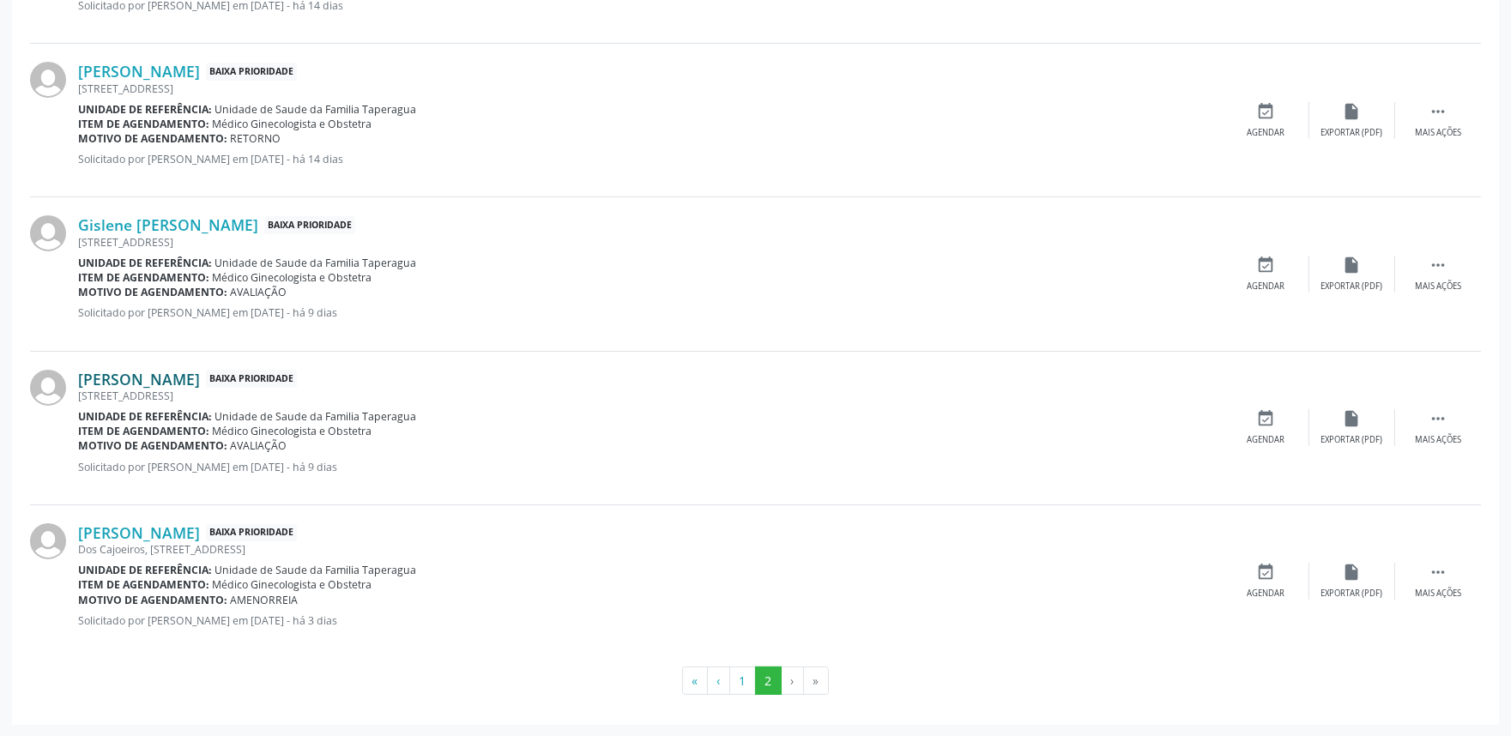
click at [200, 376] on link "[PERSON_NAME]" at bounding box center [139, 379] width 122 height 19
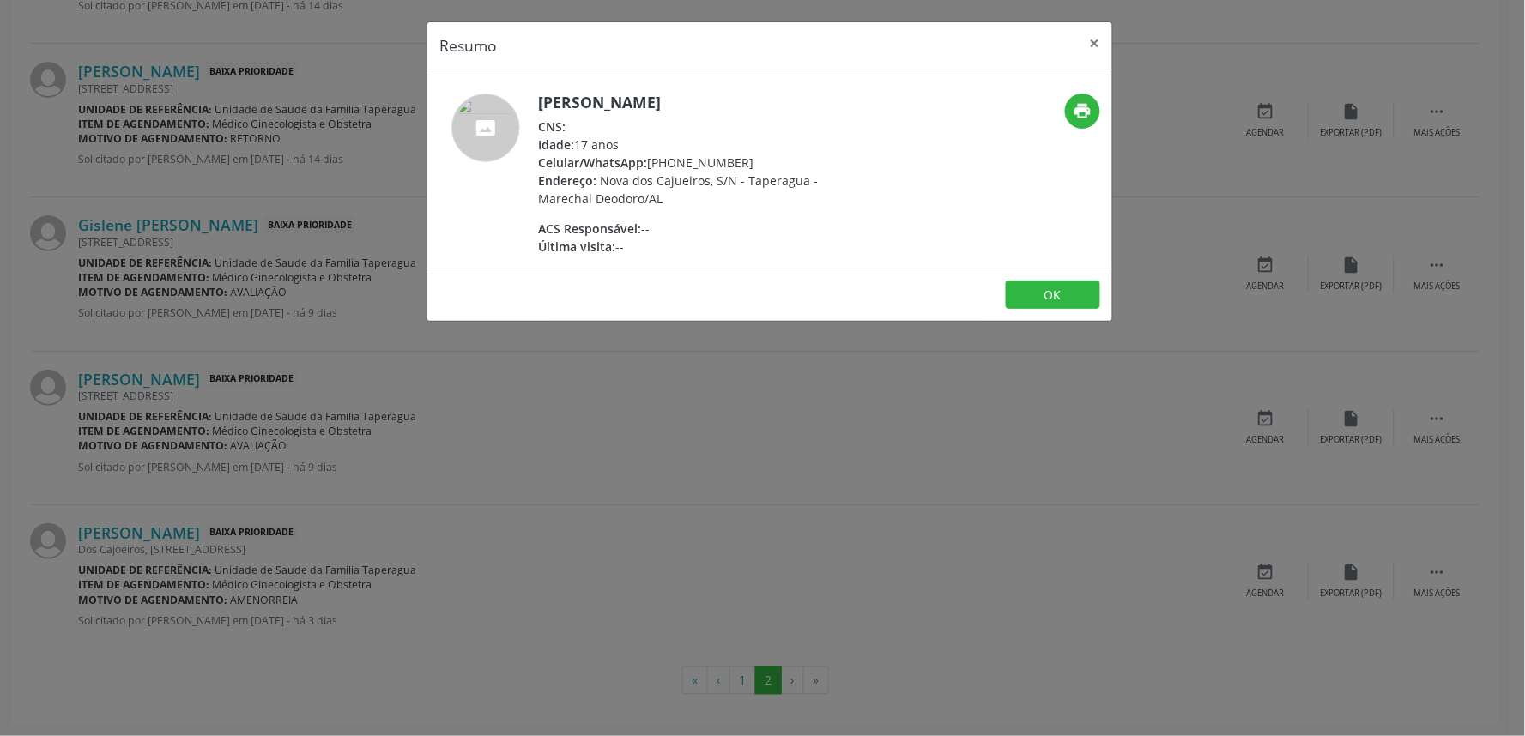
click at [636, 100] on h5 "[PERSON_NAME]" at bounding box center [705, 103] width 334 height 18
click at [647, 426] on div "Resumo × [PERSON_NAME] CNS: Idade: 17 anos Celular/WhatsApp: [PHONE_NUMBER] End…" at bounding box center [762, 368] width 1525 height 736
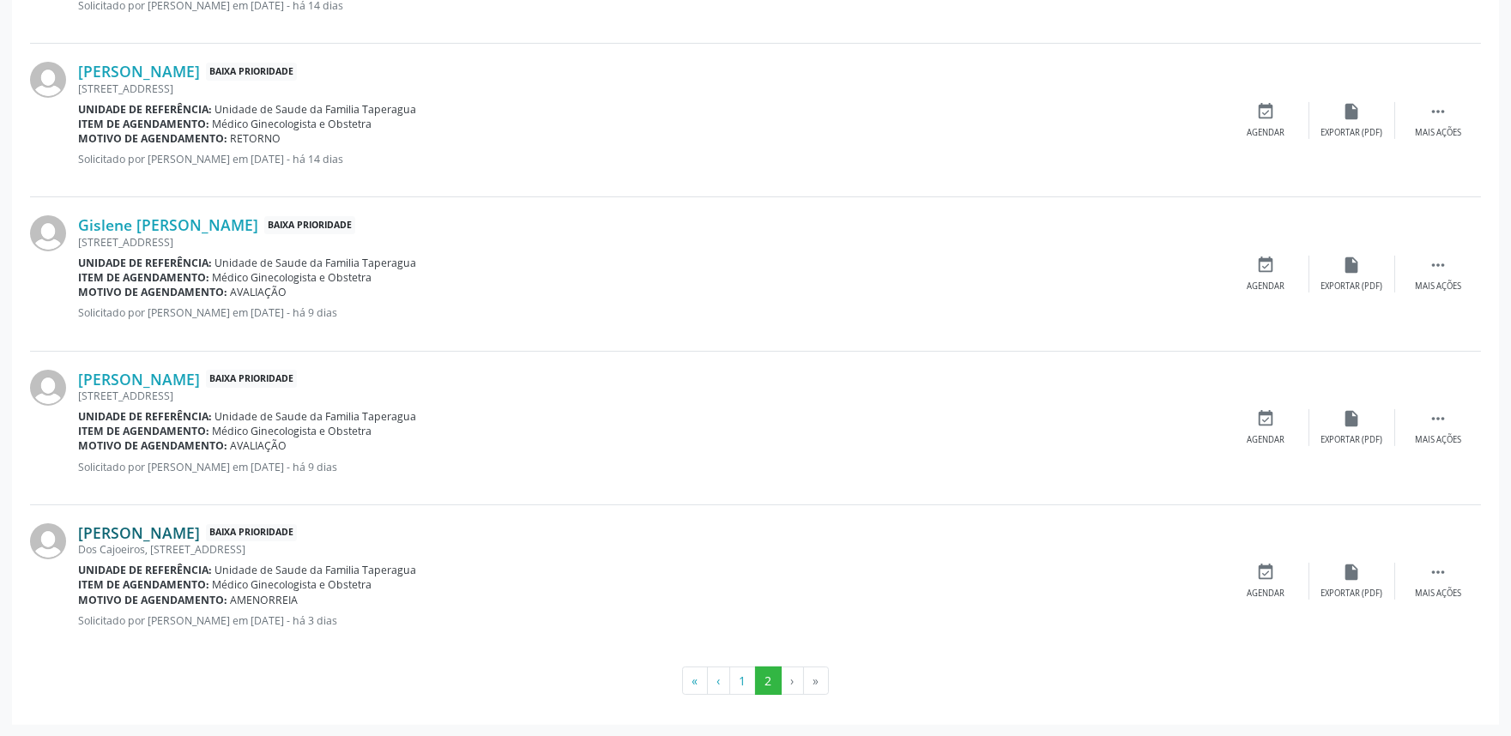
click at [125, 535] on link "[PERSON_NAME]" at bounding box center [139, 532] width 122 height 19
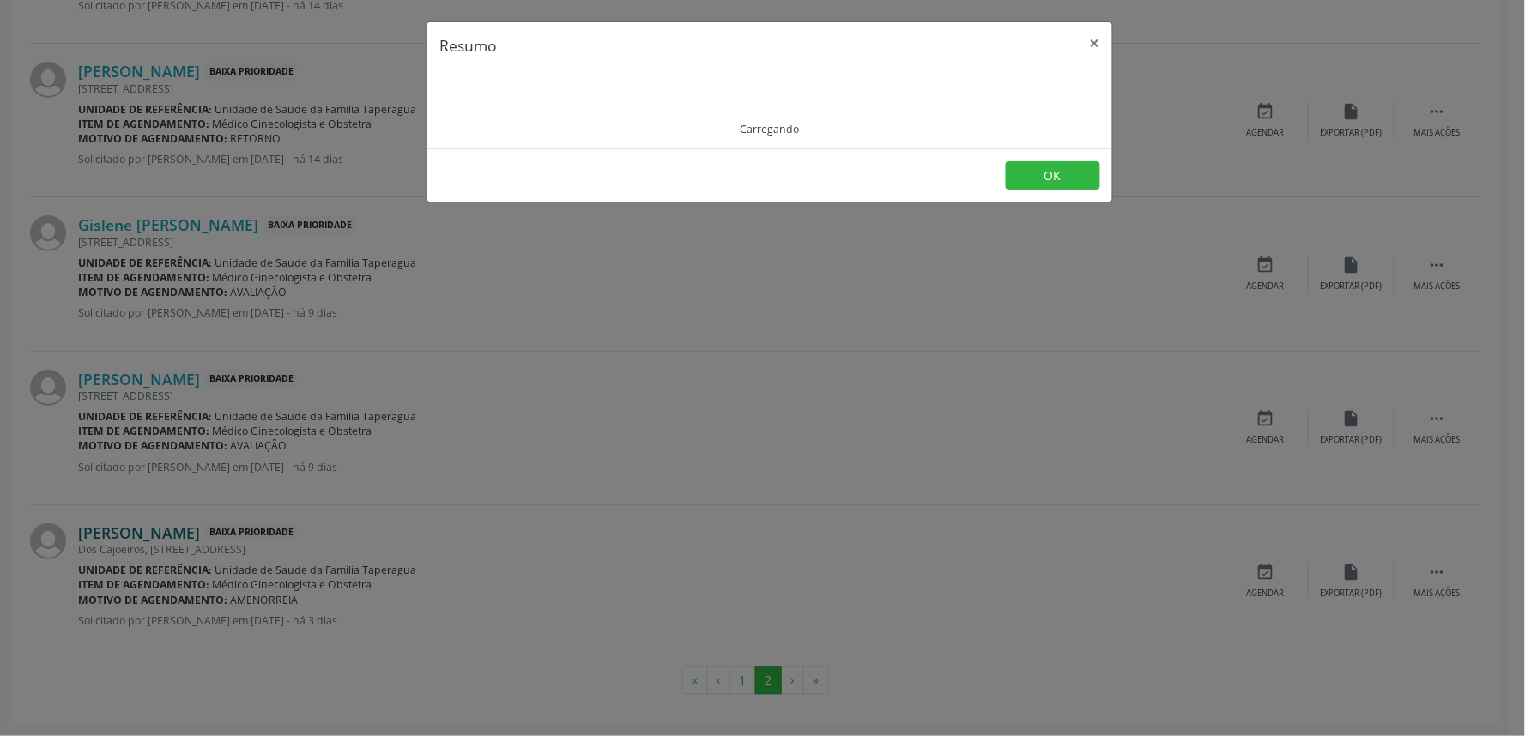
click at [125, 535] on div "Resumo × Carregando OK" at bounding box center [762, 368] width 1525 height 736
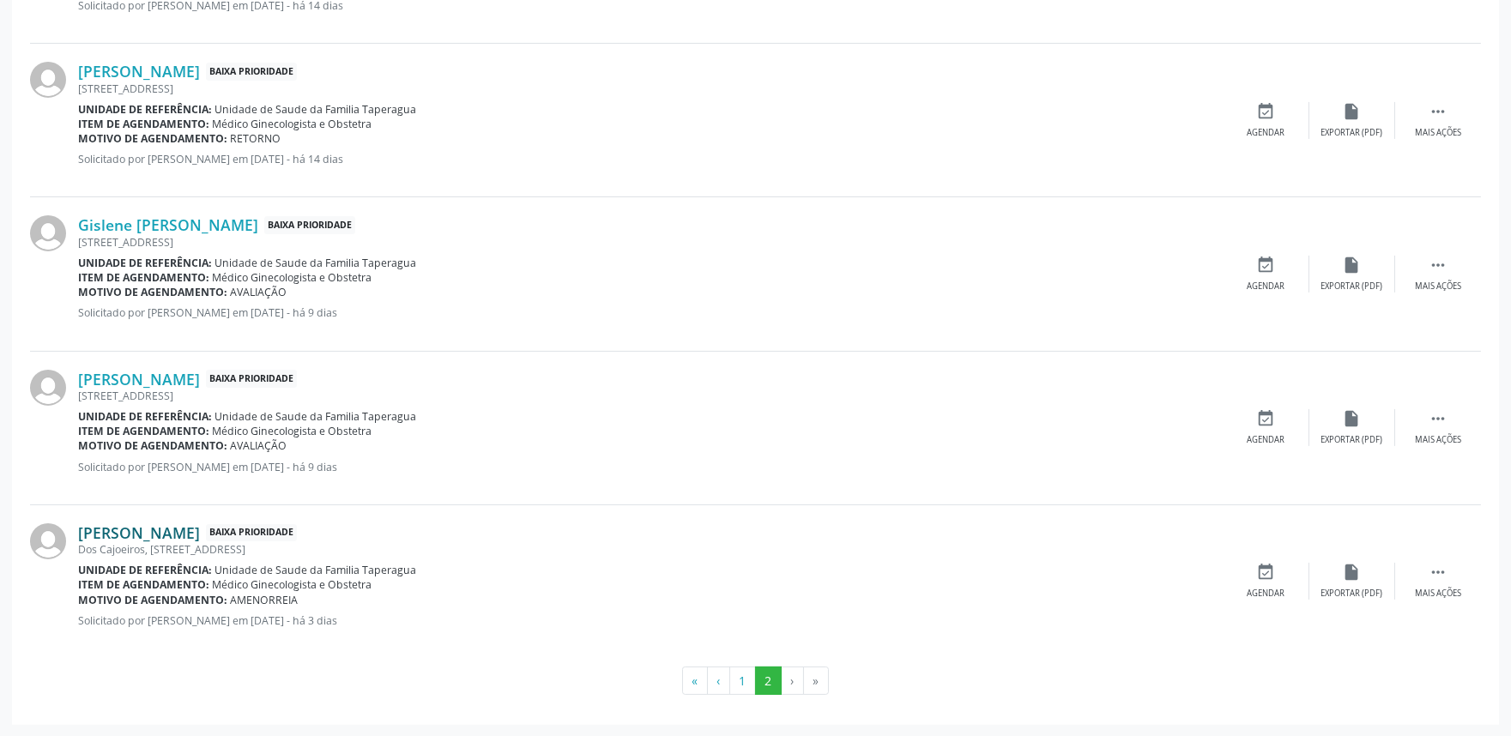
click at [125, 536] on link "[PERSON_NAME]" at bounding box center [139, 532] width 122 height 19
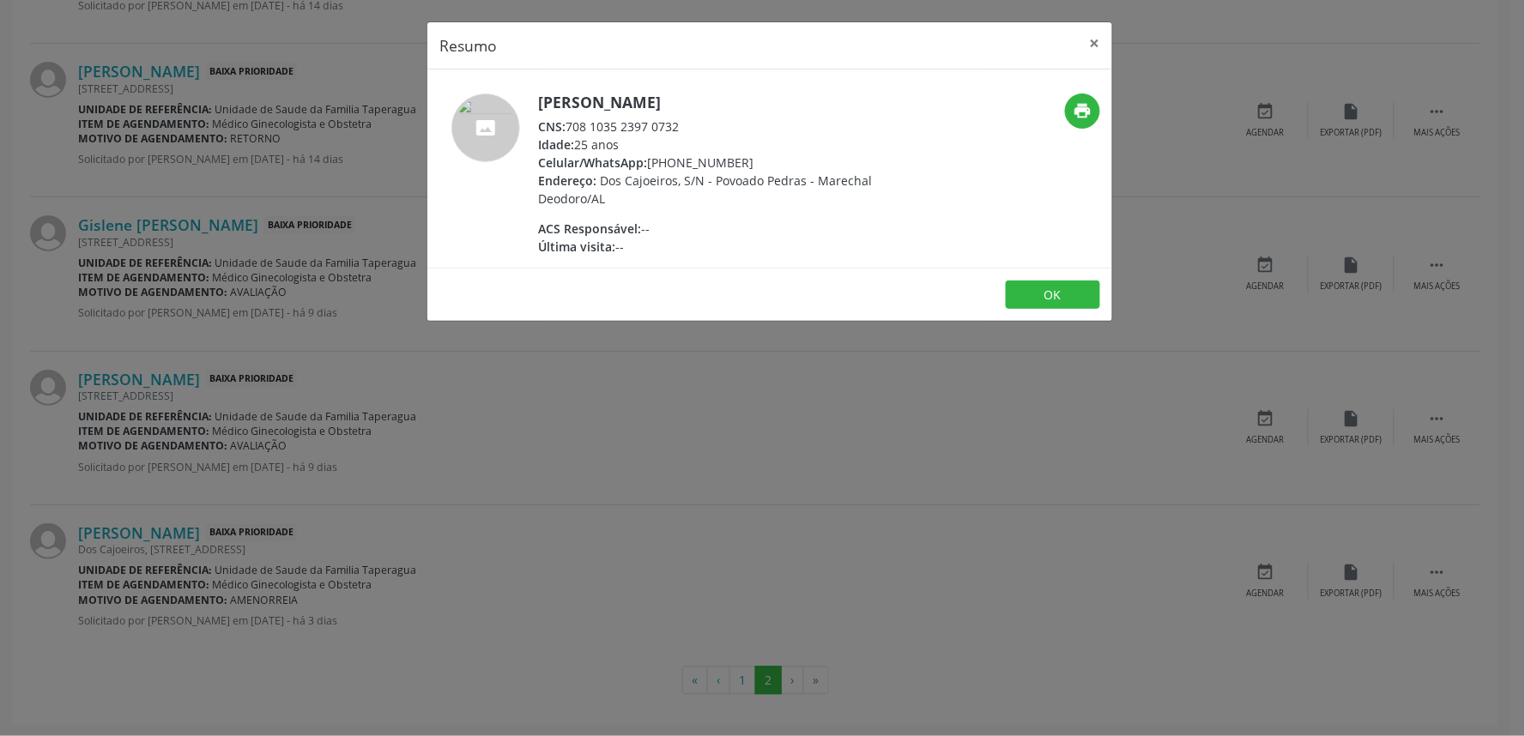
click at [592, 105] on h5 "[PERSON_NAME]" at bounding box center [705, 103] width 334 height 18
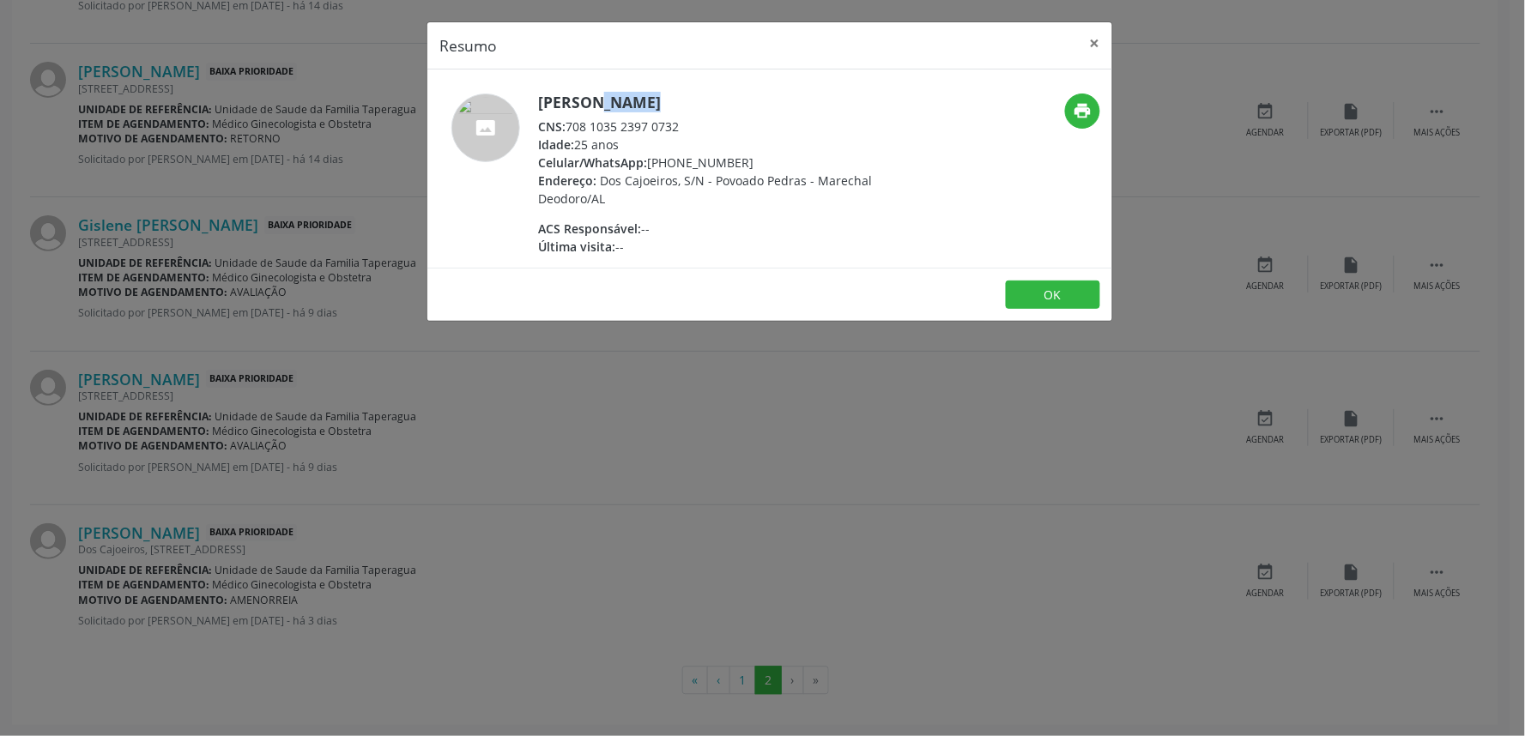
drag, startPoint x: 568, startPoint y: 123, endPoint x: 688, endPoint y: 121, distance: 120.1
click at [688, 121] on div "CNS: 708 1035 2397 0732" at bounding box center [705, 127] width 334 height 18
click at [395, 509] on div "Resumo × [PERSON_NAME] CNS: 708 1035 2397 0732 Idade: 25 anos Celular/WhatsApp:…" at bounding box center [762, 368] width 1525 height 736
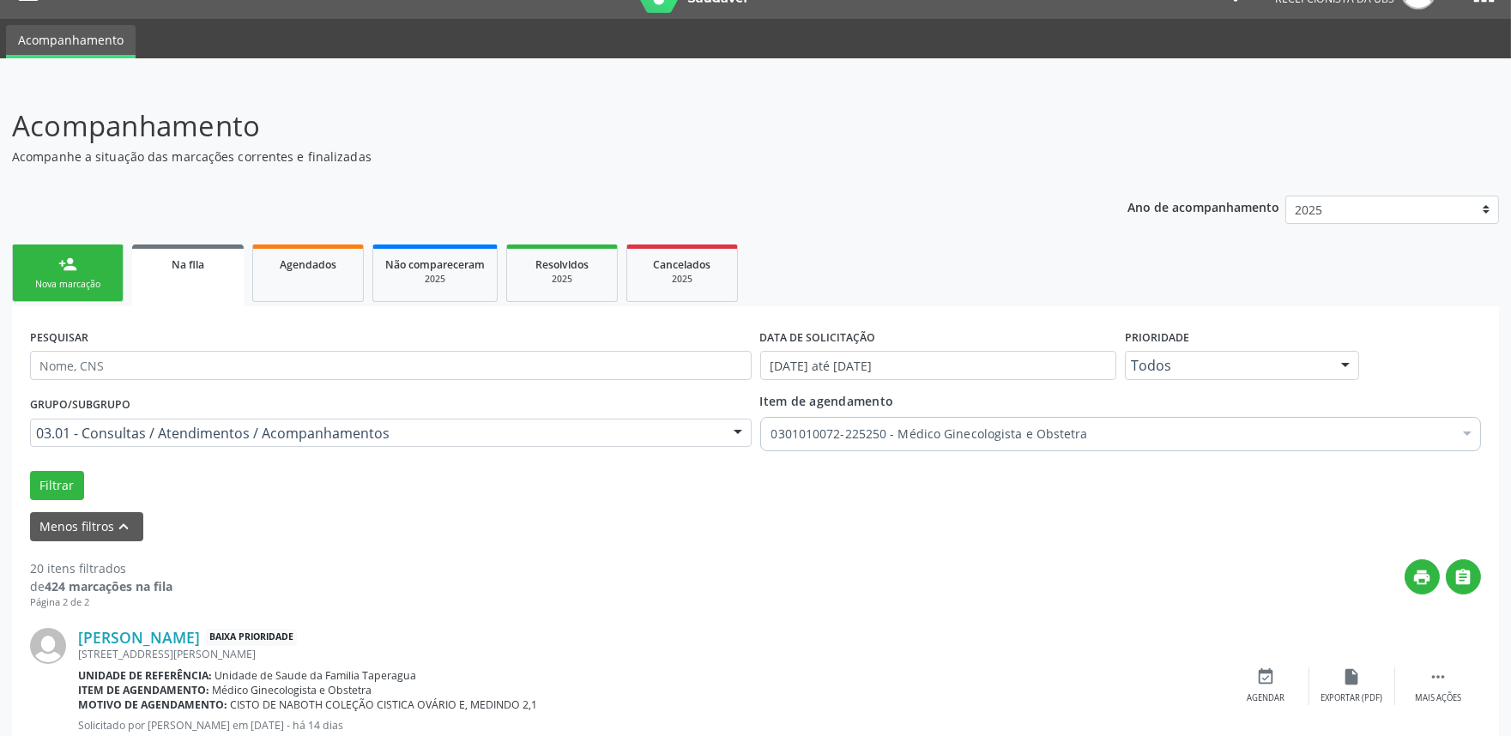
scroll to position [21, 0]
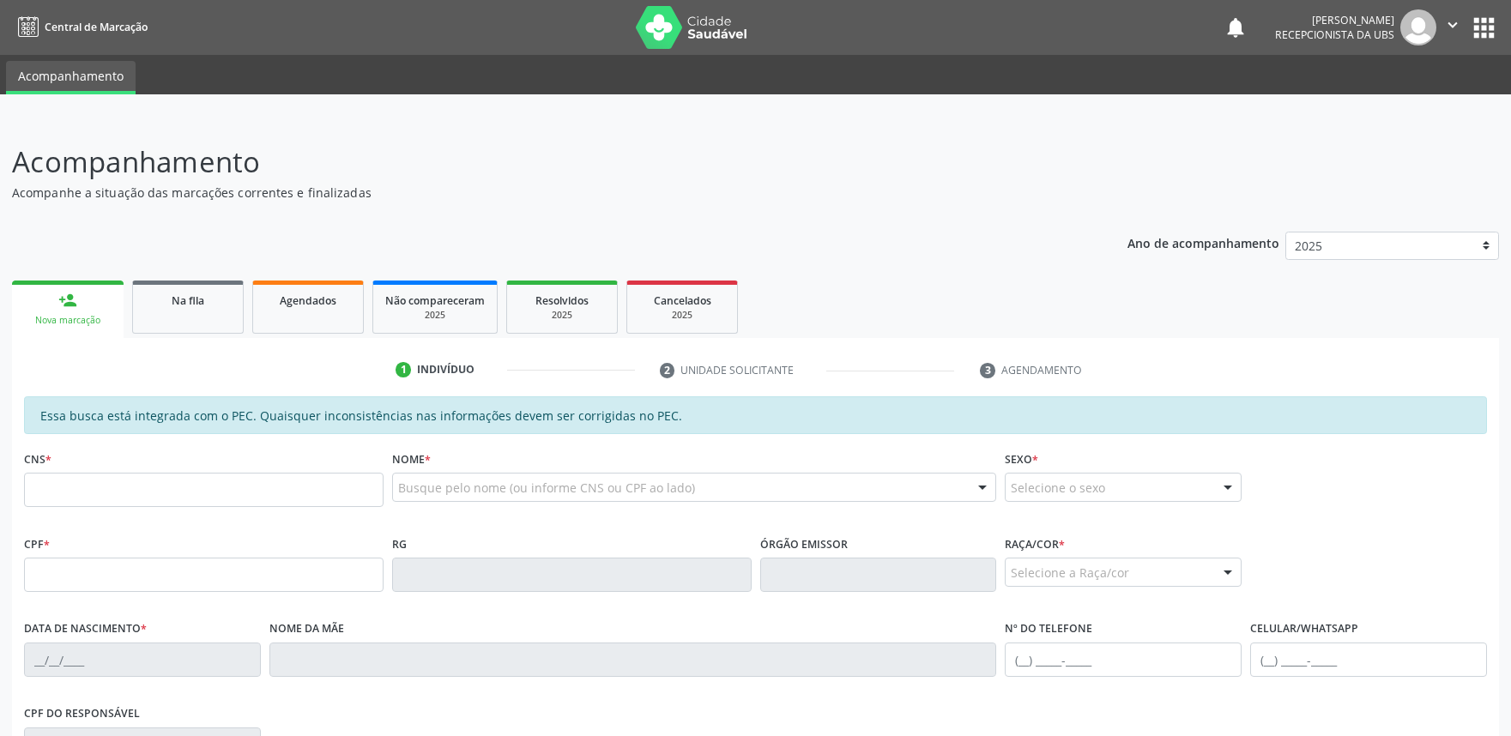
scroll to position [21, 0]
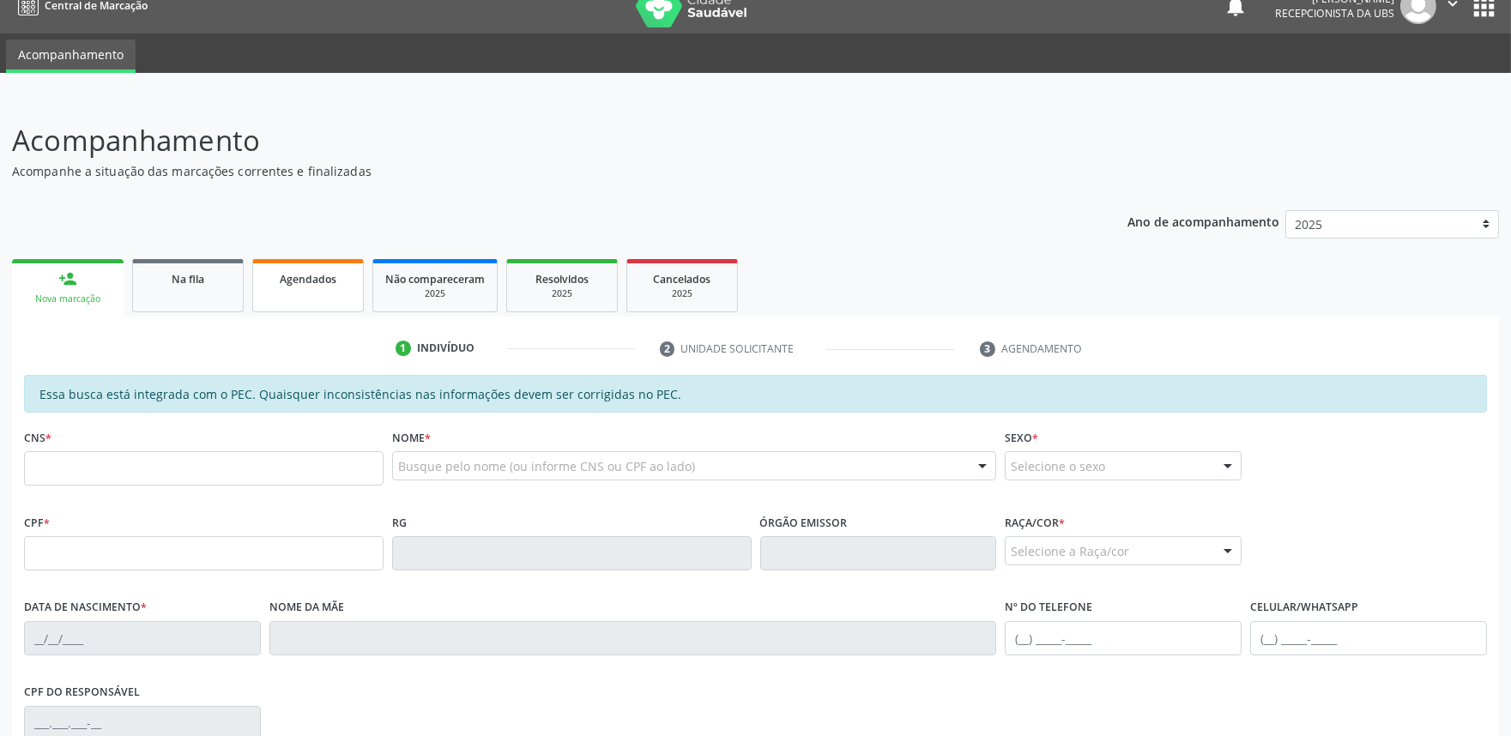
click at [321, 269] on div "Agendados" at bounding box center [308, 278] width 86 height 18
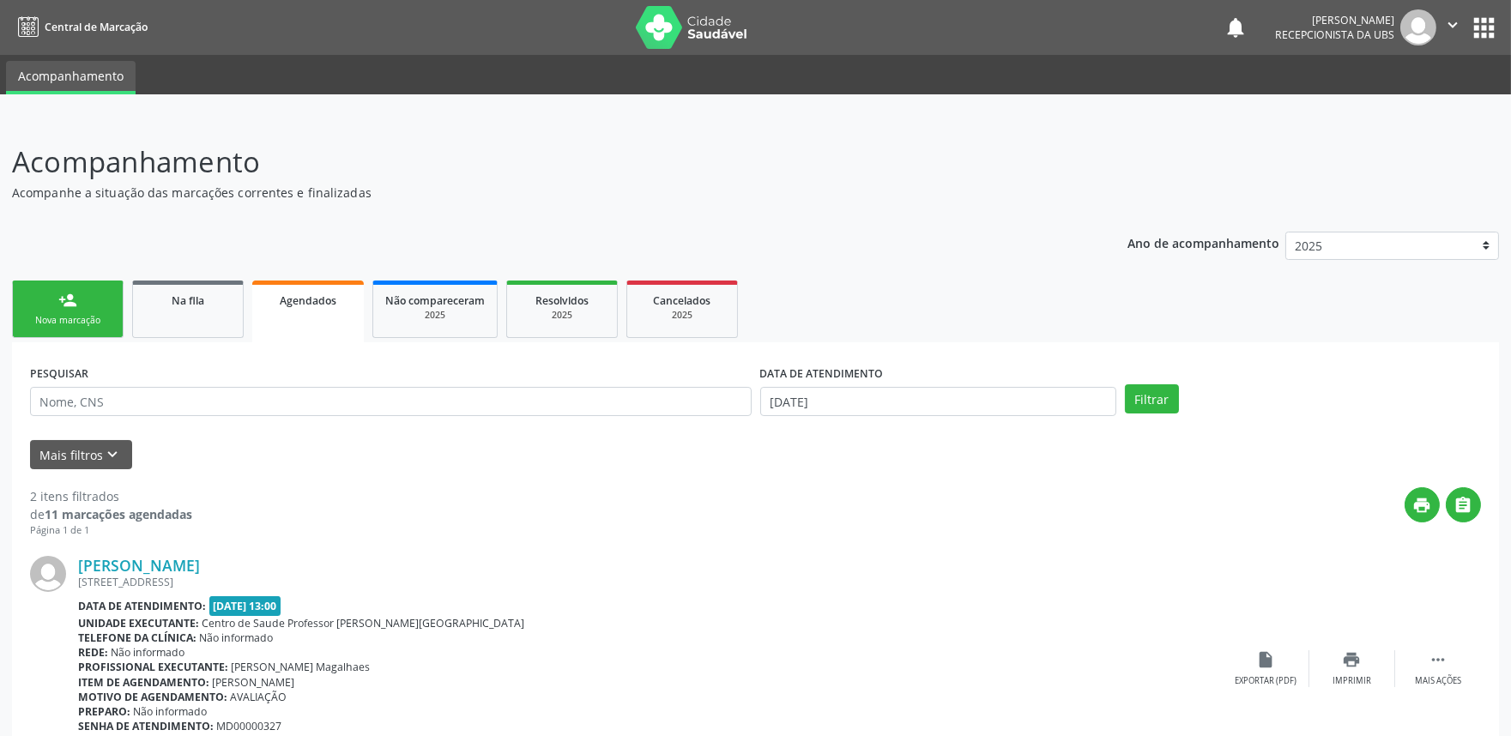
scroll to position [354, 0]
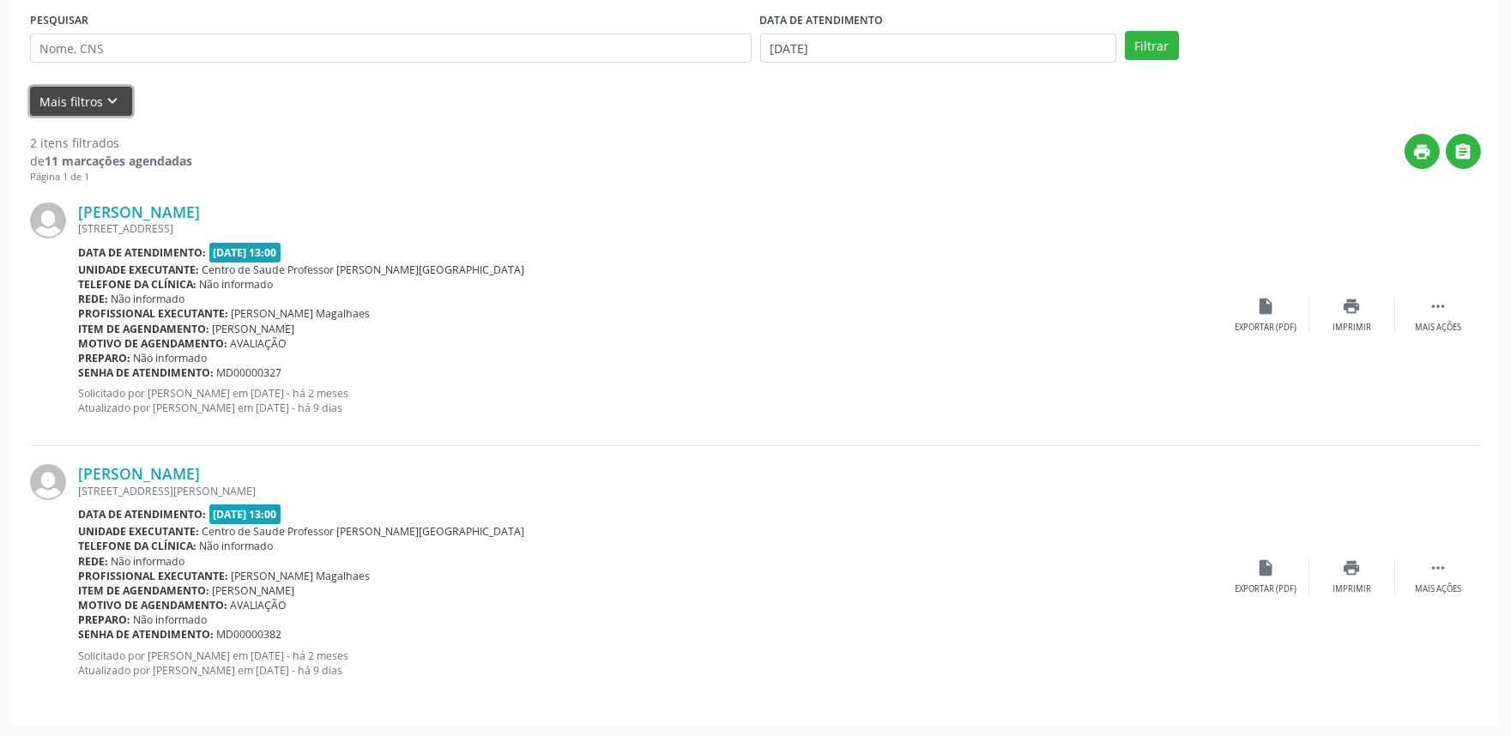
click at [60, 106] on button "Mais filtros keyboard_arrow_down" at bounding box center [81, 102] width 102 height 30
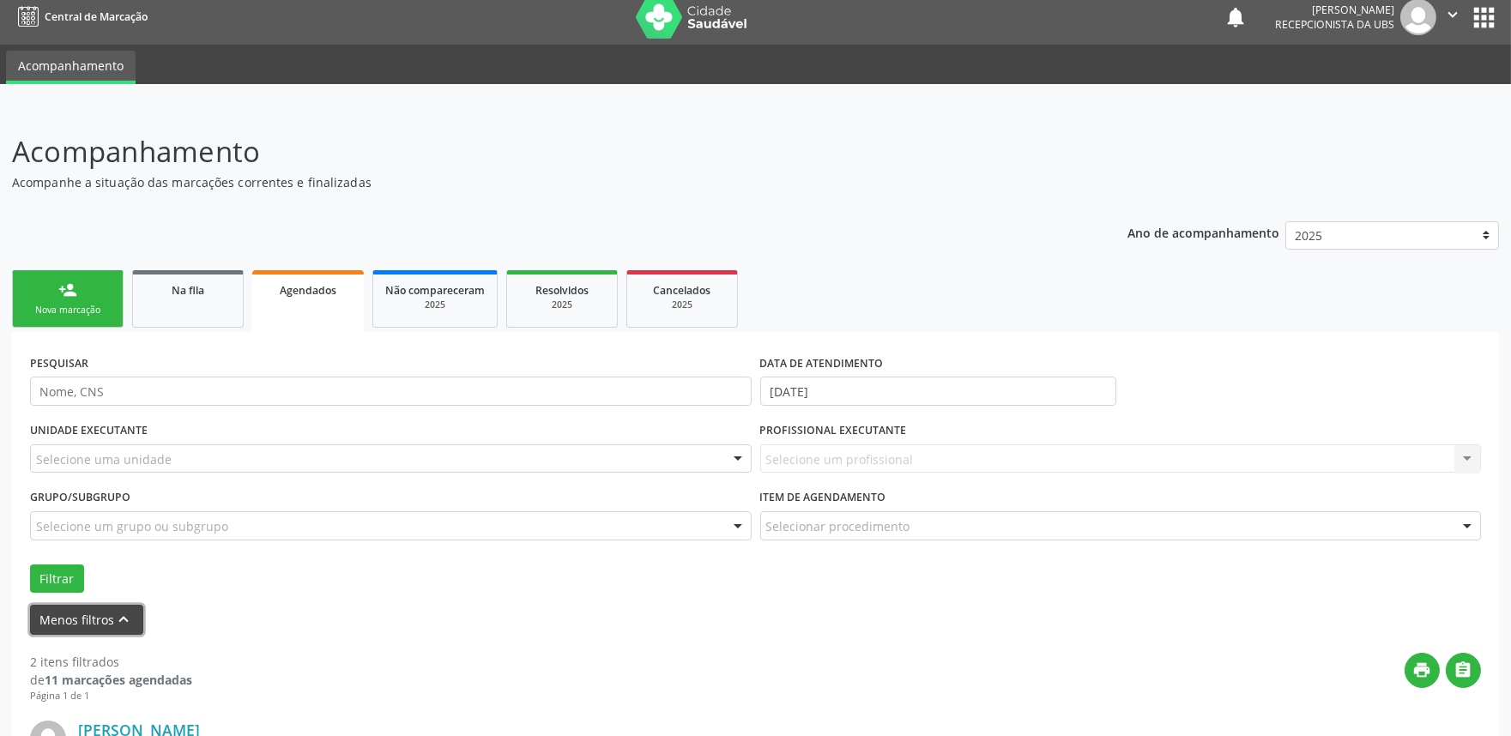
scroll to position [0, 0]
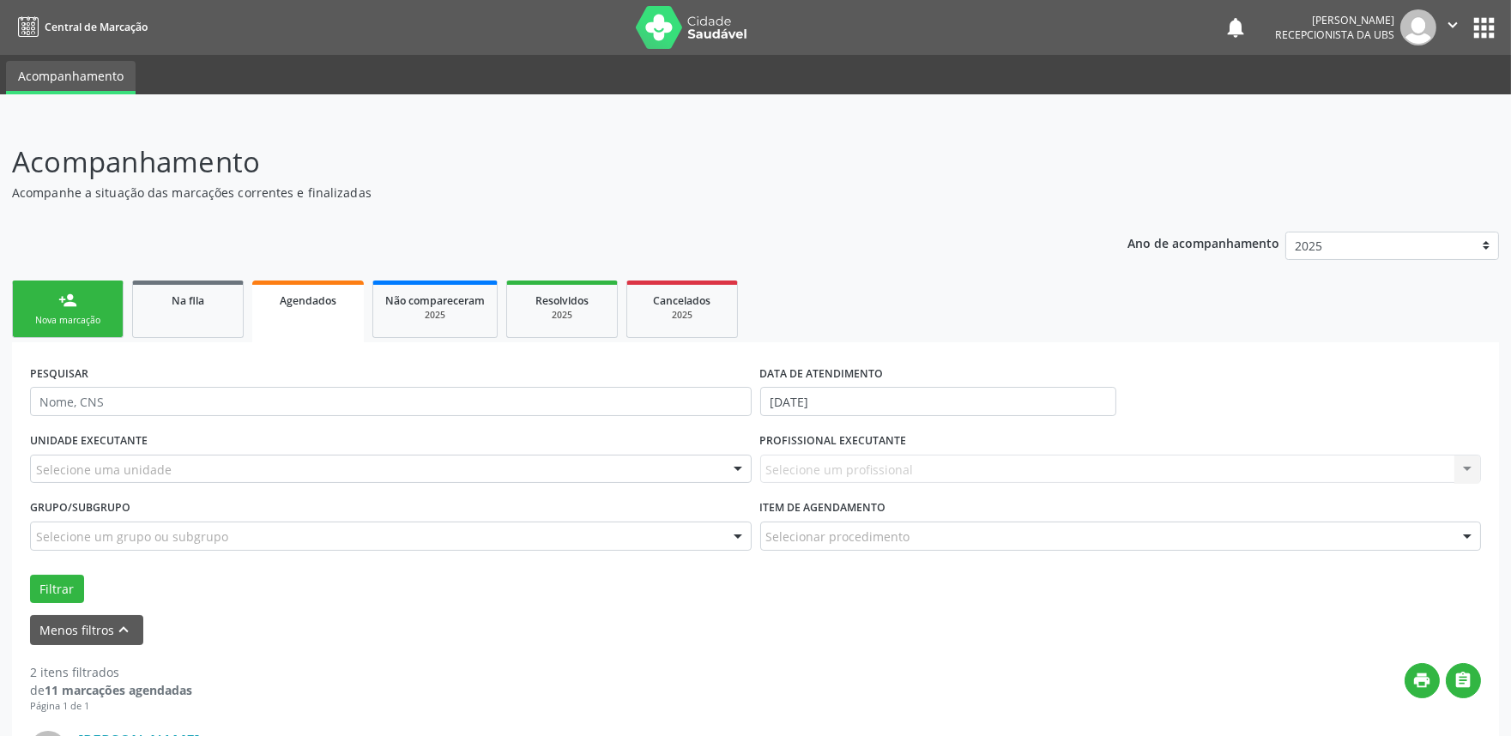
click at [264, 294] on div "Agendados" at bounding box center [308, 300] width 88 height 18
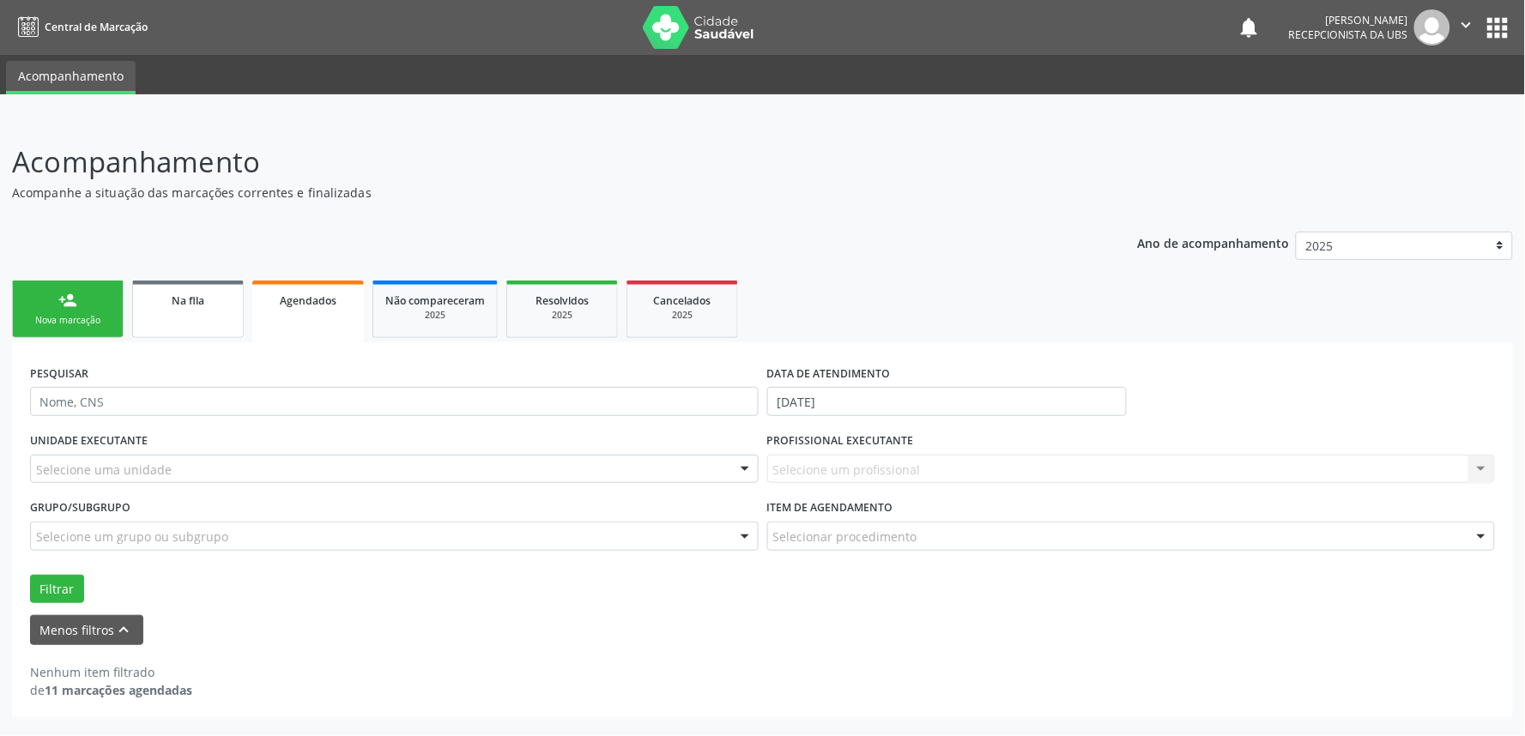
click at [172, 300] on span "Na fila" at bounding box center [188, 300] width 33 height 15
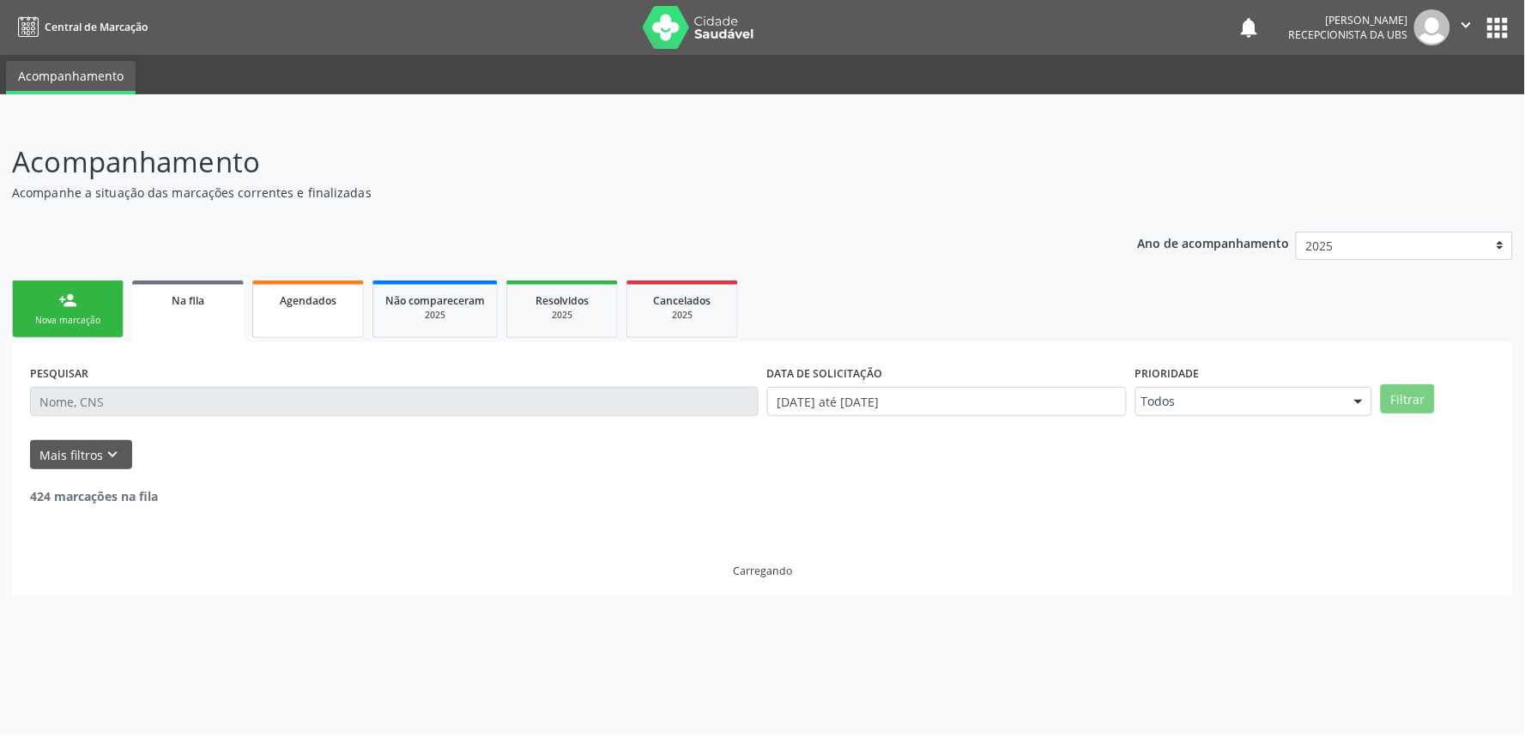
click at [348, 316] on link "Agendados" at bounding box center [308, 309] width 112 height 57
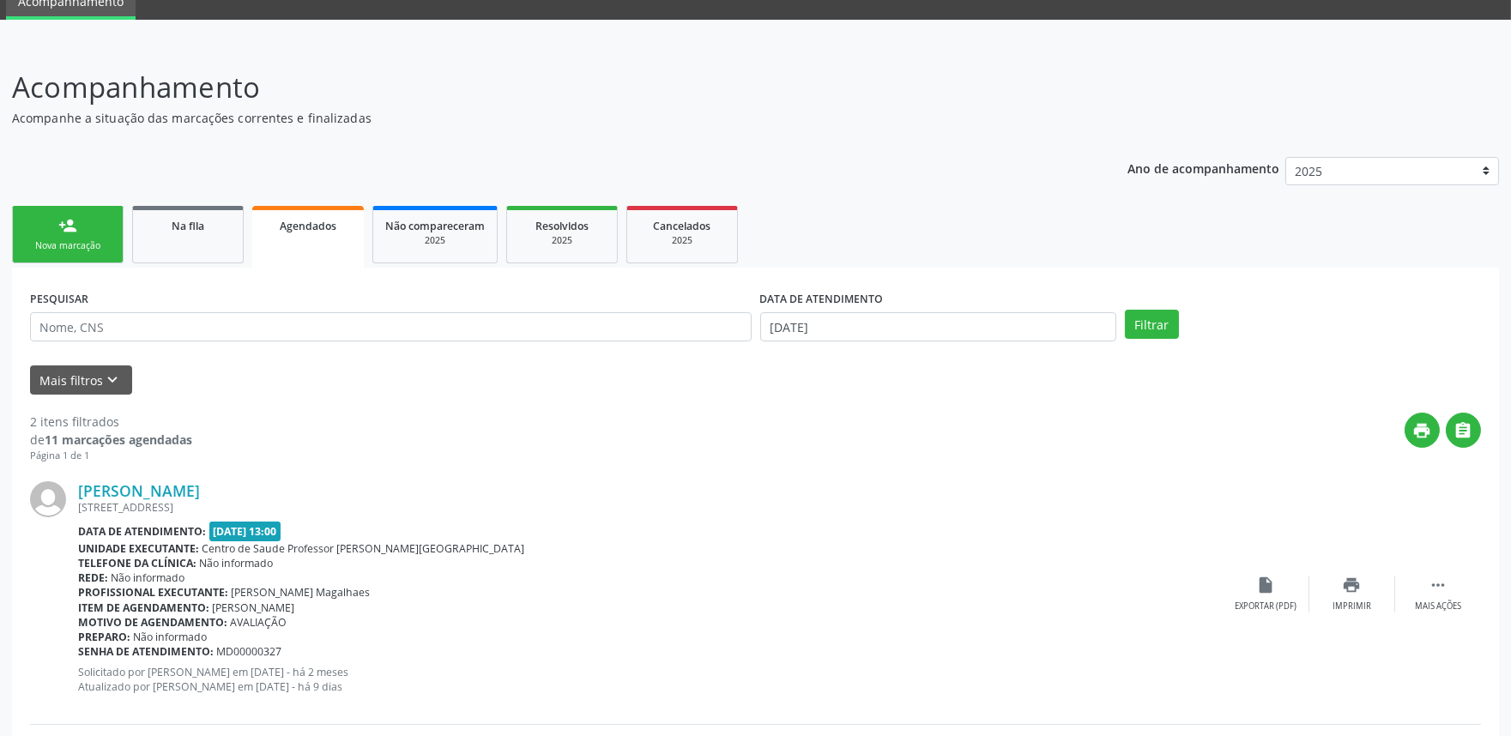
scroll to position [57, 0]
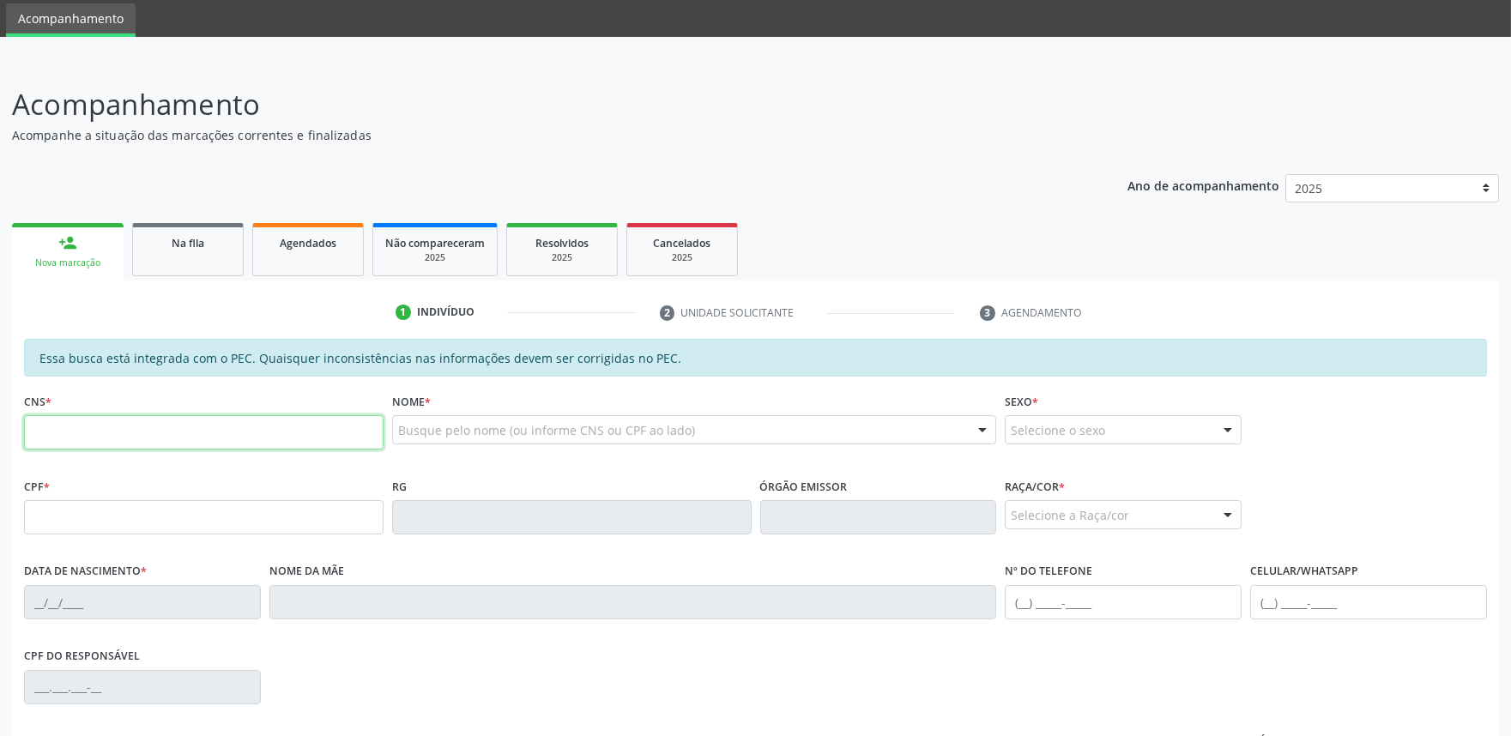
scroll to position [57, 0]
click at [318, 236] on span "Agendados" at bounding box center [308, 243] width 57 height 15
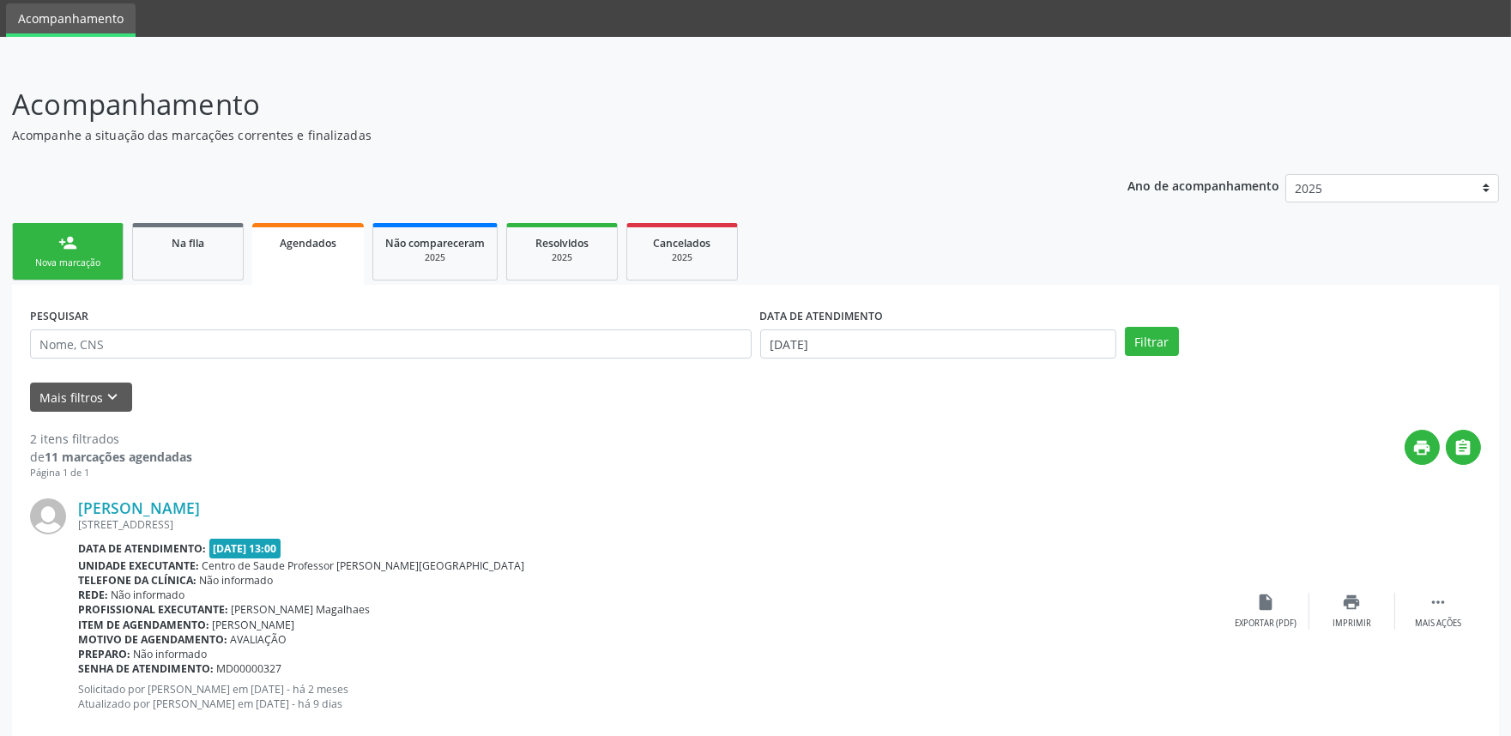
scroll to position [0, 0]
